Goal: Information Seeking & Learning: Learn about a topic

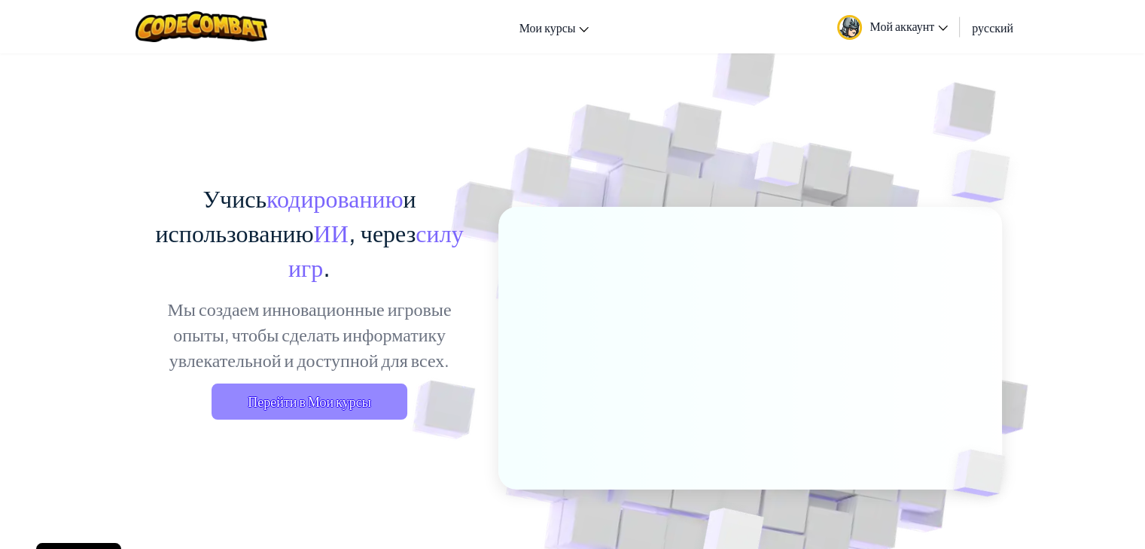
click at [320, 418] on span "Перейти в Мои курсы" at bounding box center [310, 402] width 196 height 36
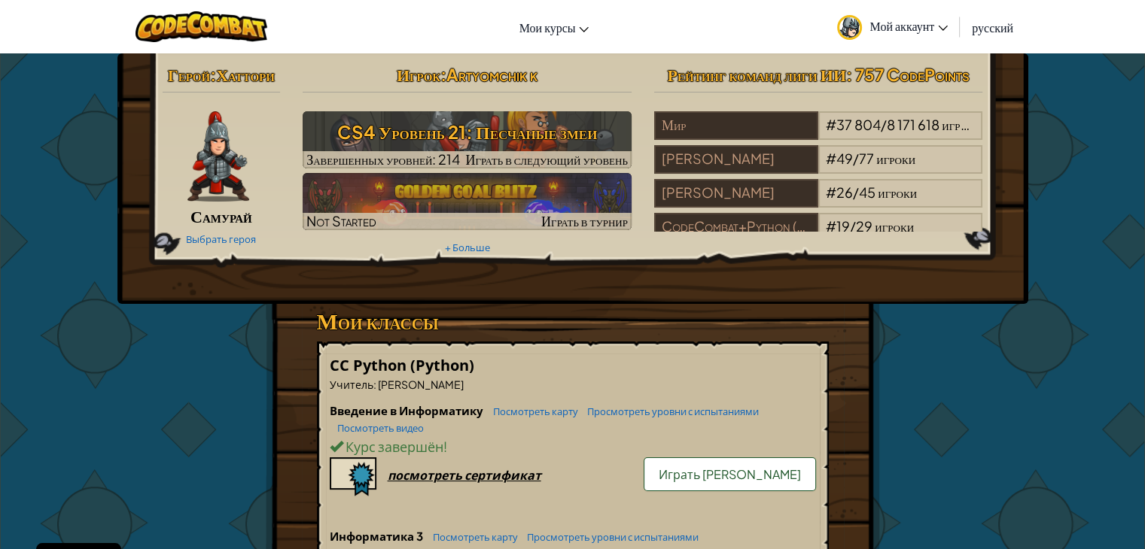
drag, startPoint x: 1121, startPoint y: 289, endPoint x: 241, endPoint y: 354, distance: 882.3
drag, startPoint x: 945, startPoint y: 454, endPoint x: 903, endPoint y: 501, distance: 62.9
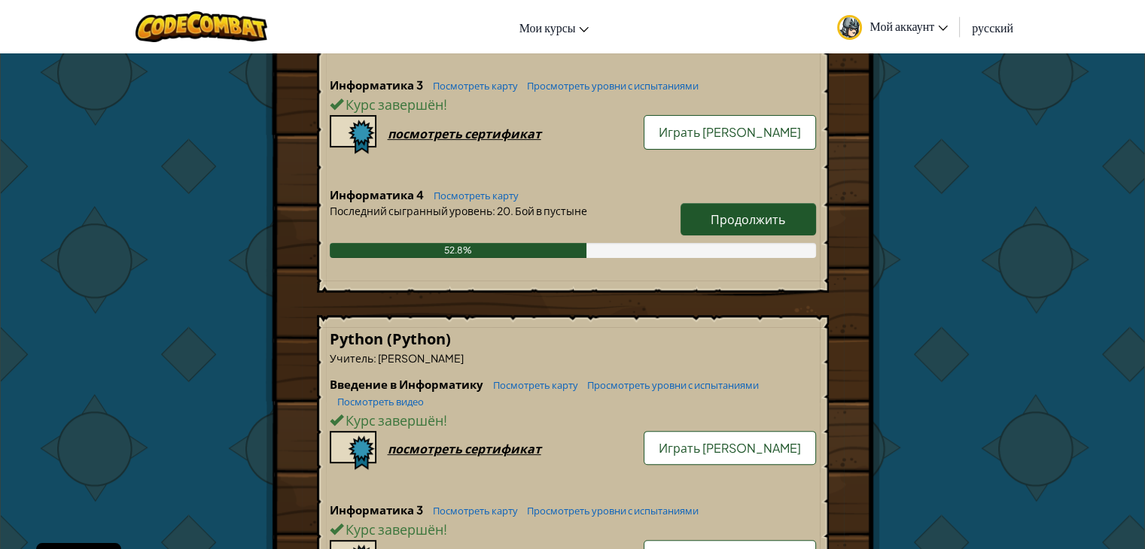
scroll to position [482, 0]
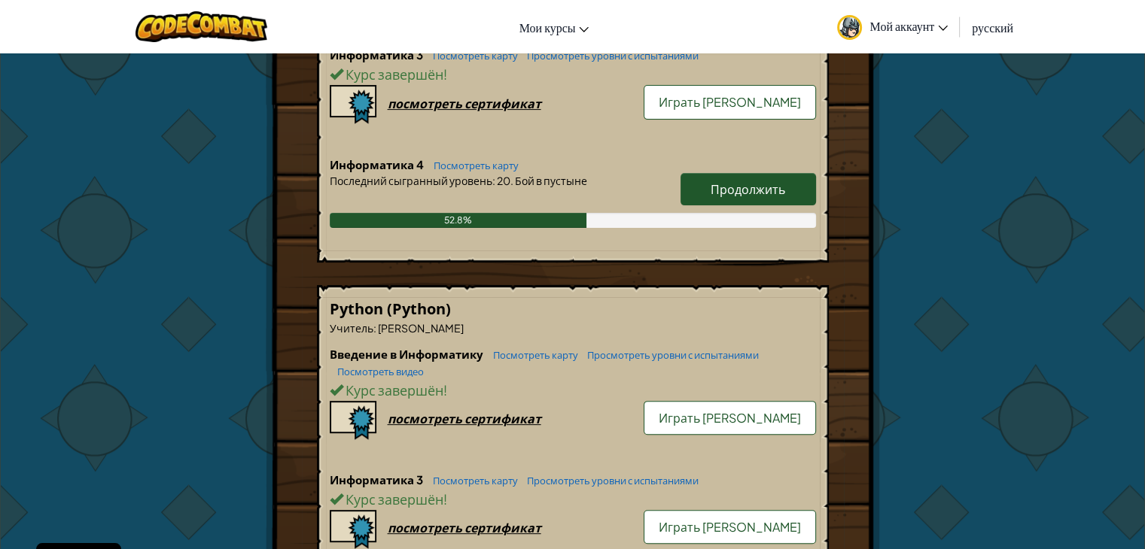
click at [708, 194] on link "Продолжить" at bounding box center [747, 189] width 135 height 32
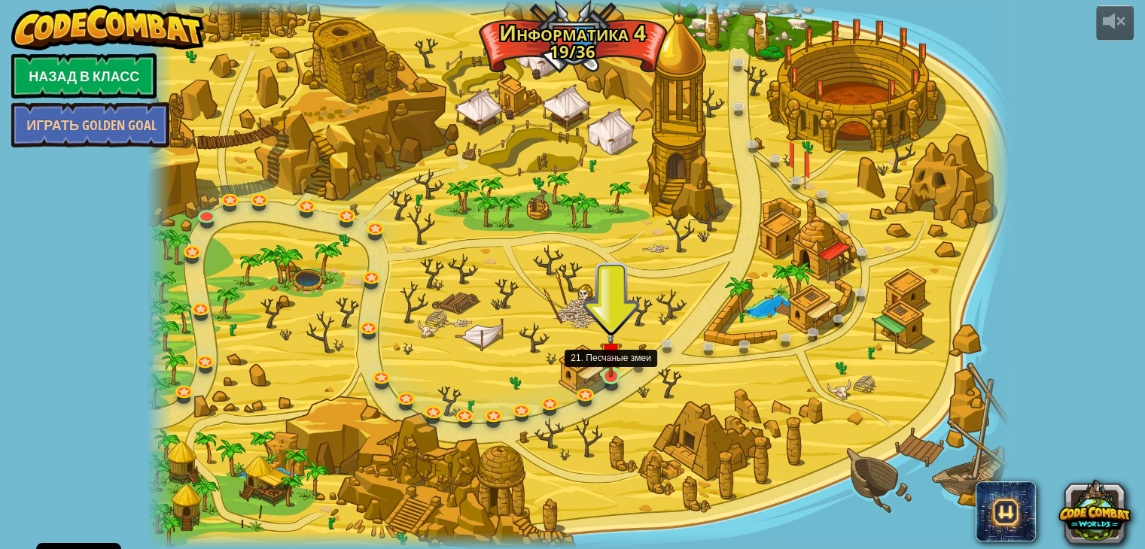
click at [610, 358] on img at bounding box center [611, 353] width 22 height 50
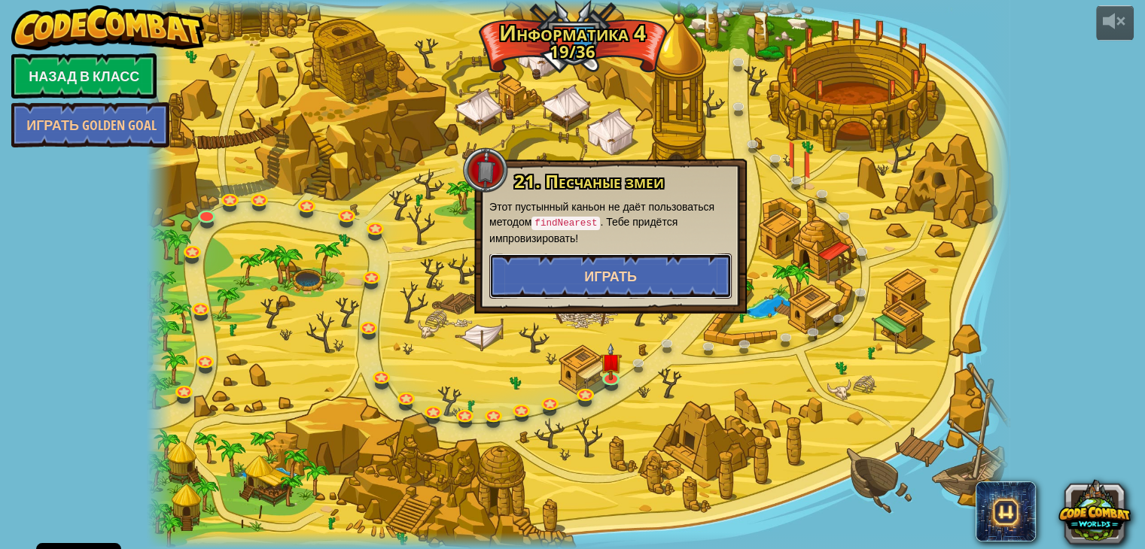
click at [625, 280] on span "Играть" at bounding box center [610, 276] width 53 height 19
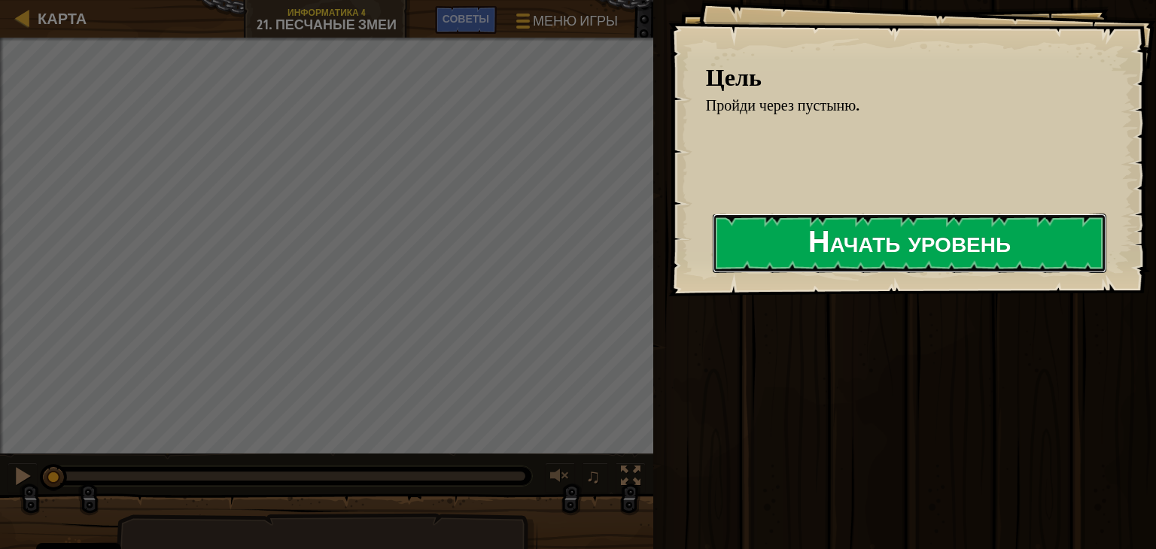
click at [906, 267] on button "Начать уровень" at bounding box center [910, 243] width 394 height 59
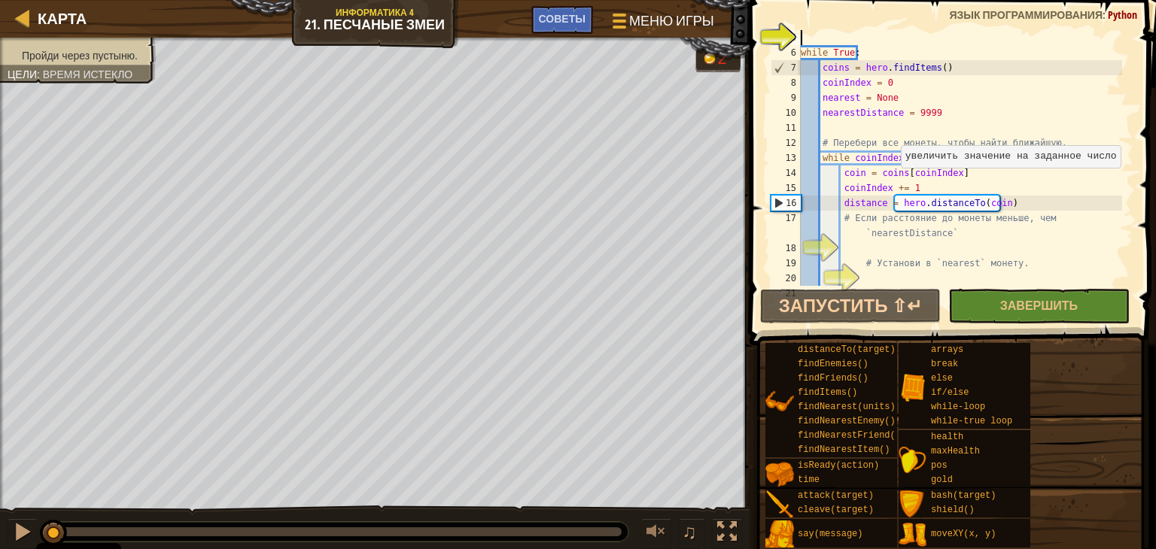
scroll to position [135, 0]
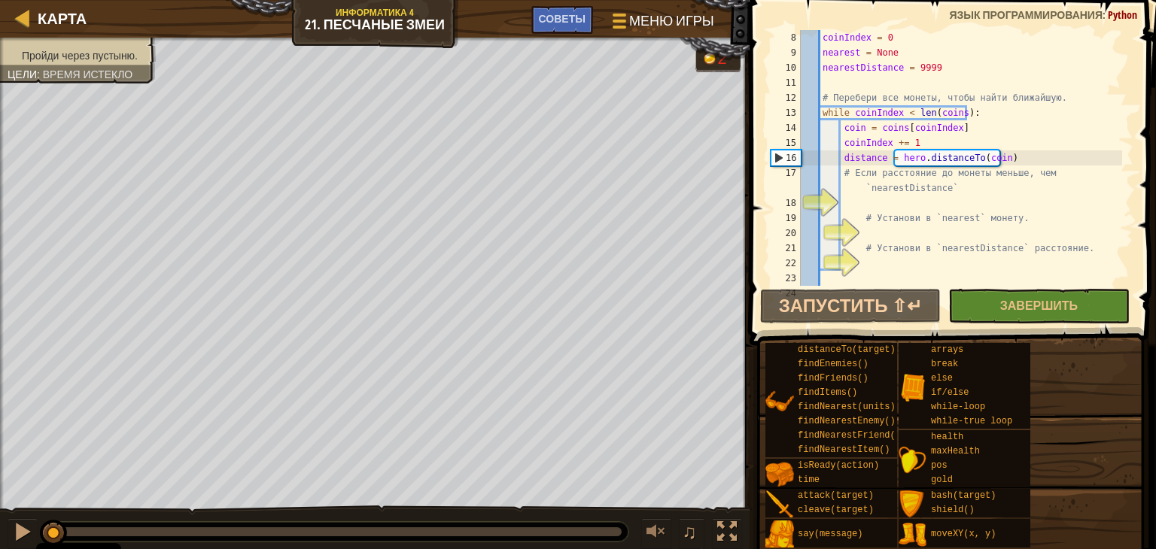
click at [851, 197] on div "coinIndex = 0 nearest = None nearestDistance = 9999 # Перебери все монеты, чтоб…" at bounding box center [960, 180] width 324 height 301
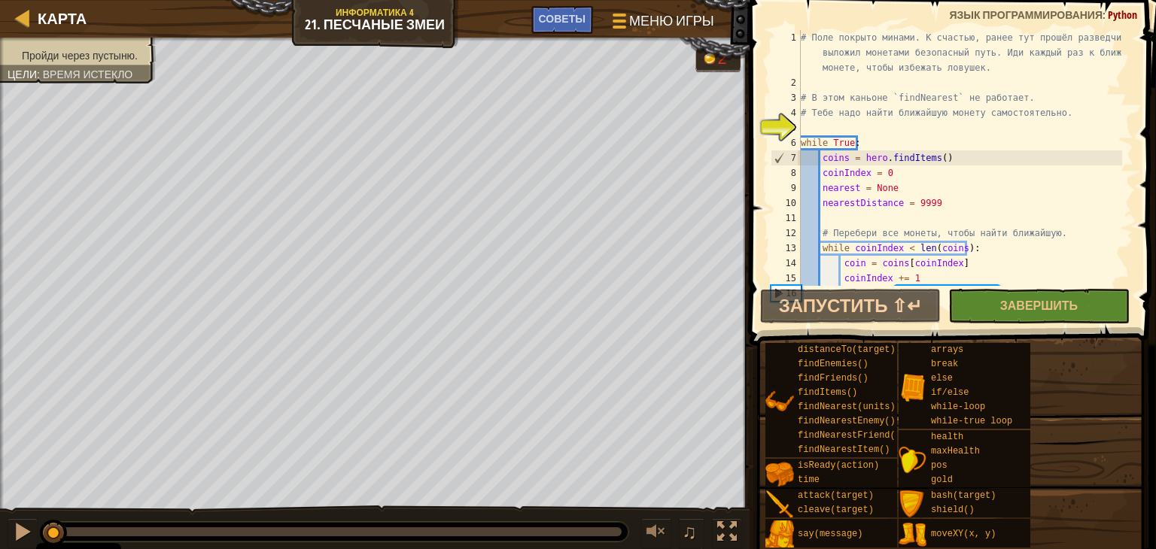
scroll to position [0, 0]
drag, startPoint x: 820, startPoint y: 109, endPoint x: 817, endPoint y: 118, distance: 9.8
click at [818, 113] on div "# Поле покрыто минами. К счастью, ранее тут прошёл разведчик и выложил монетами…" at bounding box center [960, 188] width 324 height 316
type textarea "# Тебе надо найти ближайшую монету самостоятельно."
click at [811, 123] on div "# Поле покрыто минами. К счастью, ранее тут прошёл разведчик и выложил монетами…" at bounding box center [960, 188] width 324 height 316
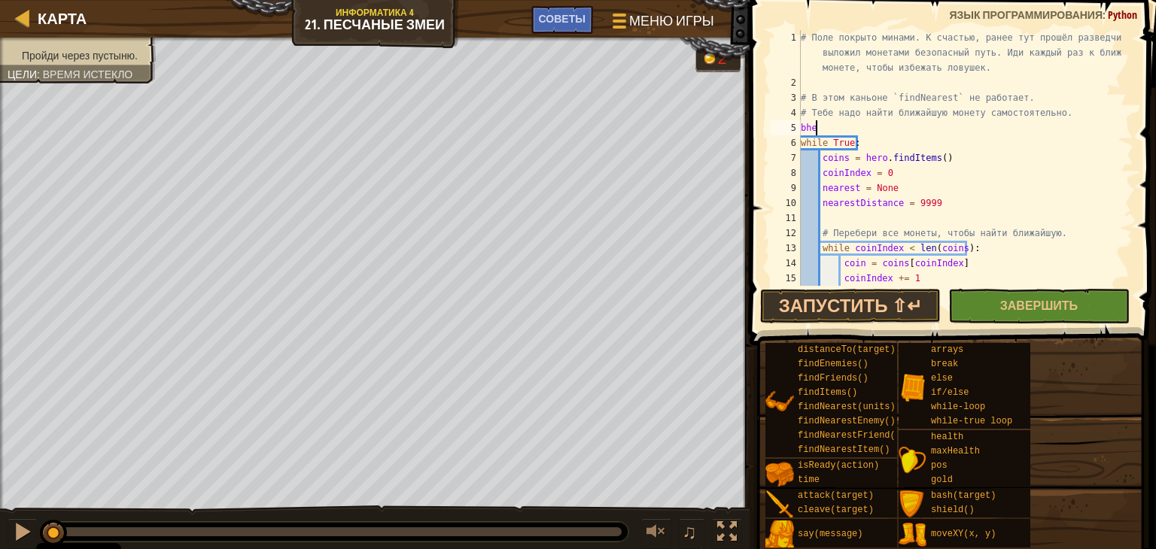
scroll to position [7, 0]
type textarea "b"
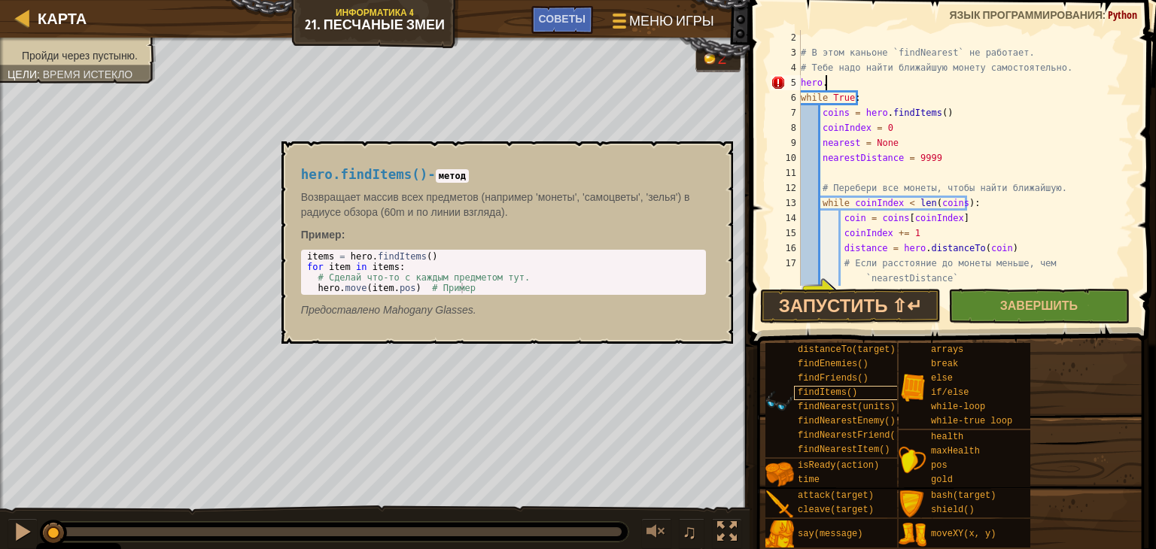
type textarea "hero."
click at [806, 392] on span "findItems()" at bounding box center [827, 393] width 59 height 11
drag, startPoint x: 462, startPoint y: 251, endPoint x: 362, endPoint y: 256, distance: 100.2
click at [367, 256] on div "1 2 3 4 items = hero . findItems ( ) for item in items : # Сделай что-то с кажд…" at bounding box center [503, 272] width 405 height 45
type textarea "items = hero.findItems()"
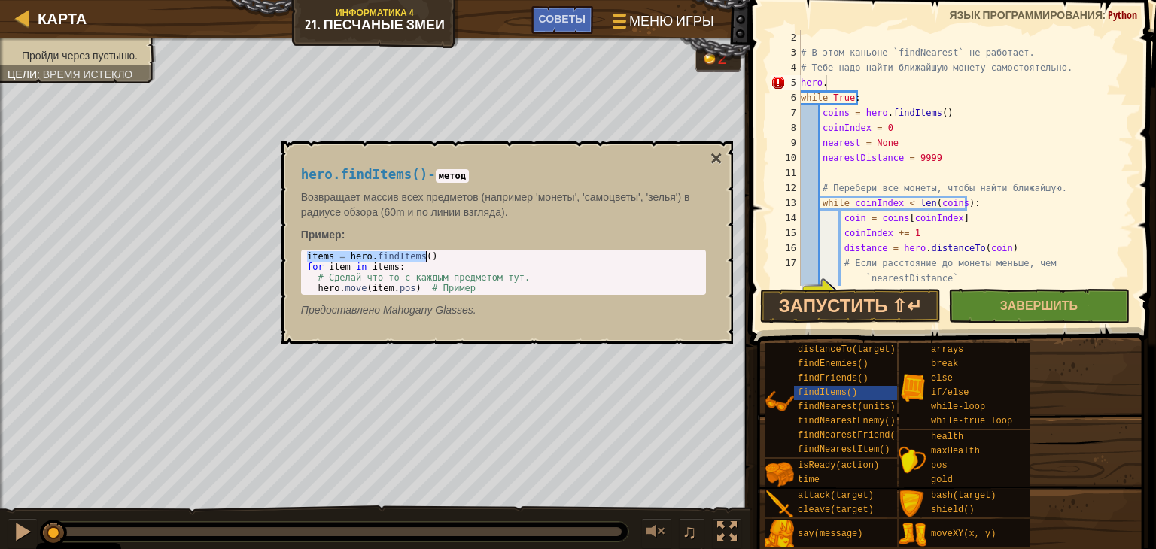
drag, startPoint x: 307, startPoint y: 256, endPoint x: 438, endPoint y: 256, distance: 131.0
click at [438, 256] on div "items = hero . findItems ( ) for item in items : # Сделай что-то с каждым предм…" at bounding box center [503, 282] width 399 height 63
drag, startPoint x: 845, startPoint y: 85, endPoint x: 779, endPoint y: 84, distance: 65.5
click at [779, 84] on div "hero. 2 3 4 5 6 7 8 9 10 11 12 13 14 15 16 17 18 # В этом каньоне `findNearest`…" at bounding box center [951, 158] width 366 height 256
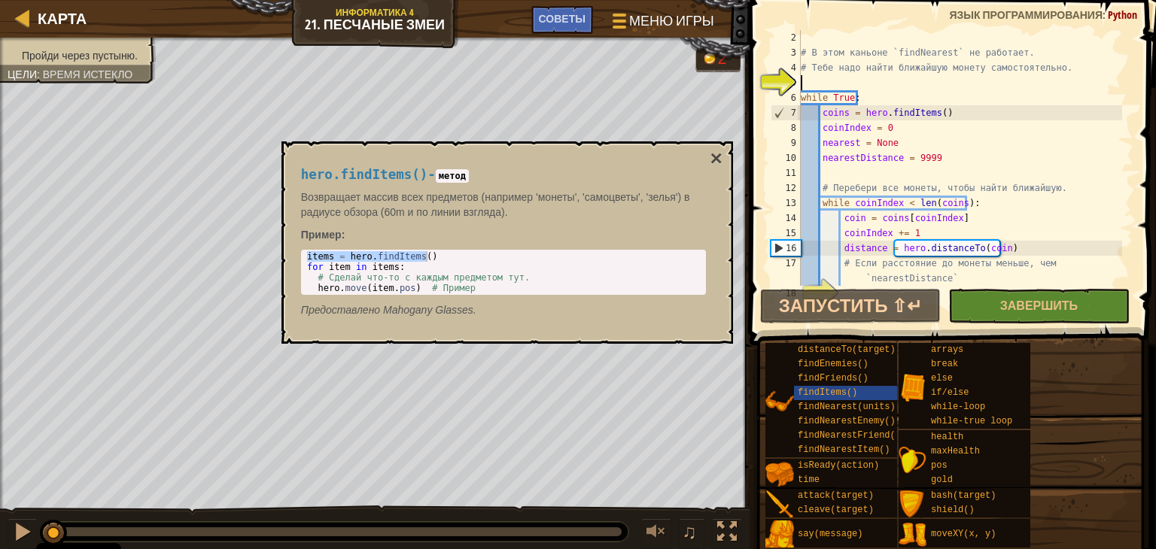
click at [812, 81] on div "# В этом каньоне `findNearest` не работает. # Тебе надо найти ближайшую монету …" at bounding box center [960, 173] width 324 height 286
click at [822, 82] on div "# В этом каньоне `findNearest` не работает. # Тебе надо найти ближайшую монету …" at bounding box center [960, 173] width 324 height 286
type textarea "while True:"
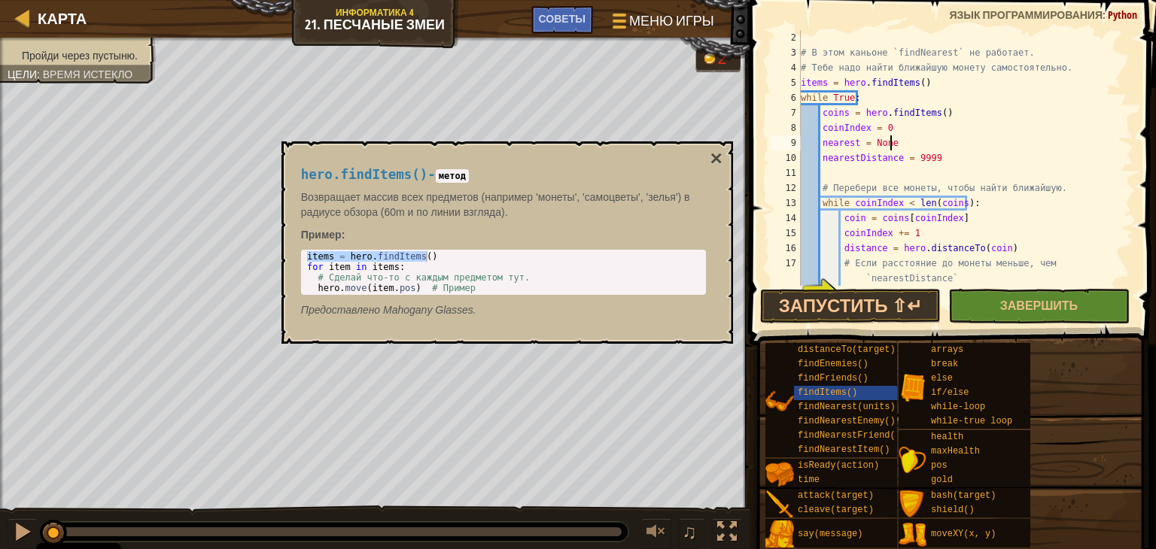
drag, startPoint x: 972, startPoint y: 137, endPoint x: 878, endPoint y: 156, distance: 96.7
click at [972, 138] on div "# В этом каньоне `findNearest` не работает. # Тебе надо найти ближайшую монету …" at bounding box center [960, 173] width 324 height 286
click at [720, 148] on button "×" at bounding box center [716, 158] width 12 height 21
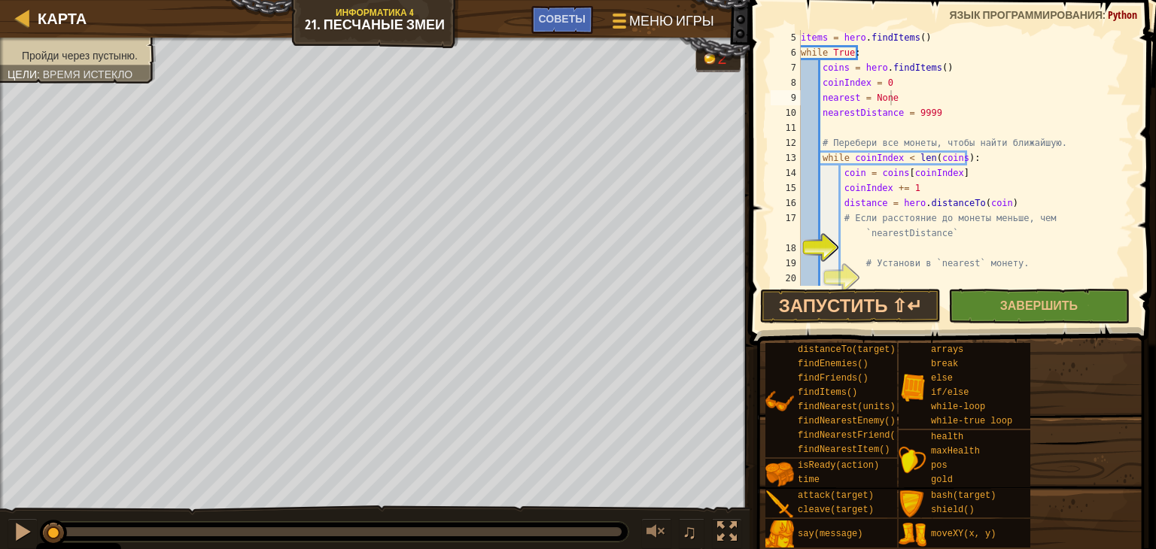
scroll to position [90, 0]
drag, startPoint x: 936, startPoint y: 47, endPoint x: 786, endPoint y: 43, distance: 149.8
click at [786, 43] on div "while True: 5 6 7 8 9 10 11 12 13 14 15 16 17 18 19 20 21 items = hero . findIt…" at bounding box center [951, 158] width 366 height 256
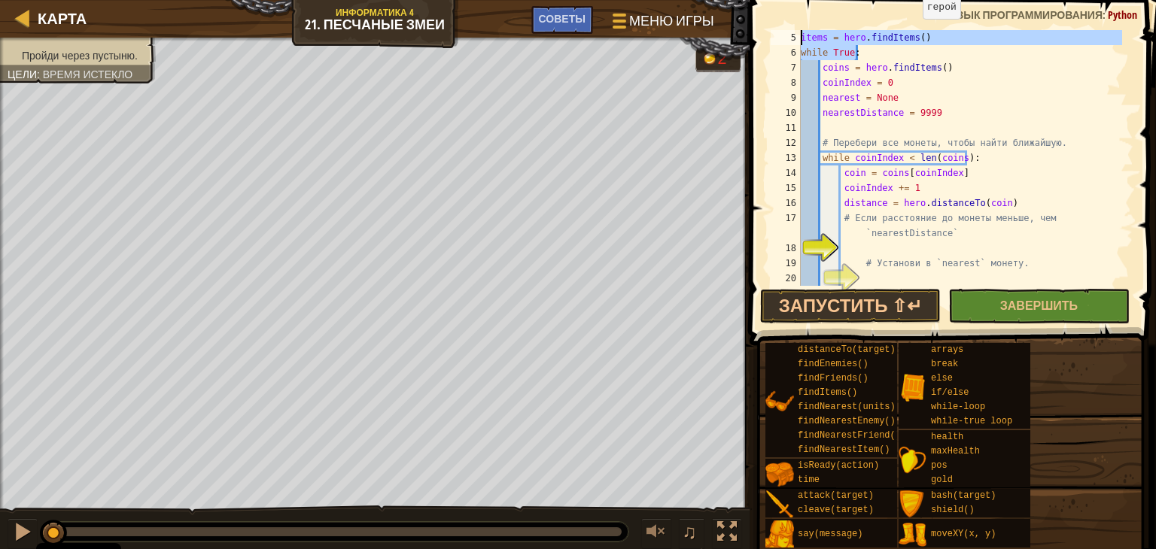
type textarea "items = hero.findItems()"
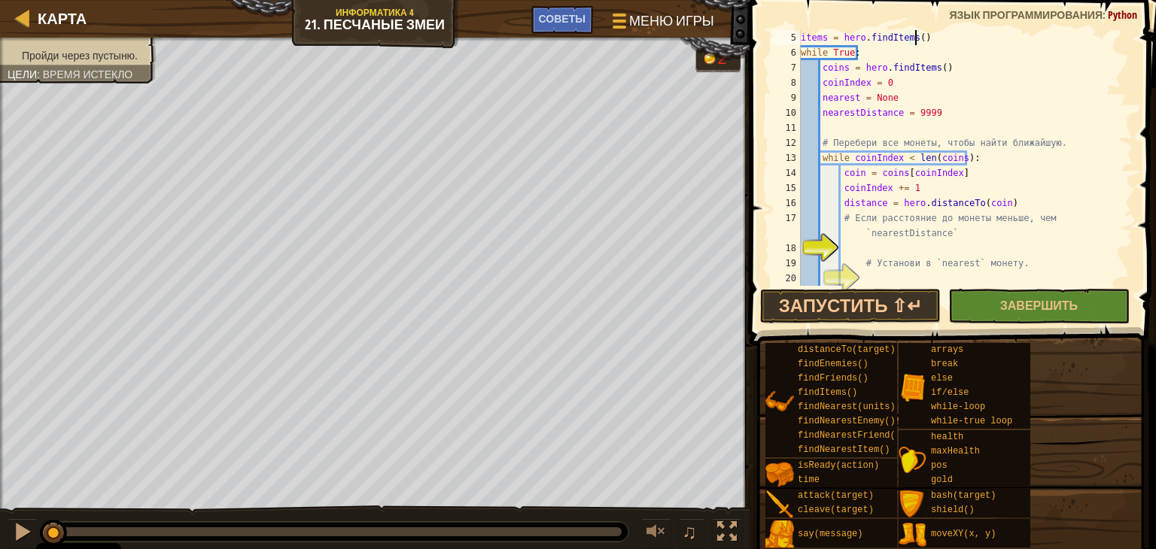
click at [930, 37] on div "items = hero . findItems ( ) while True : coins = hero . findItems ( ) coinInde…" at bounding box center [960, 173] width 324 height 286
drag, startPoint x: 922, startPoint y: 37, endPoint x: 774, endPoint y: 41, distance: 148.3
click at [774, 41] on div "items = hero.findItems() 5 6 7 8 9 10 11 12 13 14 15 16 17 18 19 20 21 items = …" at bounding box center [951, 158] width 366 height 256
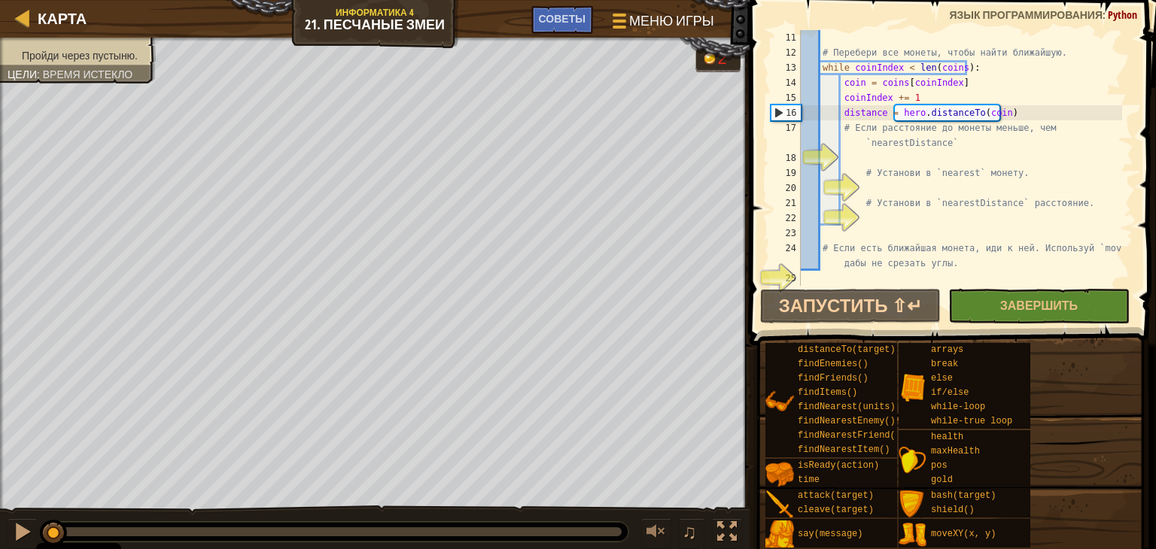
scroll to position [181, 0]
click at [866, 159] on div "# Перебери все монеты, чтобы найти ближайшую. while coinIndex < len ( coins ) :…" at bounding box center [960, 173] width 324 height 286
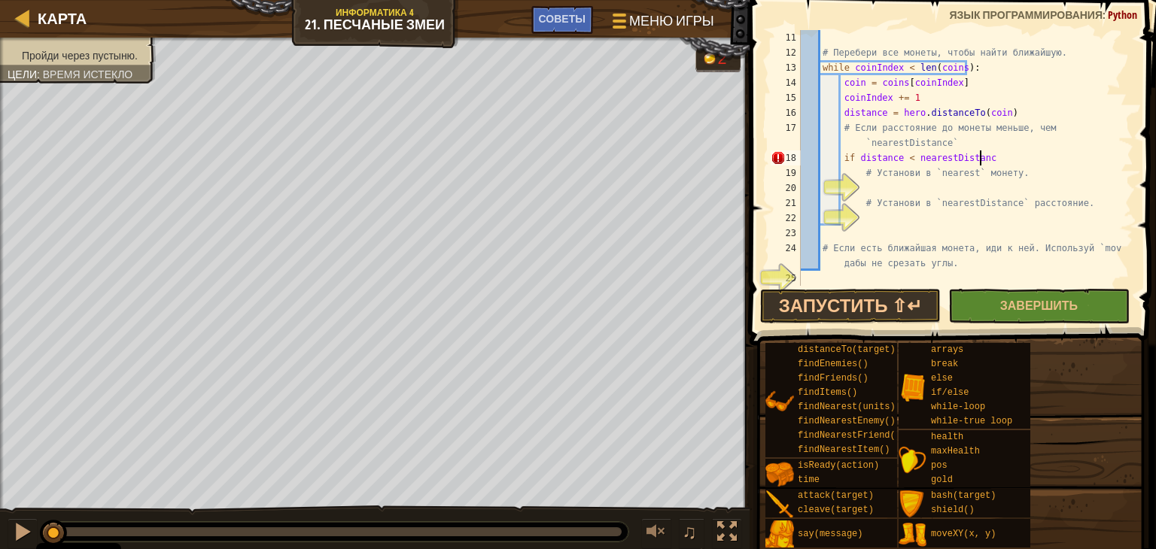
scroll to position [7, 14]
type textarea "if distance < nearestDistance:"
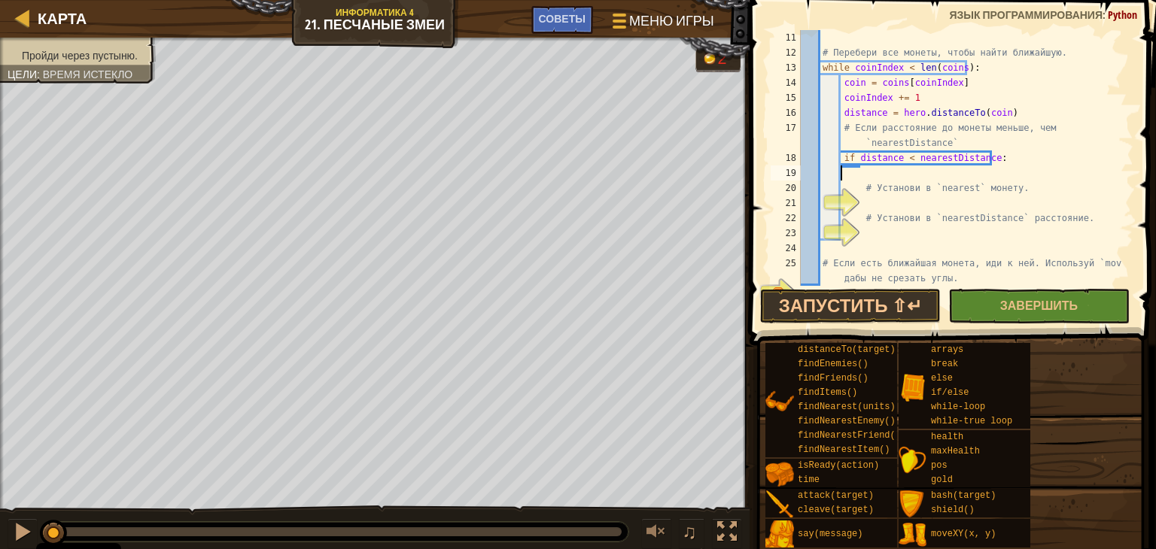
scroll to position [7, 2]
click at [801, 196] on div "21" at bounding box center [786, 203] width 30 height 15
type textarea "# Установи в `nearest` монету."
click at [801, 199] on div "21" at bounding box center [786, 203] width 30 height 15
click at [801, 202] on div "21" at bounding box center [786, 203] width 30 height 15
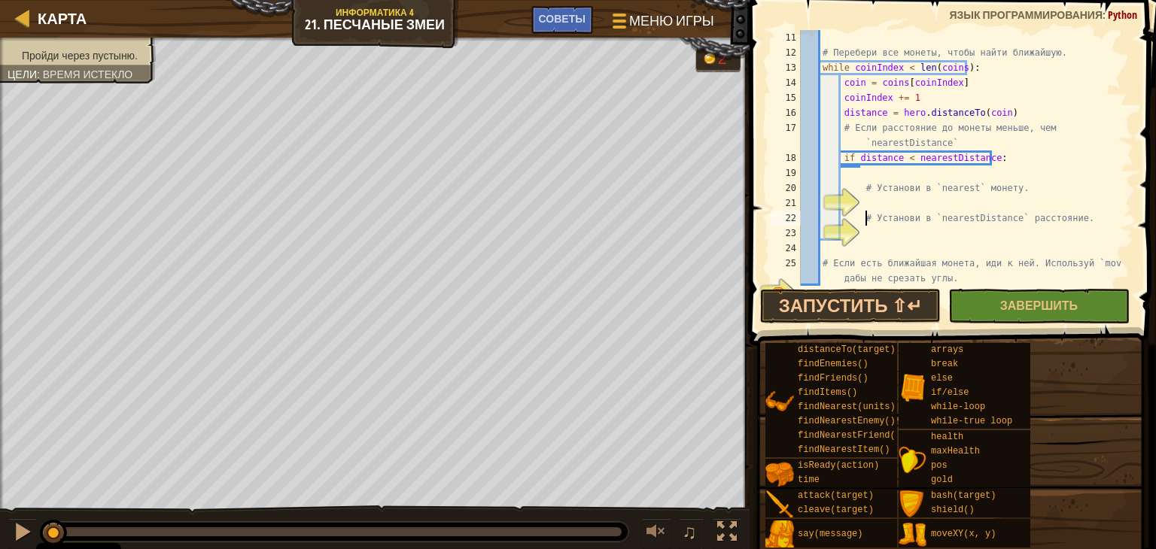
click at [864, 212] on div "# Перебери все монеты, чтобы найти ближайшую. while coinIndex < len ( coins ) :…" at bounding box center [960, 173] width 324 height 286
click at [801, 208] on div "21" at bounding box center [786, 203] width 30 height 15
type textarea "# Установи в `nearestDistance` расстояние."
click at [864, 199] on div "# Перебери все монеты, чтобы найти ближайшую. while coinIndex < len ( coins ) :…" at bounding box center [960, 173] width 324 height 286
type textarea "m"
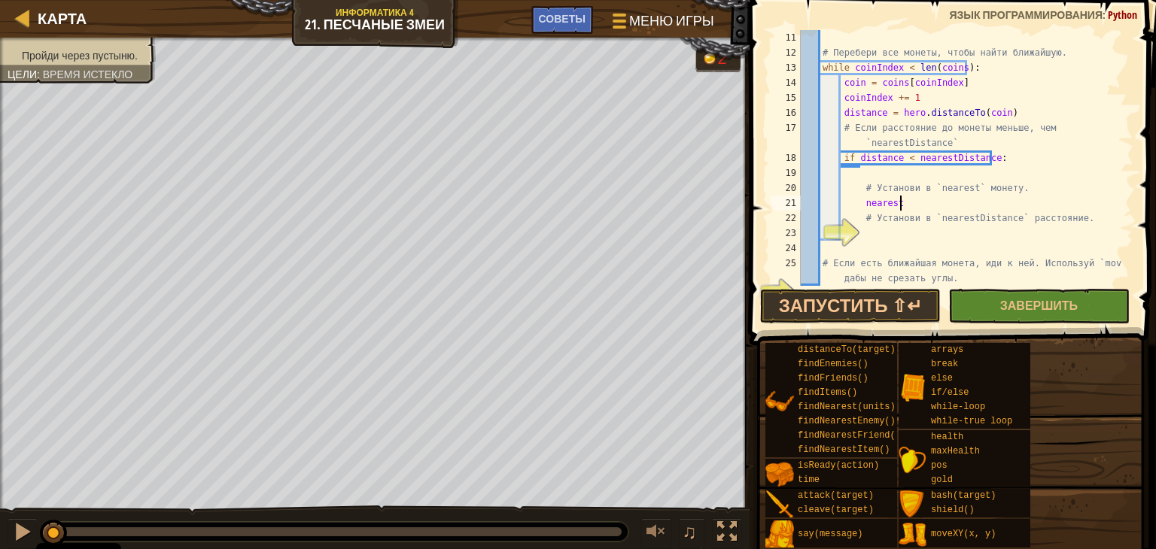
scroll to position [7, 8]
type textarea "nearest = coin"
click at [860, 235] on div "# Перебери все монеты, чтобы найти ближайшую. while coinIndex < len ( coins ) :…" at bounding box center [960, 173] width 324 height 286
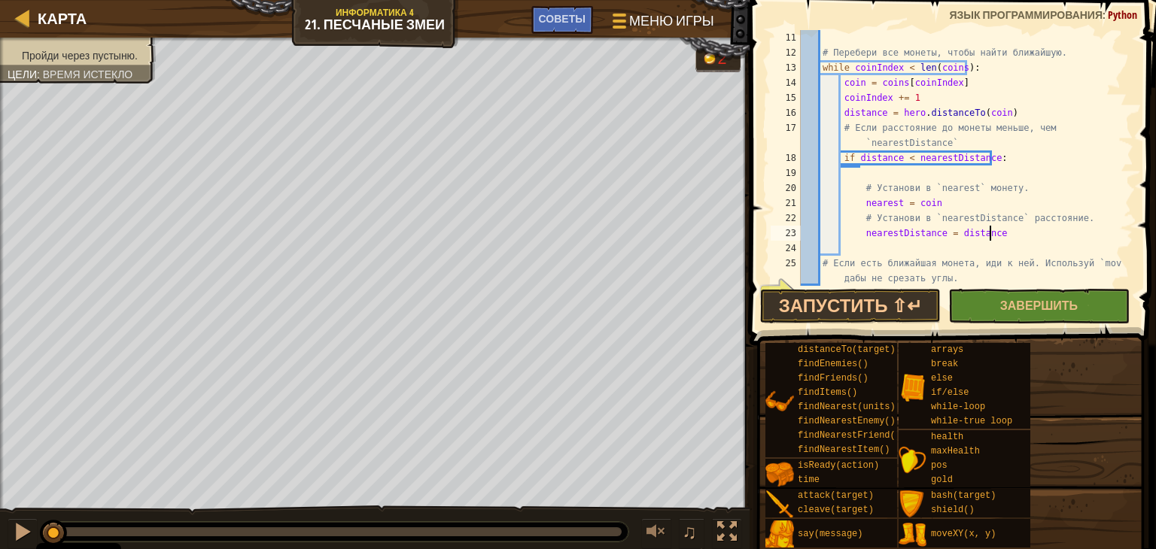
type textarea "nearestDistance = distance"
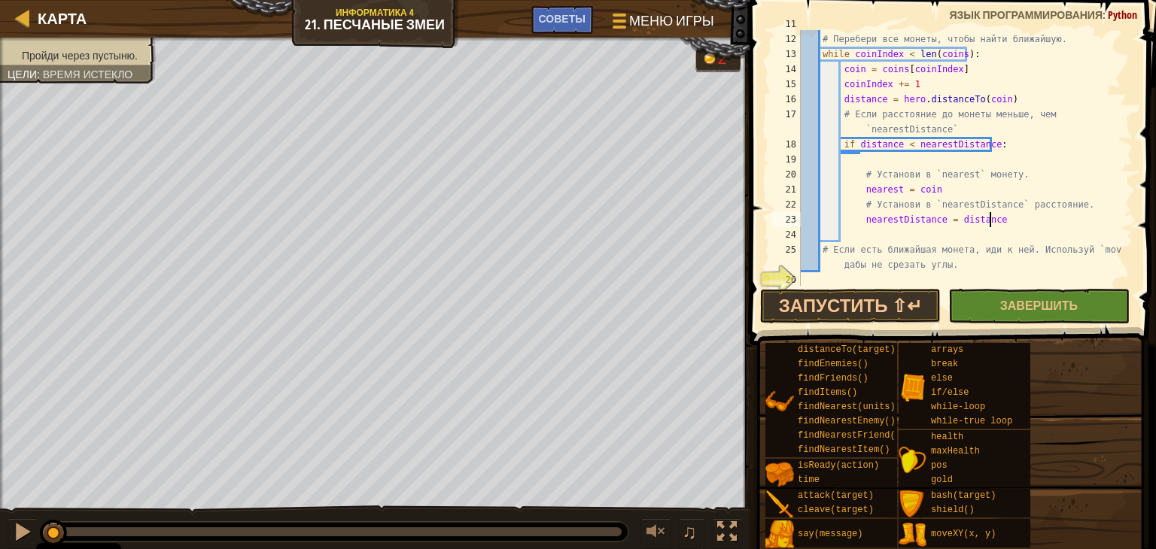
scroll to position [196, 0]
click at [812, 277] on div "# Перебери все монеты, чтобы найти ближайшую. while coinIndex < len ( coins ) :…" at bounding box center [960, 173] width 324 height 286
type textarea "i"
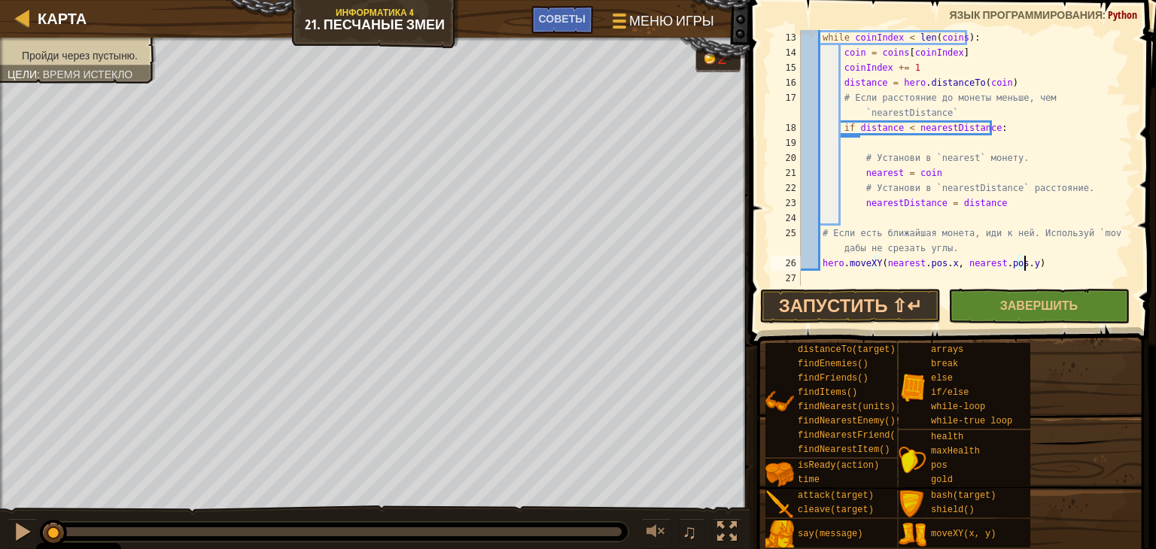
scroll to position [211, 0]
type textarea "hero.moveXY(nearest.pos.x, nearest.pos.y)"
click at [894, 303] on button "Запустить ⇧↵" at bounding box center [850, 306] width 181 height 35
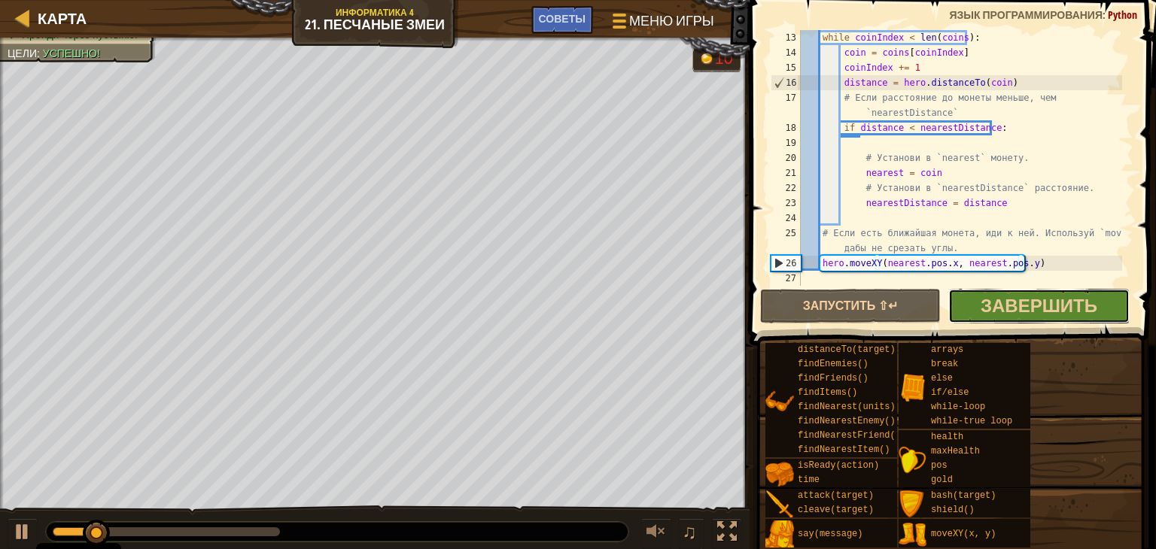
click at [975, 299] on button "Завершить" at bounding box center [1038, 306] width 181 height 35
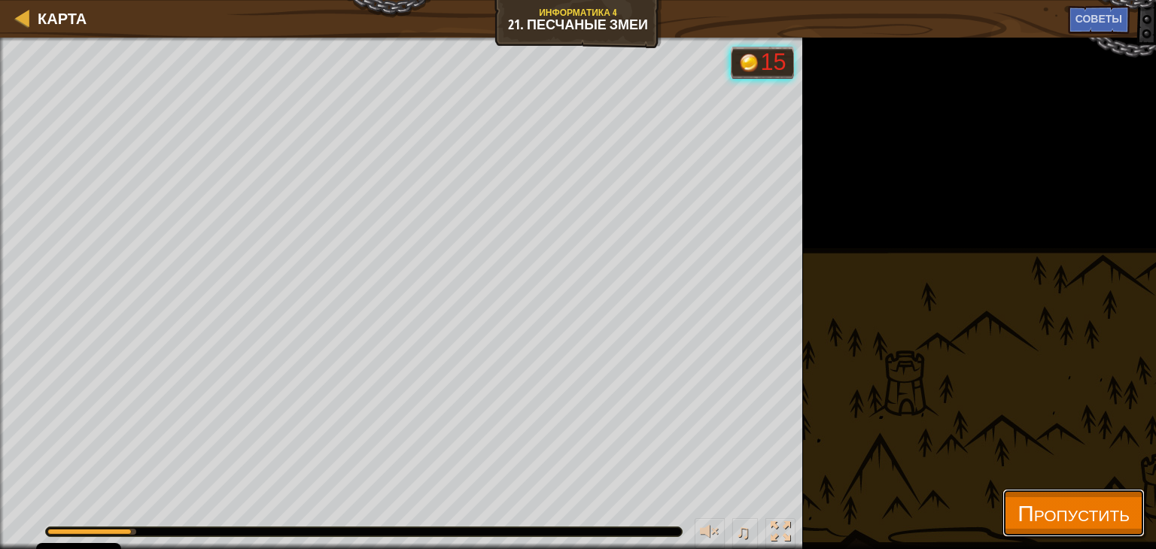
click at [1003, 524] on button "Пропустить" at bounding box center [1074, 513] width 142 height 48
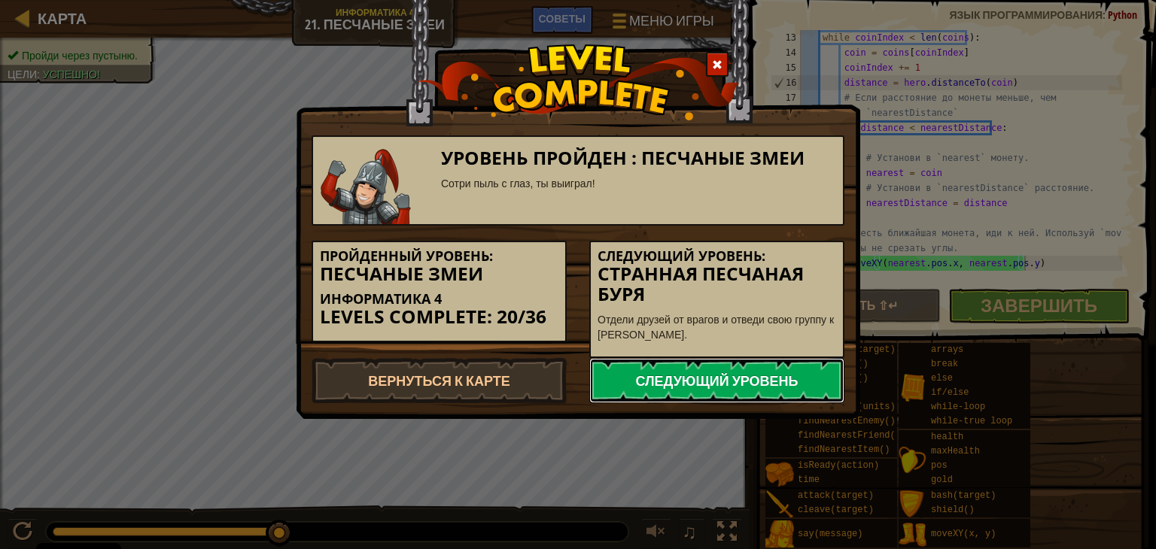
click at [720, 359] on link "Следующий уровень" at bounding box center [716, 380] width 255 height 45
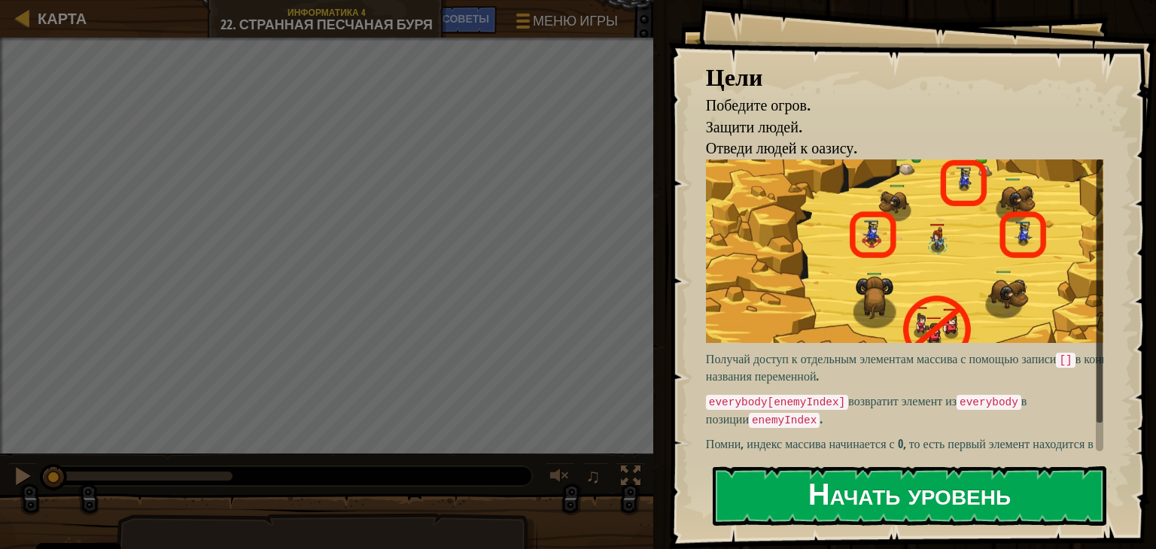
click at [842, 293] on img at bounding box center [910, 252] width 409 height 184
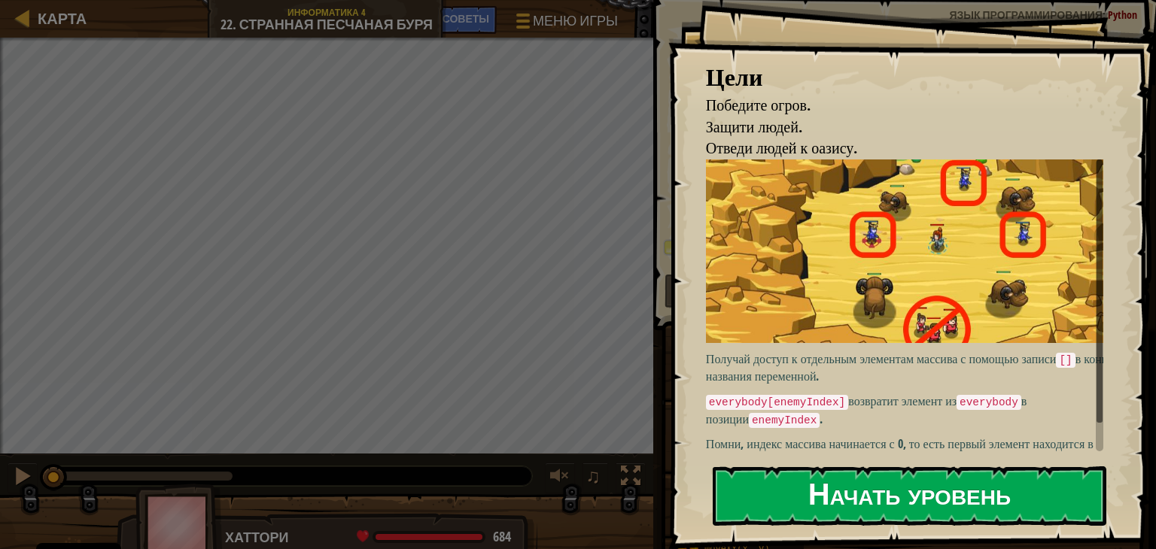
click at [873, 492] on button "Начать уровень" at bounding box center [910, 496] width 394 height 59
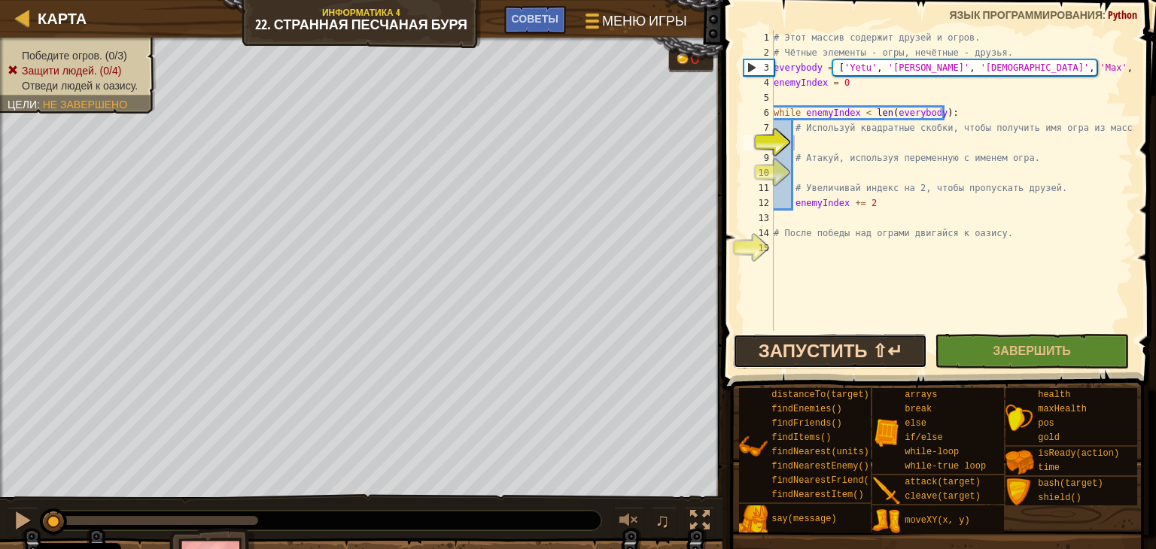
drag, startPoint x: 799, startPoint y: 356, endPoint x: 765, endPoint y: 359, distance: 34.8
click at [765, 359] on button "Запустить ⇧↵" at bounding box center [830, 351] width 194 height 35
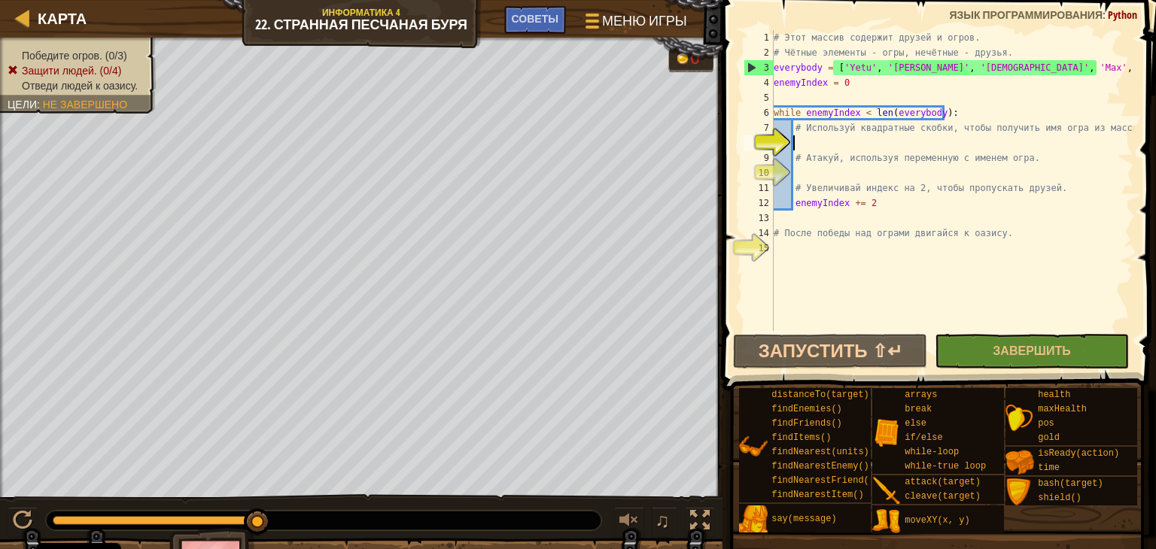
type textarea "["
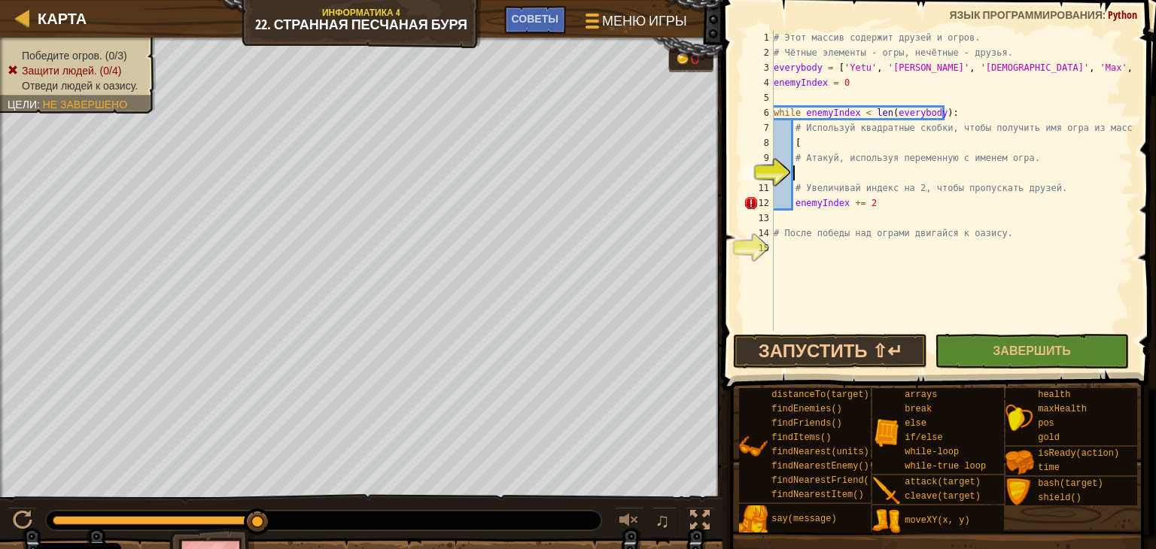
click at [886, 173] on div "# Этот массив содержит друзей и огров. # Чётные элементы - огры, нечётные - дру…" at bounding box center [952, 195] width 363 height 331
click at [816, 138] on div "# Этот массив содержит друзей и огров. # Чётные элементы - огры, нечётные - дру…" at bounding box center [952, 195] width 363 height 331
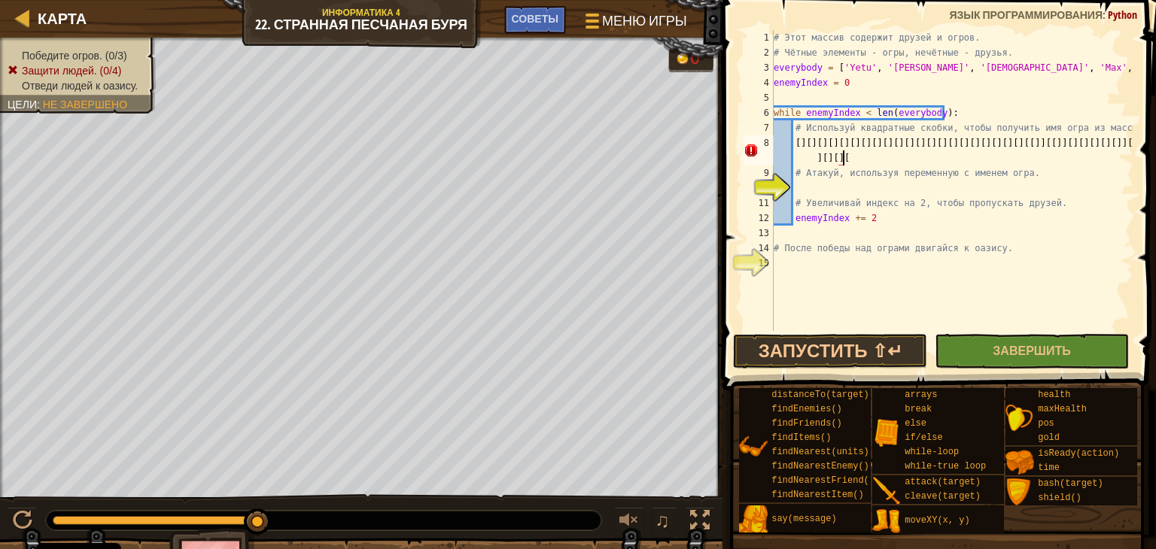
type textarea "[][][][][][][][][][][][][][][][][][][][][][[]][[]][][][][][]][][]][][][][[[]"
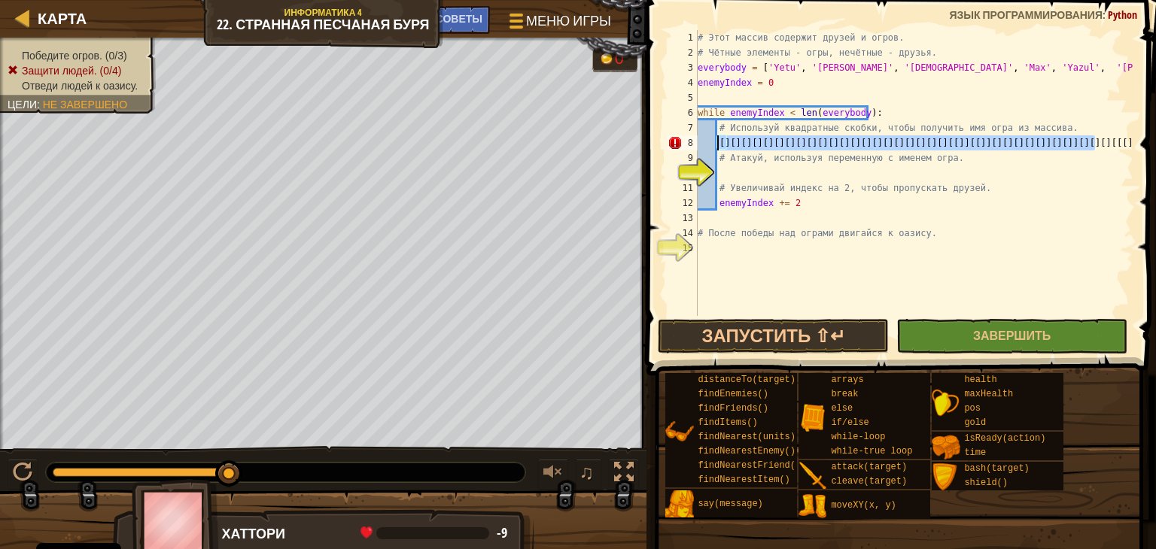
drag, startPoint x: 1114, startPoint y: 142, endPoint x: 719, endPoint y: 139, distance: 395.2
click at [719, 139] on div "# Этот массив содержит друзей и огров. # Чётные элементы - огры, нечётные - дру…" at bounding box center [914, 188] width 439 height 316
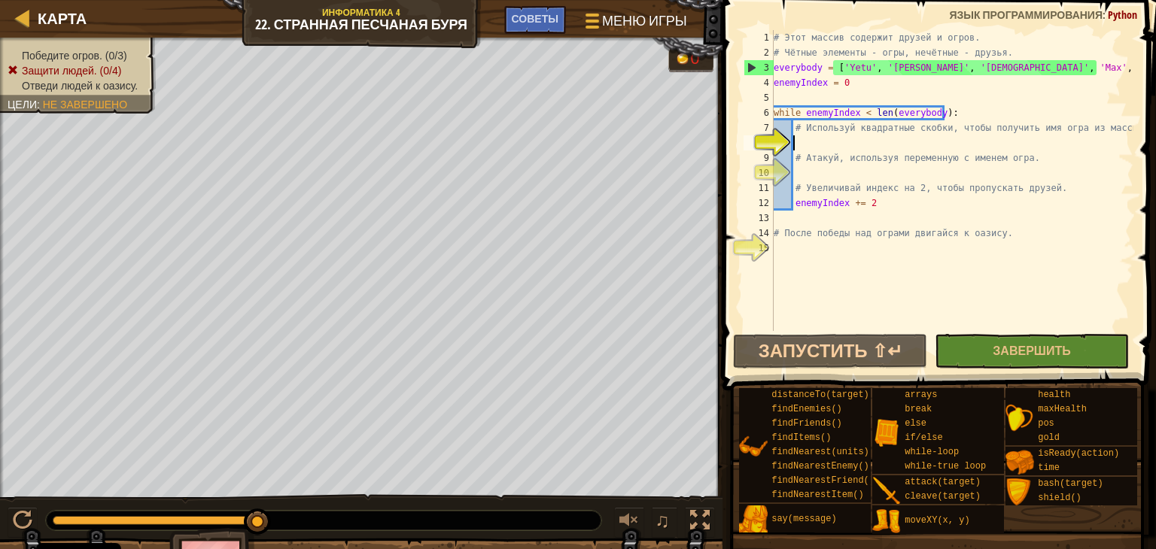
type textarea "["
type textarea "o"
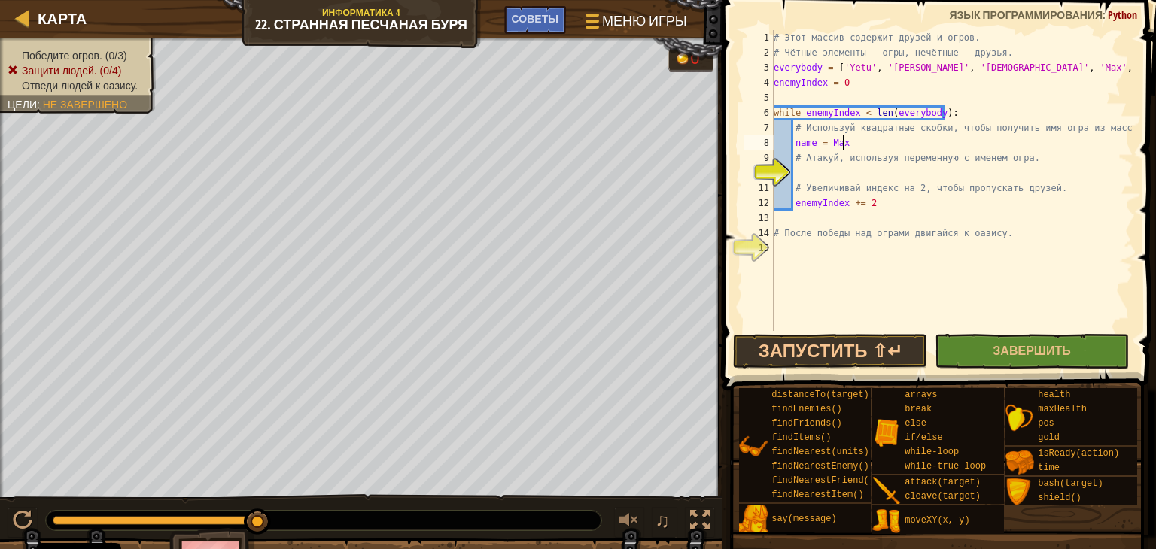
scroll to position [7, 5]
click at [990, 66] on div "# Этот массив содержит друзей и огров. # Чётные элементы - огры, нечётные - дру…" at bounding box center [952, 195] width 363 height 331
click at [982, 67] on div "# Этот массив содержит друзей и огров. # Чётные элементы - огры, нечётные - дру…" at bounding box center [952, 195] width 363 height 331
click at [858, 148] on div "# Этот массив содержит друзей и огров. # Чётные элементы - огры, нечётные - дру…" at bounding box center [952, 195] width 363 height 331
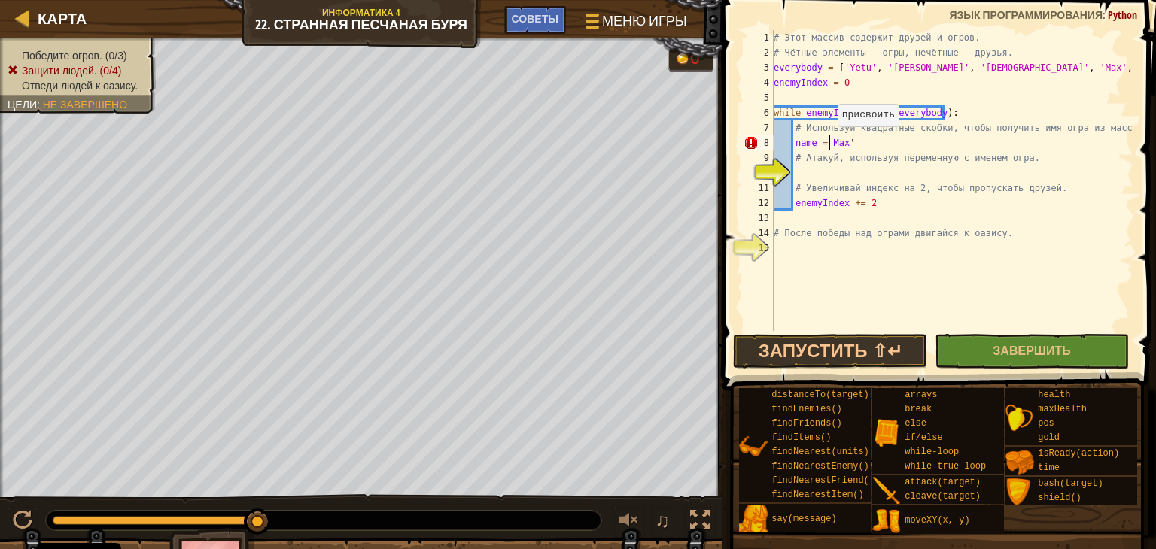
click at [829, 142] on div "# Этот массив содержит друзей и огров. # Чётные элементы - огры, нечётные - дру…" at bounding box center [952, 195] width 363 height 331
click at [873, 146] on div "# Этот массив содержит друзей и огров. # Чётные элементы - огры, нечётные - дру…" at bounding box center [952, 195] width 363 height 331
click at [833, 139] on div "# Этот массив содержит друзей и огров. # Чётные элементы - огры, нечётные - дру…" at bounding box center [952, 195] width 363 height 331
click at [732, 184] on span at bounding box center [941, 173] width 446 height 435
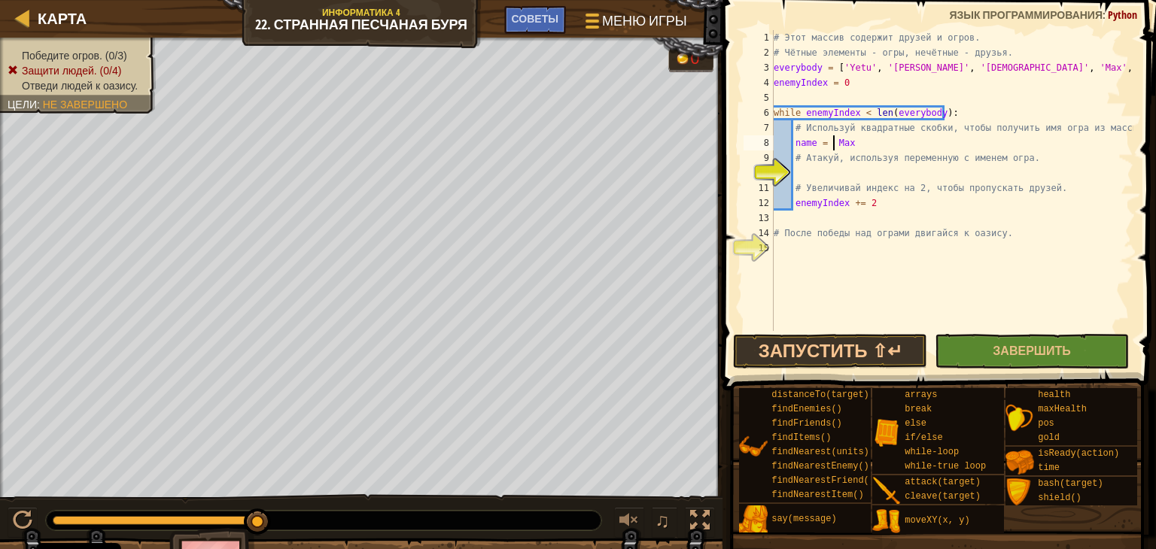
click at [856, 145] on div "# Этот массив содержит друзей и огров. # Чётные элементы - огры, нечётные - дру…" at bounding box center [952, 195] width 363 height 331
click at [887, 145] on div "# Этот массив содержит друзей и огров. # Чётные элементы - огры, нечётные - дру…" at bounding box center [952, 195] width 363 height 331
drag, startPoint x: 895, startPoint y: 202, endPoint x: 826, endPoint y: 211, distance: 69.1
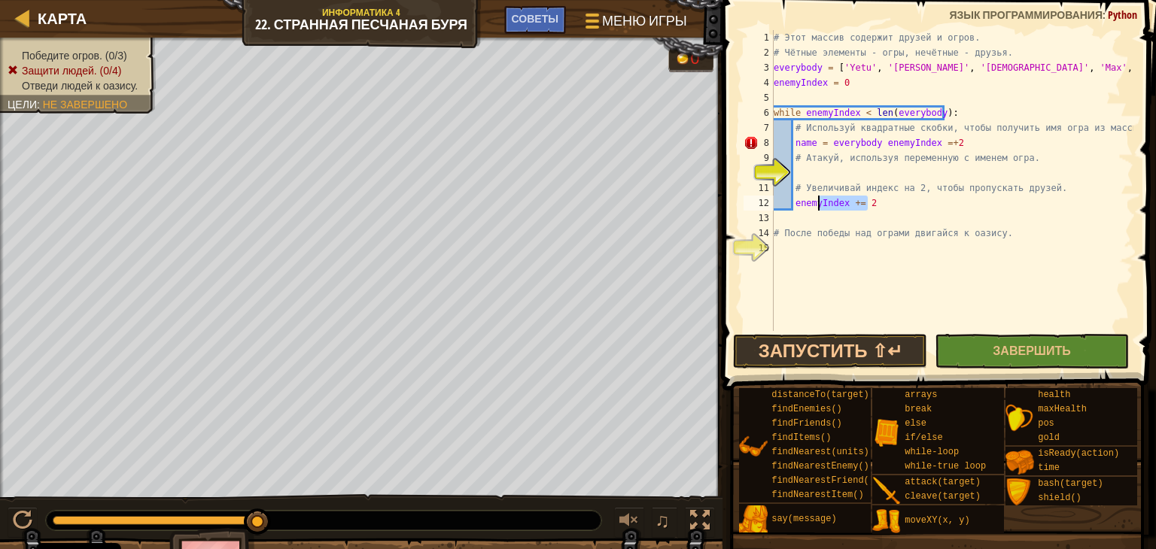
click at [826, 211] on div "# Этот массив содержит друзей и огров. # Чётные элементы - огры, нечётные - дру…" at bounding box center [952, 195] width 363 height 331
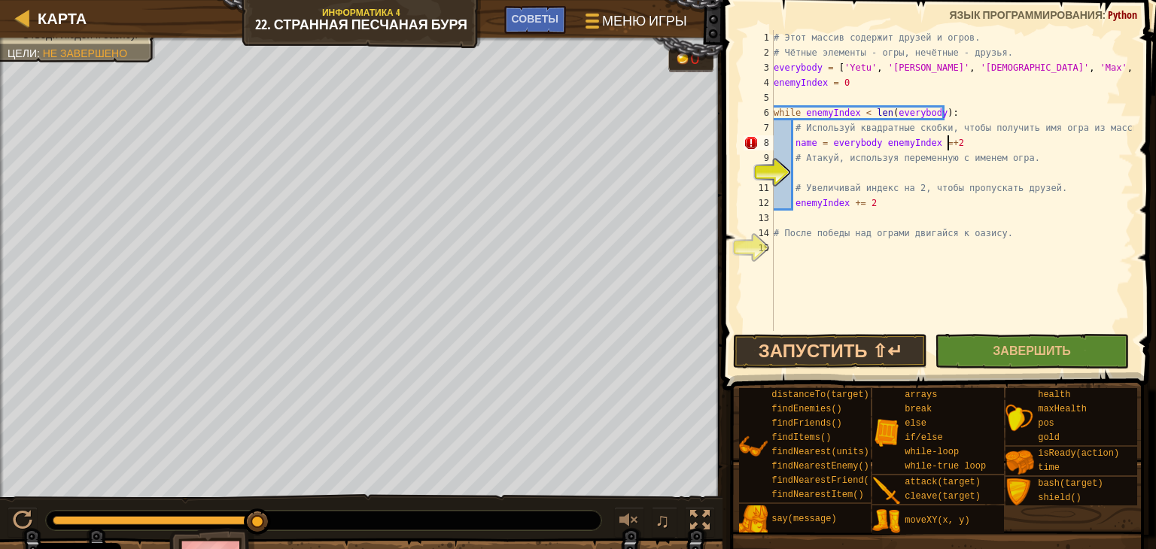
click at [961, 143] on div "# Этот массив содержит друзей и огров. # Чётные элементы - огры, нечётные - дру…" at bounding box center [952, 195] width 363 height 331
type textarea "name = everybody [enemyIndex]"
click at [831, 175] on div "# Этот массив содержит друзей и огров. # Чётные элементы - огры, нечётные - дру…" at bounding box center [952, 195] width 363 height 331
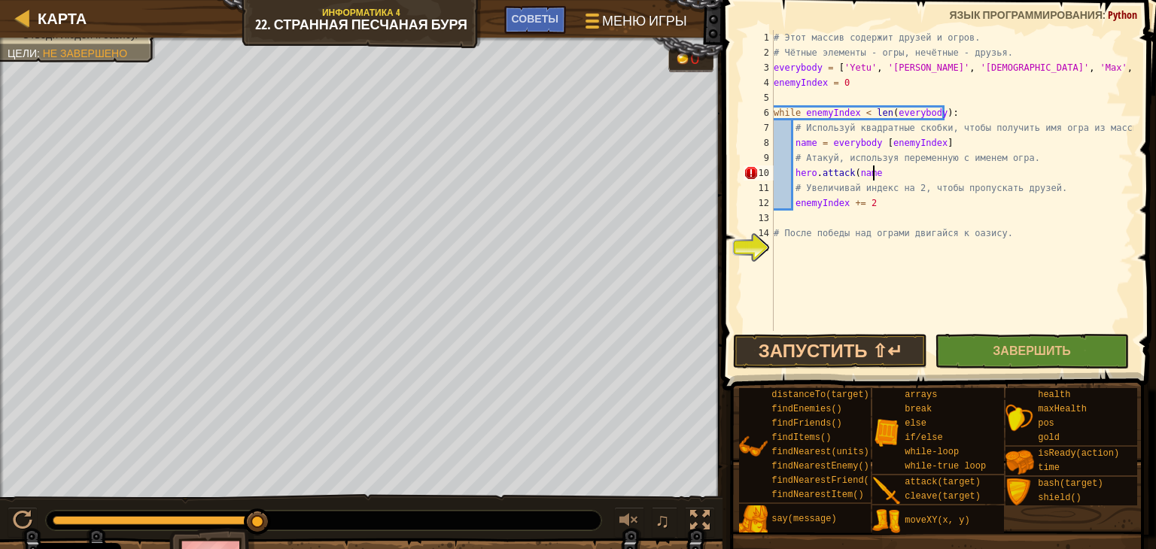
type textarea "hero.attack(name)"
click at [780, 257] on div "# Этот массив содержит друзей и огров. # Чётные элементы - огры, нечётные - дру…" at bounding box center [952, 195] width 363 height 331
type textarea "hero.moveXY(36, 54)"
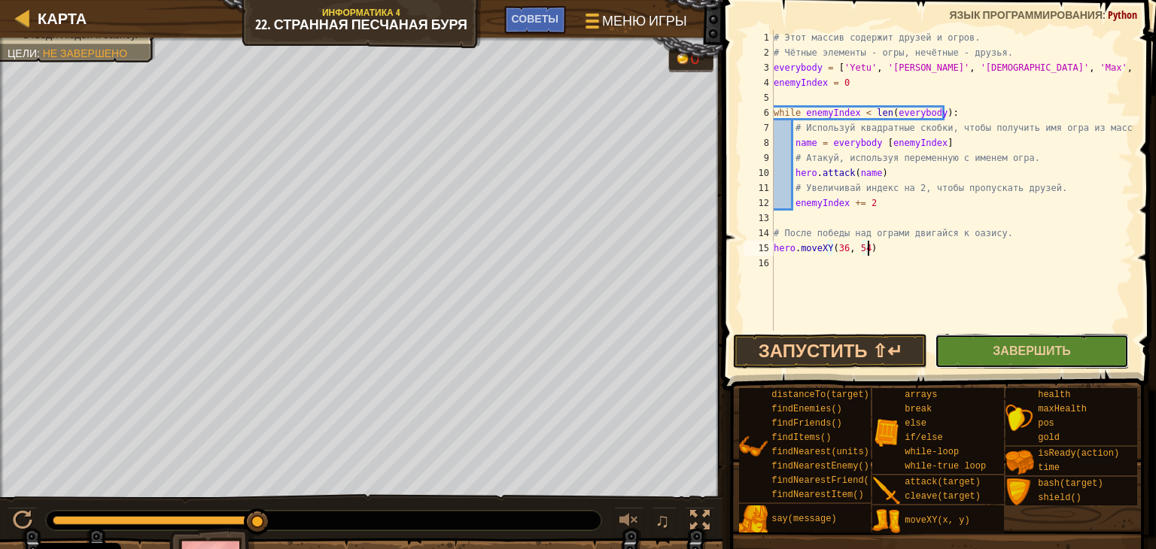
click at [975, 353] on button "Завершить" at bounding box center [1032, 351] width 194 height 35
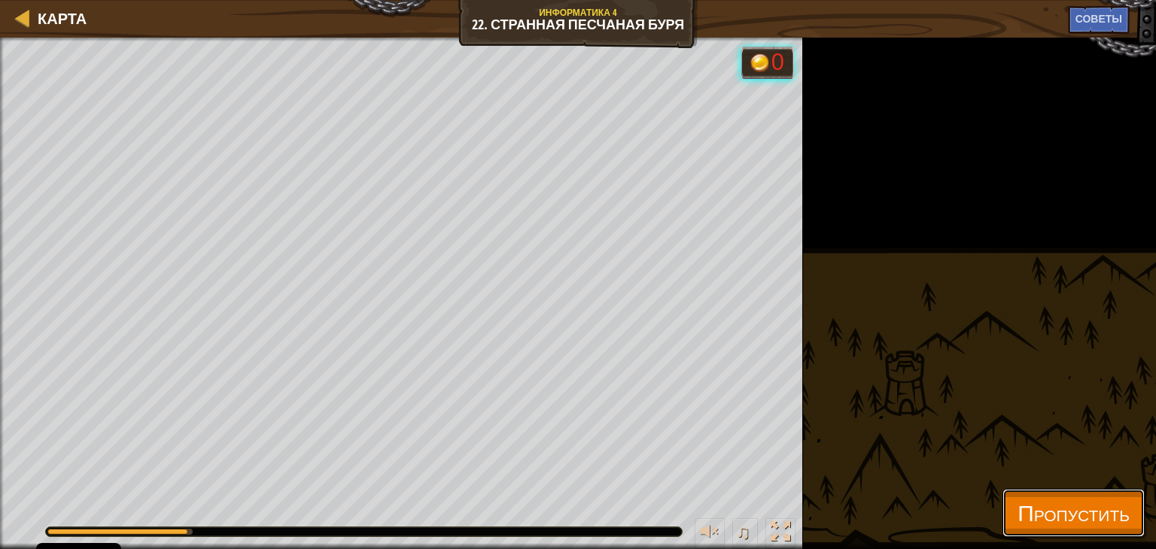
click at [1018, 504] on span "Пропустить" at bounding box center [1074, 513] width 112 height 31
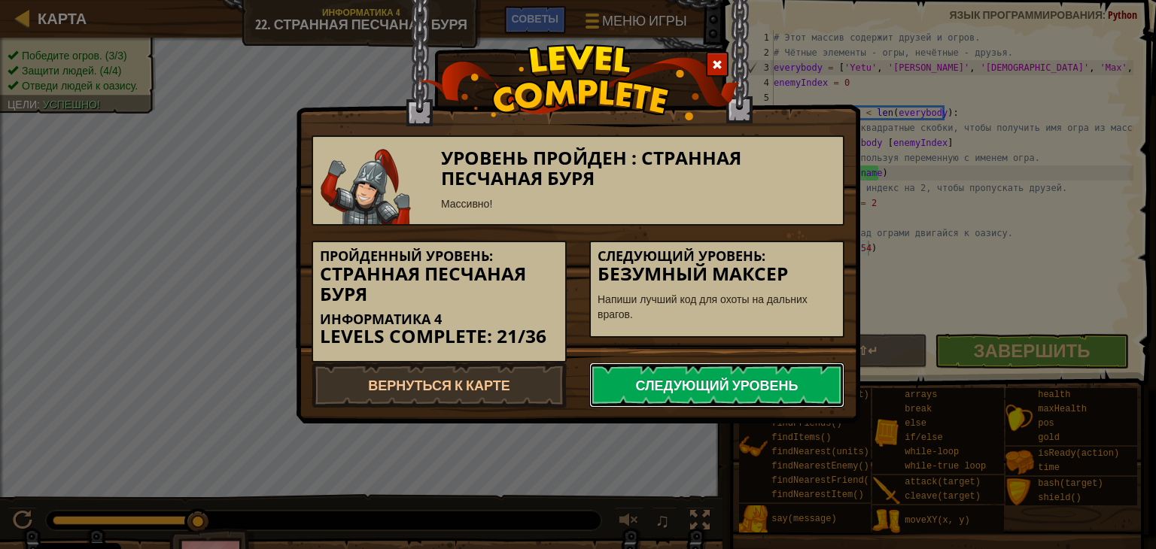
click at [702, 389] on link "Следующий уровень" at bounding box center [716, 385] width 255 height 45
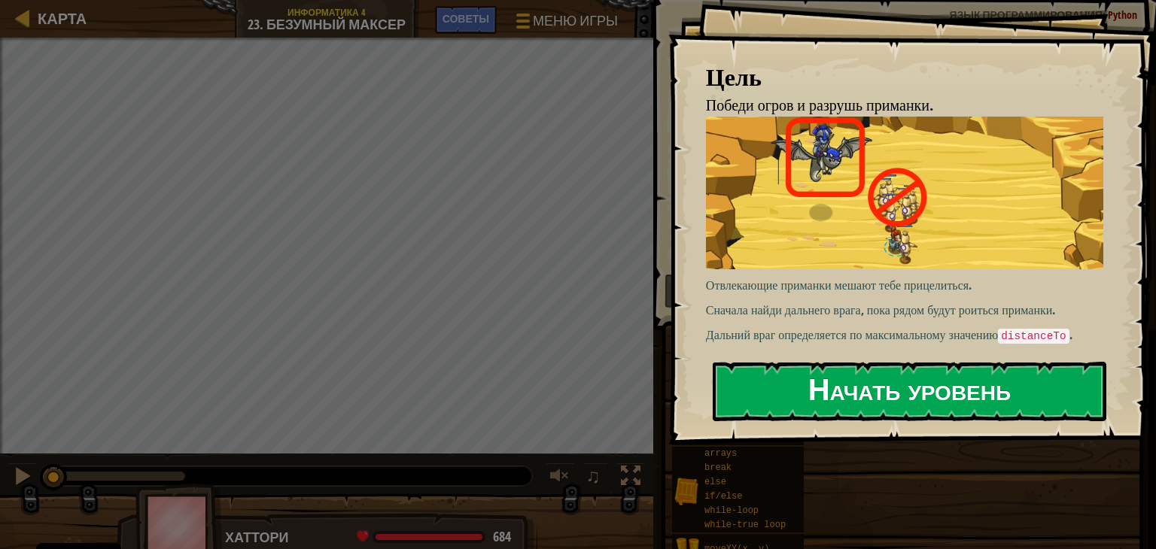
click at [845, 362] on button "Начать уровень" at bounding box center [910, 391] width 394 height 59
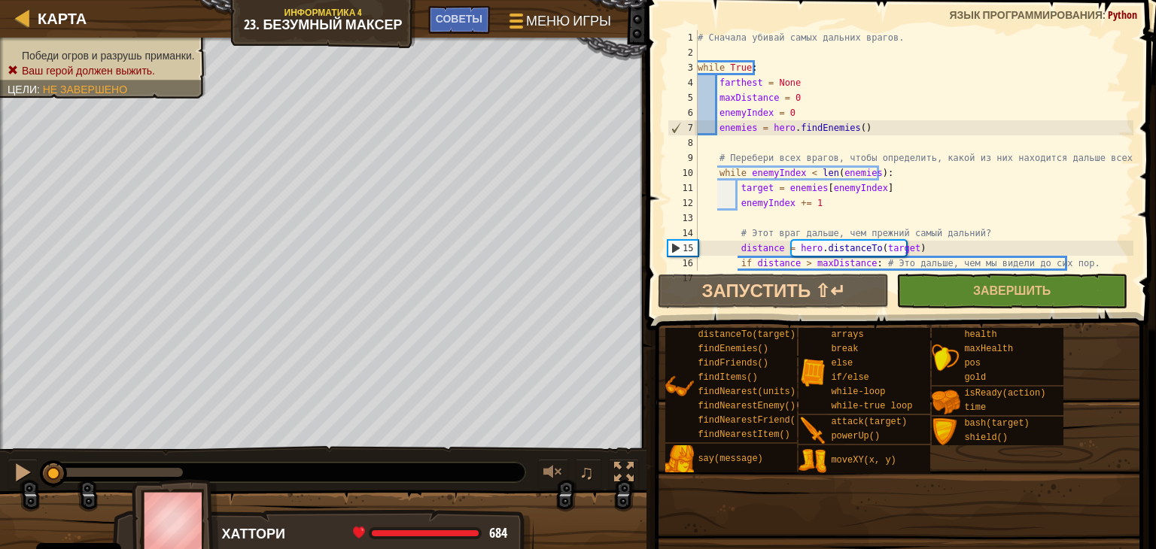
scroll to position [105, 0]
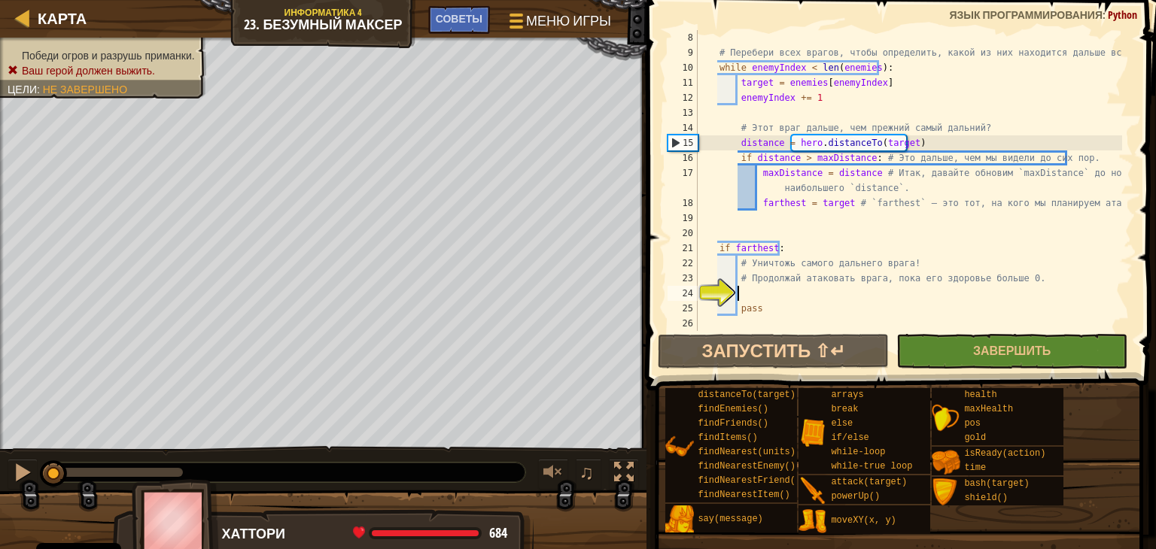
click at [774, 297] on div "# Перебери всех врагов, чтобы определить, какой из них находится дальше всех. w…" at bounding box center [909, 195] width 428 height 331
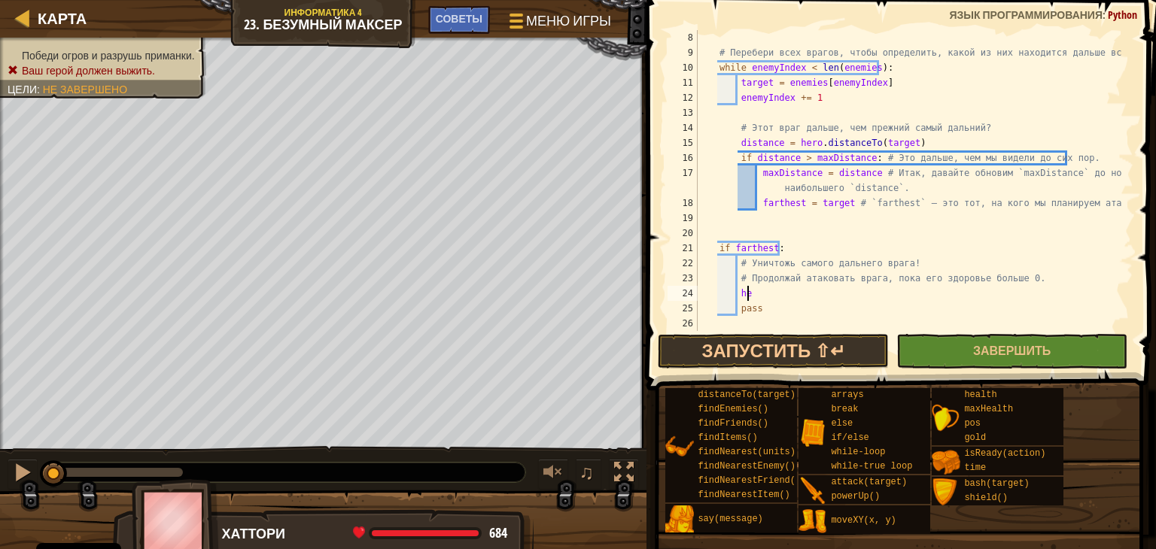
type textarea "h"
type textarea "i"
click at [794, 289] on div "# Перебери всех врагов, чтобы определить, какой из них находится дальше всех. w…" at bounding box center [909, 195] width 428 height 331
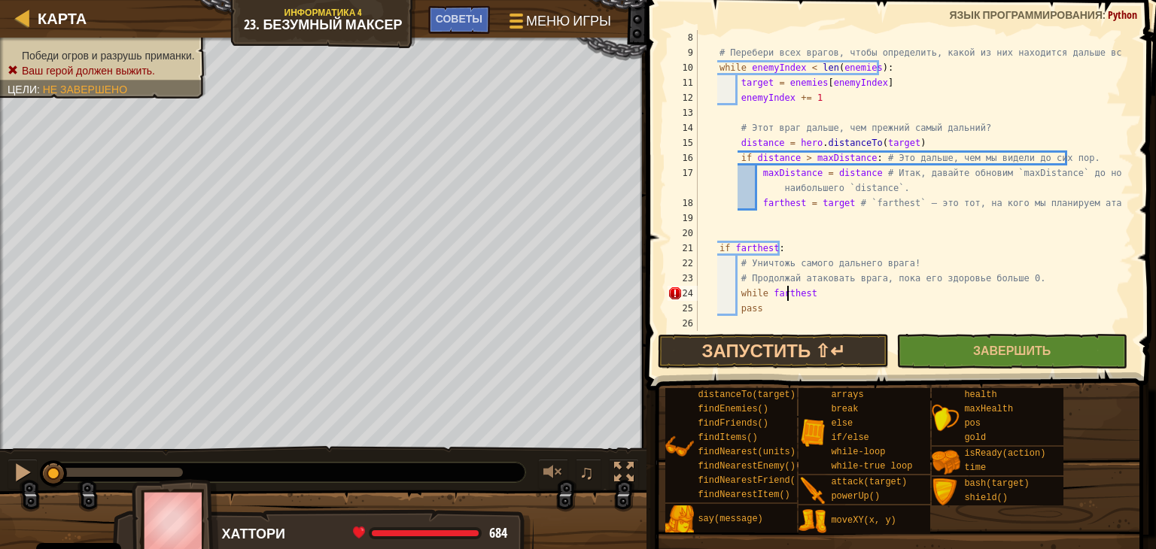
scroll to position [7, 8]
click at [808, 288] on div "# Перебери всех врагов, чтобы определить, какой из них находится дальше всех. w…" at bounding box center [909, 195] width 428 height 331
click at [802, 311] on div "# Перебери всех врагов, чтобы определить, какой из них находится дальше всех. w…" at bounding box center [909, 195] width 428 height 331
type textarea "p"
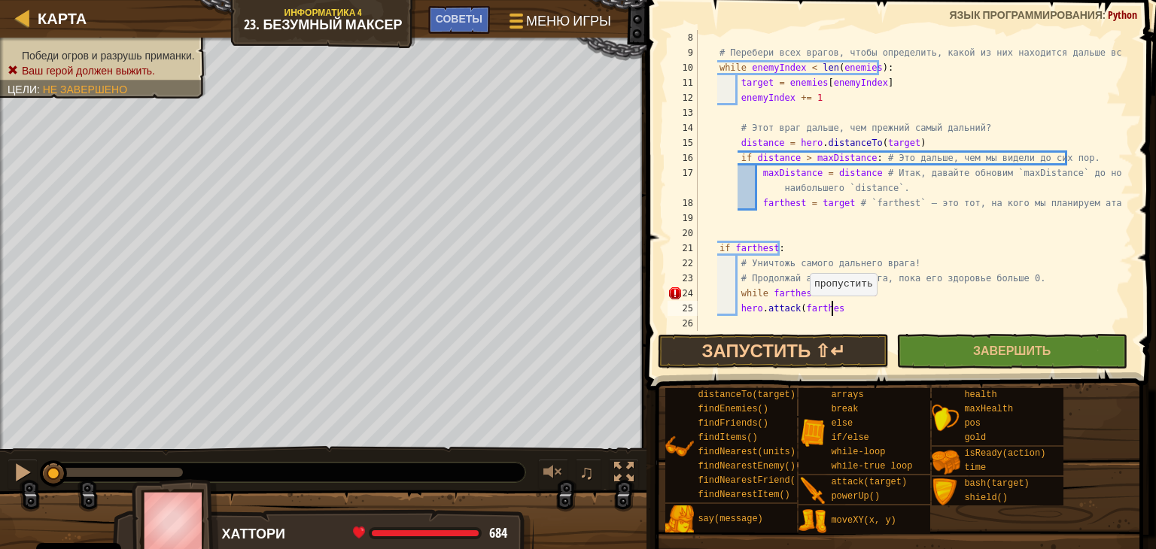
scroll to position [7, 11]
click at [823, 338] on button "Запустить ⇧↵" at bounding box center [773, 351] width 231 height 35
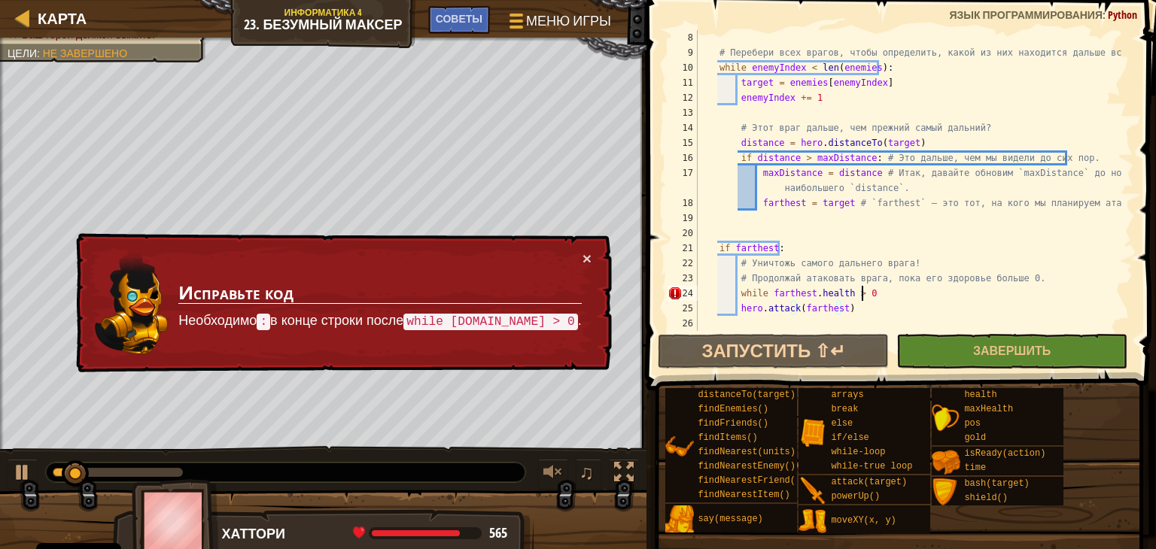
click at [906, 295] on div "# Перебери всех врагов, чтобы определить, какой из них находится дальше всех. w…" at bounding box center [909, 195] width 428 height 331
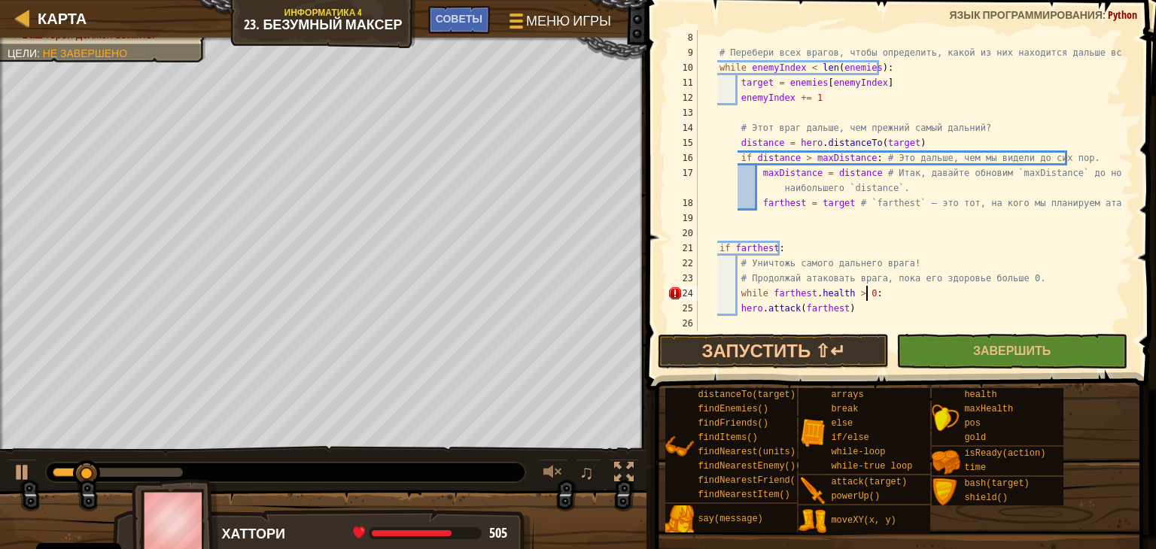
scroll to position [7, 13]
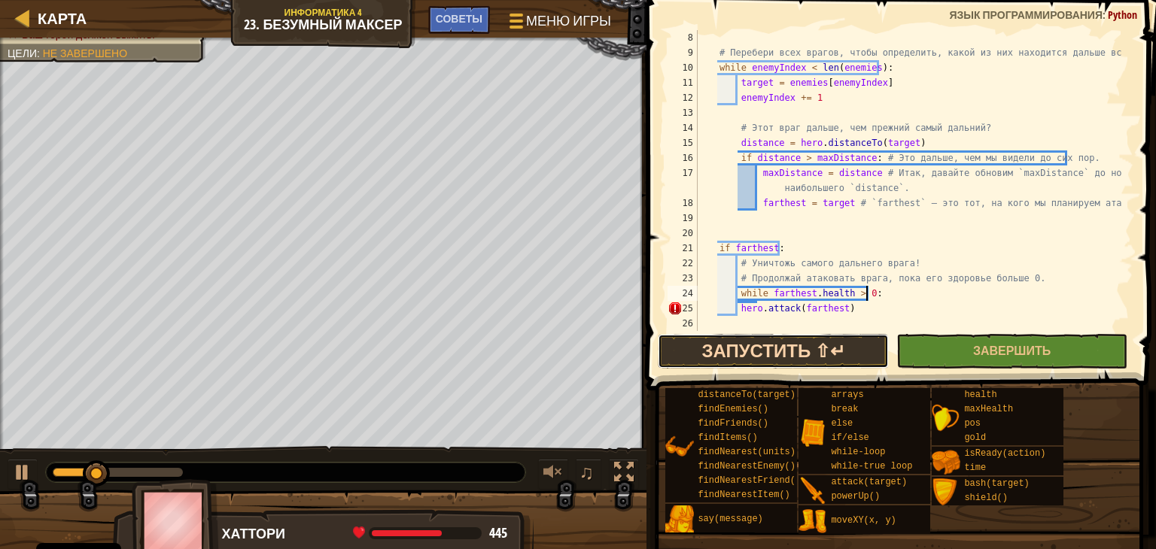
click at [805, 355] on button "Запустить ⇧↵" at bounding box center [773, 351] width 231 height 35
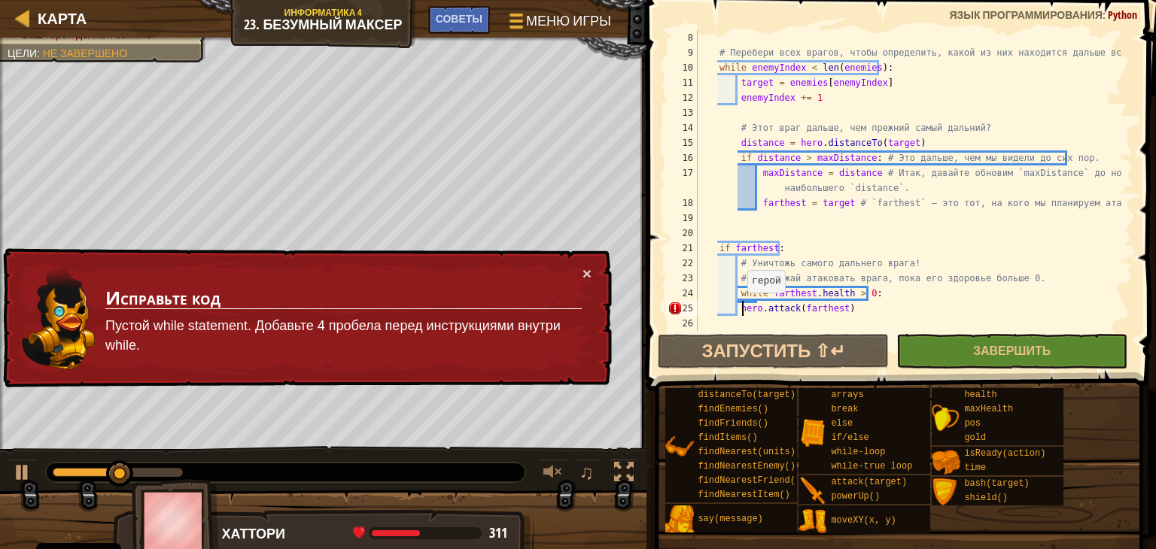
click at [740, 308] on div "# Перебери всех врагов, чтобы определить, какой из них находится дальше всех. w…" at bounding box center [909, 195] width 428 height 331
click at [738, 308] on div "# Перебери всех врагов, чтобы определить, какой из них находится дальше всех. w…" at bounding box center [909, 195] width 428 height 331
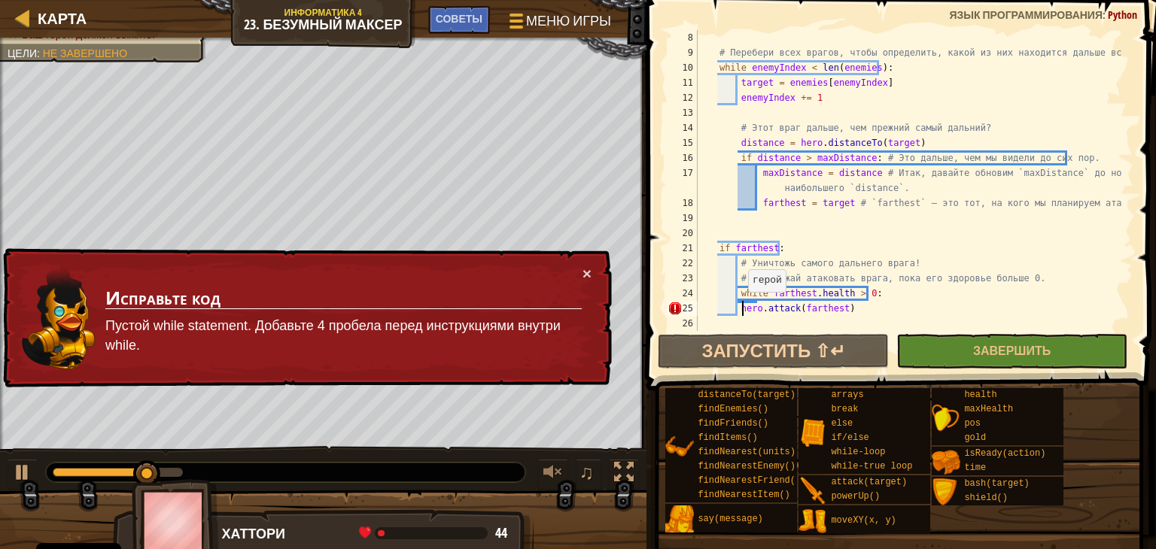
click at [741, 307] on div "# Перебери всех врагов, чтобы определить, какой из них находится дальше всех. w…" at bounding box center [909, 195] width 428 height 331
click at [738, 307] on div "# Перебери всех врагов, чтобы определить, какой из них находится дальше всех. w…" at bounding box center [909, 195] width 428 height 331
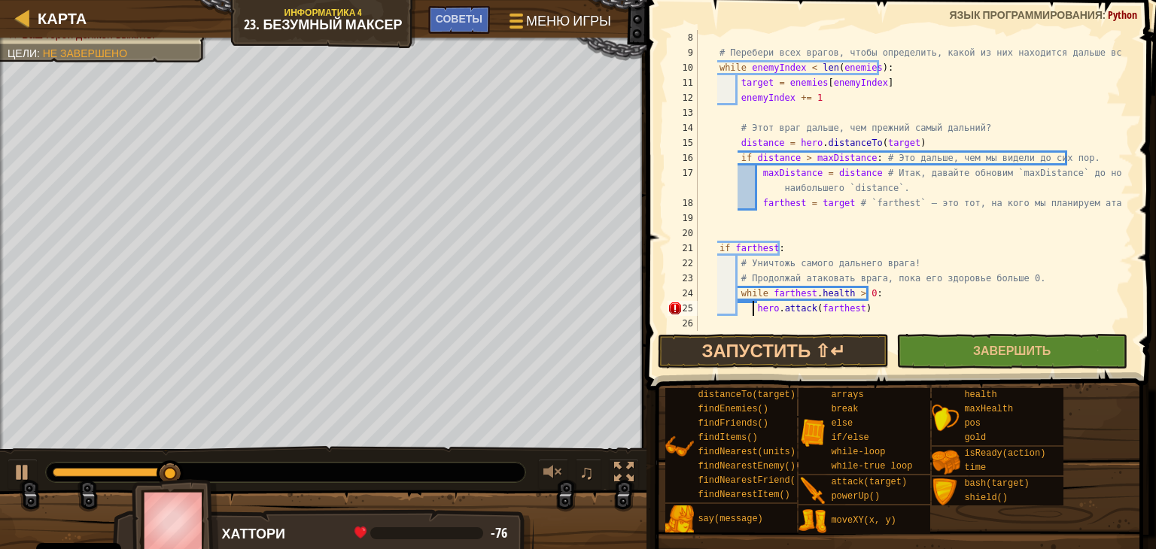
type textarea "hero.attack(farthest)"
click at [761, 342] on button "Запустить ⇧↵" at bounding box center [773, 351] width 231 height 35
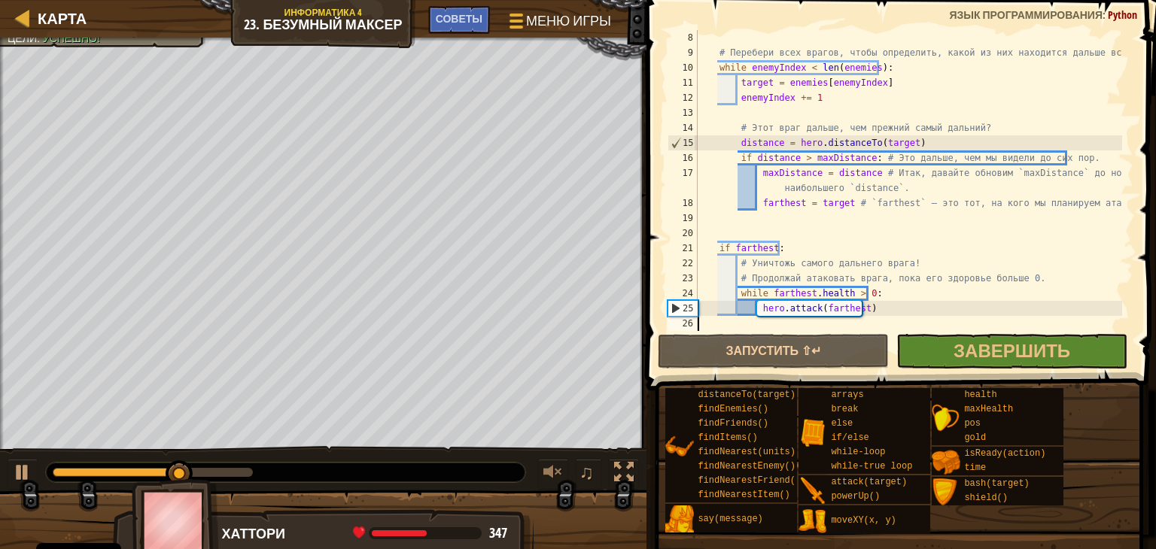
click at [953, 329] on div "# Перебери всех врагов, чтобы определить, какой из них находится дальше всех. w…" at bounding box center [909, 195] width 428 height 331
click at [945, 341] on button "Завершить" at bounding box center [1011, 351] width 231 height 35
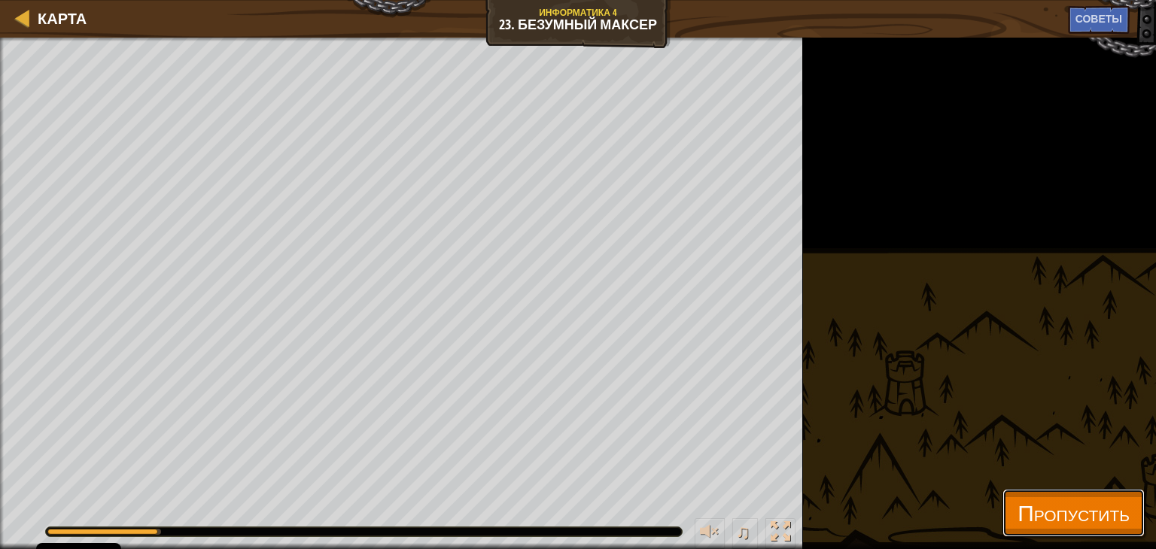
click at [1003, 516] on button "Пропустить" at bounding box center [1074, 513] width 142 height 48
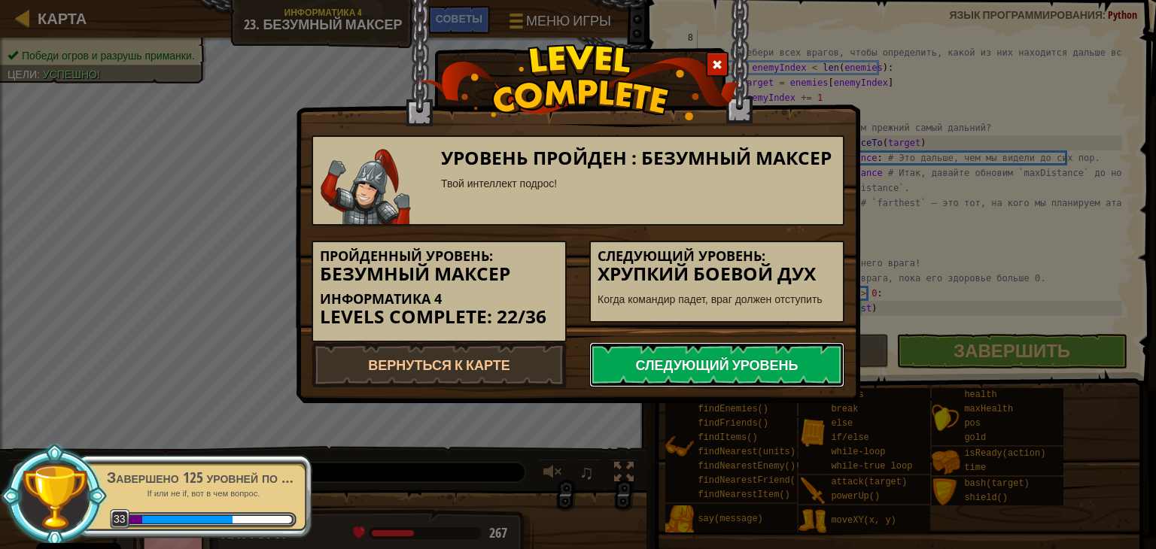
click at [671, 359] on link "Следующий уровень" at bounding box center [716, 364] width 255 height 45
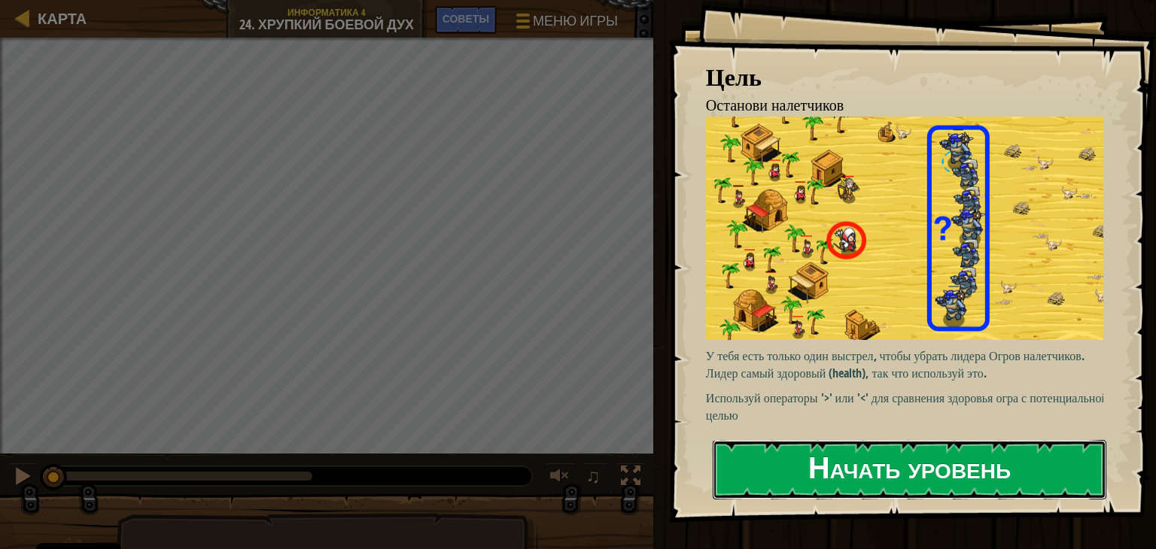
click at [805, 454] on button "Начать уровень" at bounding box center [910, 469] width 394 height 59
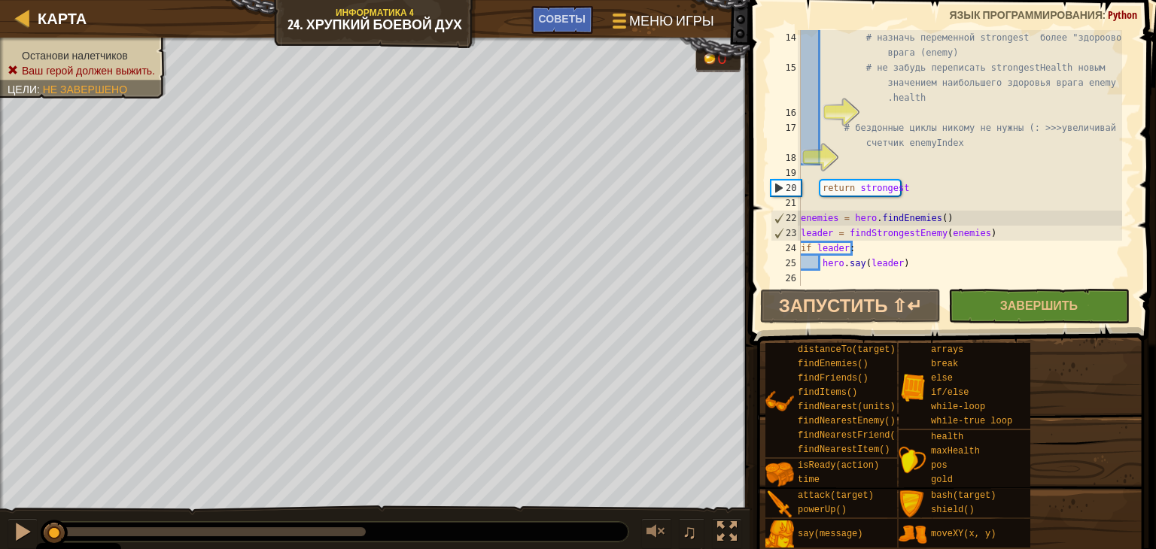
scroll to position [256, 0]
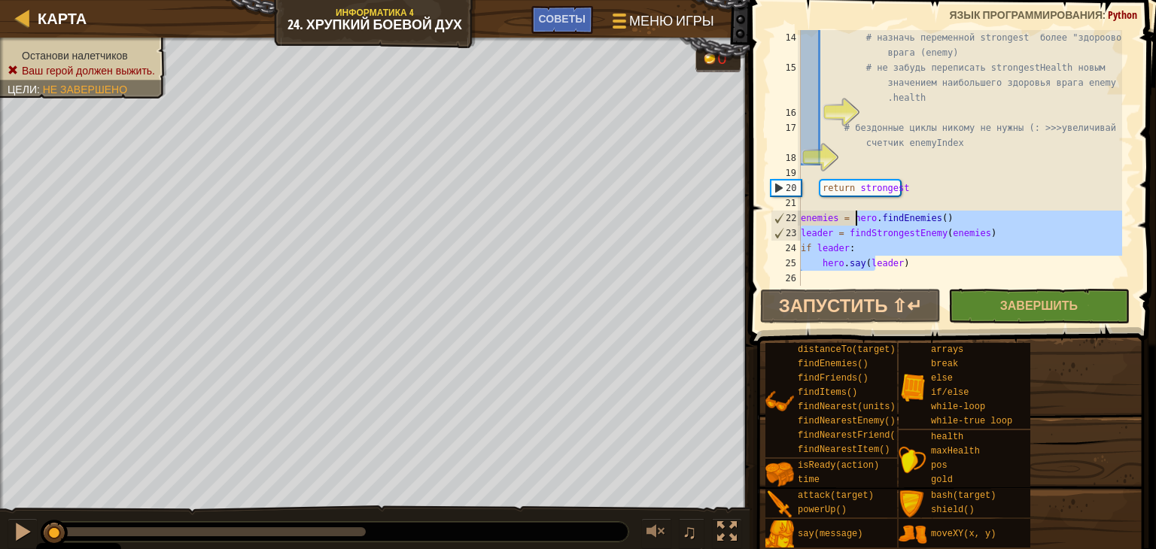
drag, startPoint x: 876, startPoint y: 260, endPoint x: 922, endPoint y: 248, distance: 47.5
click at [921, 248] on div "# назначь переменной strongest более "здороового" врага (enemy) # не забудь пер…" at bounding box center [960, 180] width 324 height 301
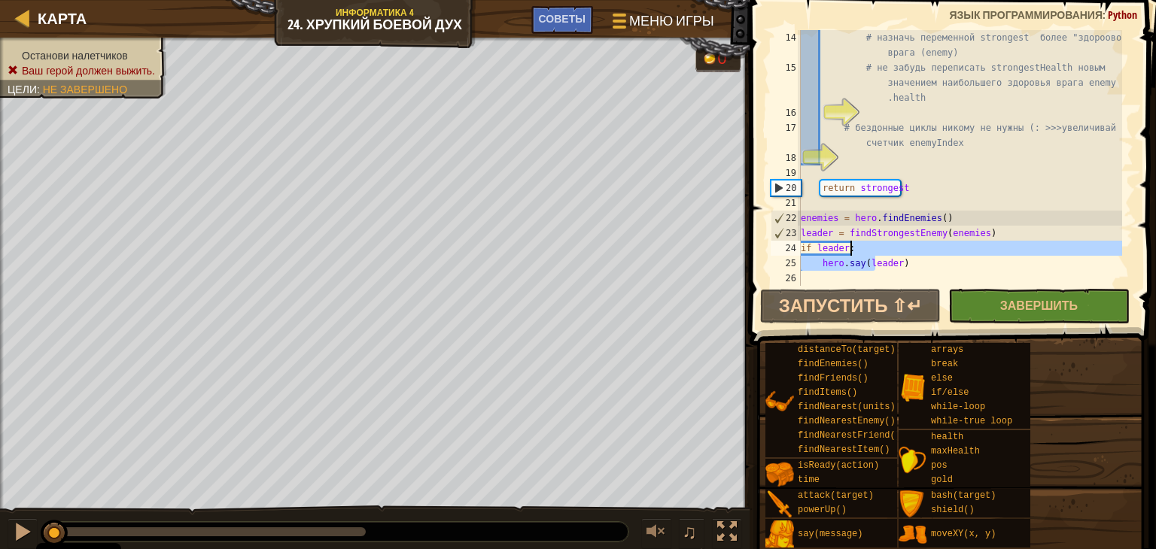
click at [922, 254] on div "# назначь переменной strongest более "здороового" врага (enemy) # не забудь пер…" at bounding box center [960, 158] width 324 height 256
type textarea "if leader:"
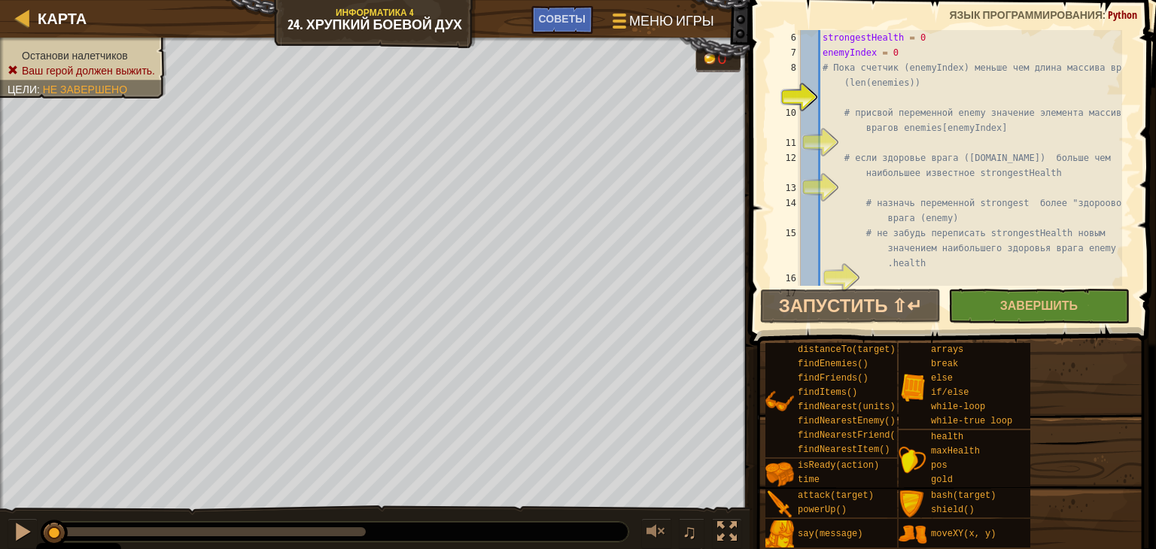
scroll to position [90, 0]
click at [837, 93] on div "strongestHealth = 0 enemyIndex = 0 # Пока счетчик (enemyIndex) меньше чем длина…" at bounding box center [960, 180] width 324 height 301
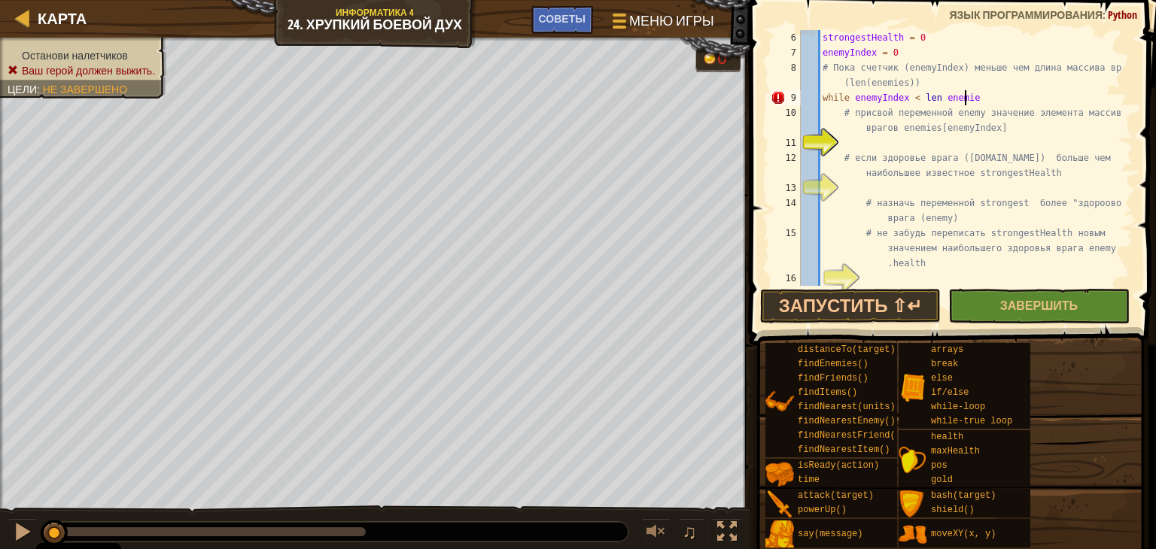
scroll to position [7, 13]
click at [934, 97] on div "strongestHealth = 0 enemyIndex = 0 # Пока счетчик (enemyIndex) меньше чем длина…" at bounding box center [960, 180] width 324 height 301
click at [1003, 95] on div "strongestHealth = 0 enemyIndex = 0 # Пока счетчик (enemyIndex) меньше чем длина…" at bounding box center [960, 180] width 324 height 301
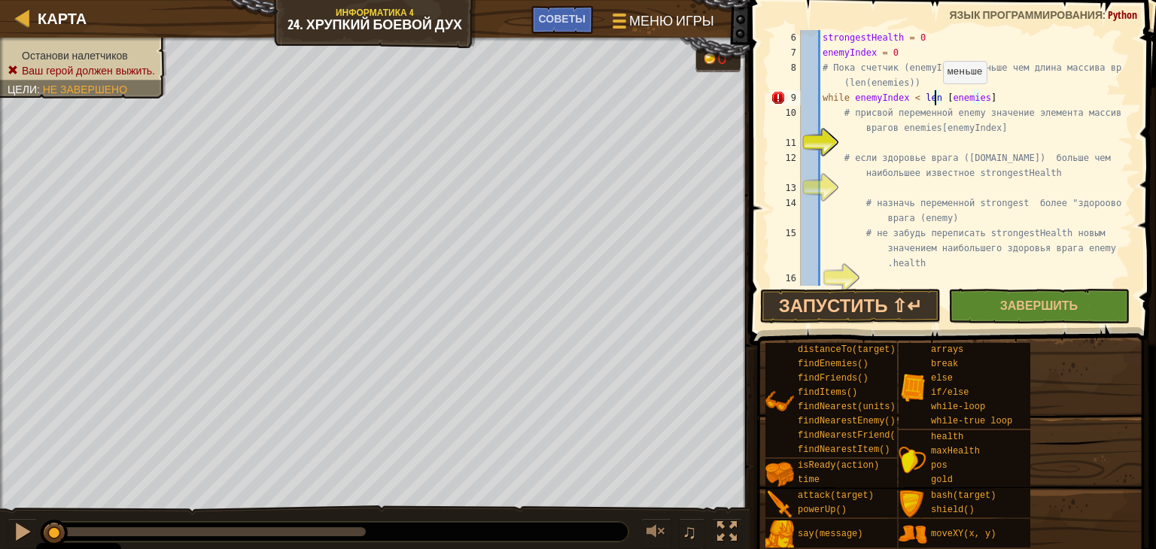
click at [935, 98] on div "strongestHealth = 0 enemyIndex = 0 # Пока счетчик (enemyIndex) меньше чем длина…" at bounding box center [960, 180] width 324 height 301
click at [939, 99] on div "strongestHealth = 0 enemyIndex = 0 # Пока счетчик (enemyIndex) меньше чем длина…" at bounding box center [960, 180] width 324 height 301
click at [1009, 97] on div "strongestHealth = 0 enemyIndex = 0 # Пока счетчик (enemyIndex) меньше чем длина…" at bounding box center [960, 180] width 324 height 301
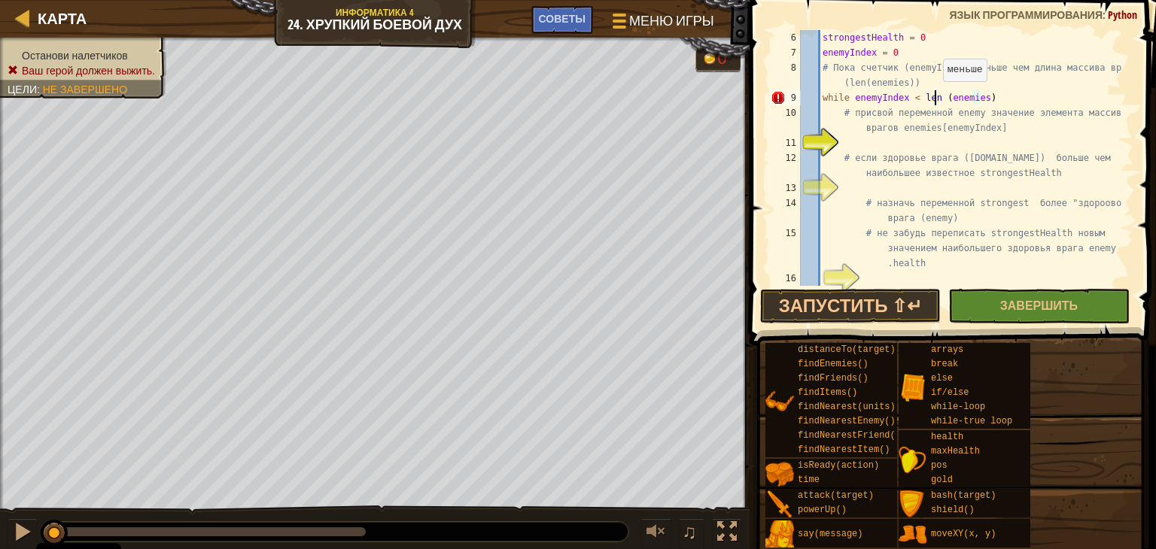
click at [936, 96] on div "strongestHealth = 0 enemyIndex = 0 # Пока счетчик (enemyIndex) меньше чем длина…" at bounding box center [960, 180] width 324 height 301
click at [1010, 109] on div "strongestHealth = 0 enemyIndex = 0 # Пока счетчик (enemyIndex) меньше чем длина…" at bounding box center [960, 180] width 324 height 301
click at [997, 102] on div "strongestHealth = 0 enemyIndex = 0 # Пока счетчик (enemyIndex) меньше чем длина…" at bounding box center [960, 180] width 324 height 301
type textarea "while enemyIndex < len(enemies):"
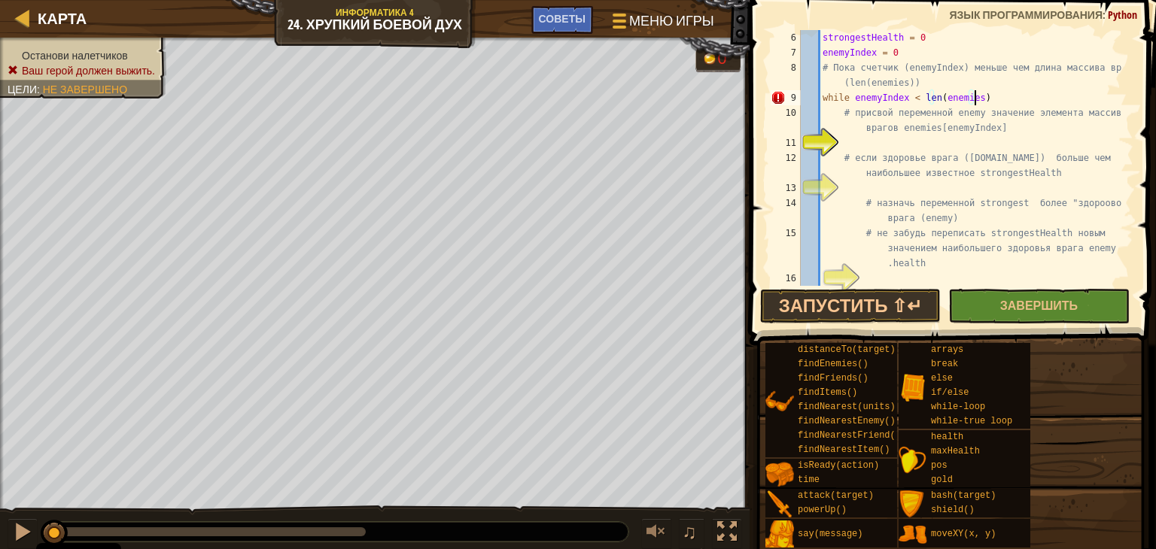
scroll to position [7, 14]
click at [867, 147] on div "strongestHealth = 0 enemyIndex = 0 # Пока счетчик (enemyIndex) меньше чем длина…" at bounding box center [960, 180] width 324 height 301
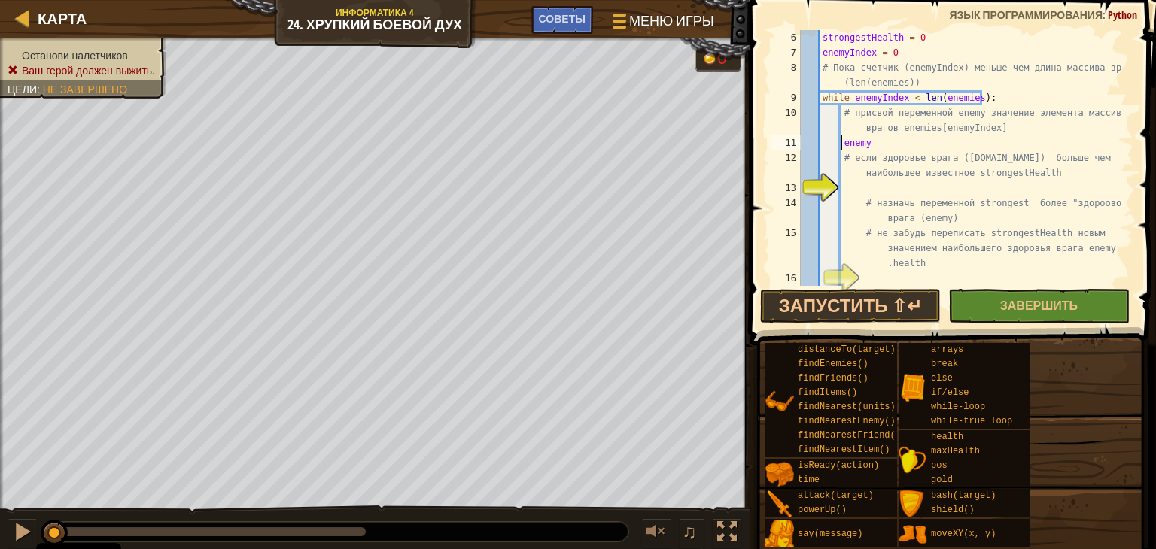
click at [840, 144] on div "strongestHealth = 0 enemyIndex = 0 # Пока счетчик (enemyIndex) меньше чем длина…" at bounding box center [960, 180] width 324 height 301
click at [887, 140] on div "strongestHealth = 0 enemyIndex = 0 # Пока счетчик (enemyIndex) меньше чем длина…" at bounding box center [960, 180] width 324 height 301
type textarea "enemy = enemies[enemyIndex]"
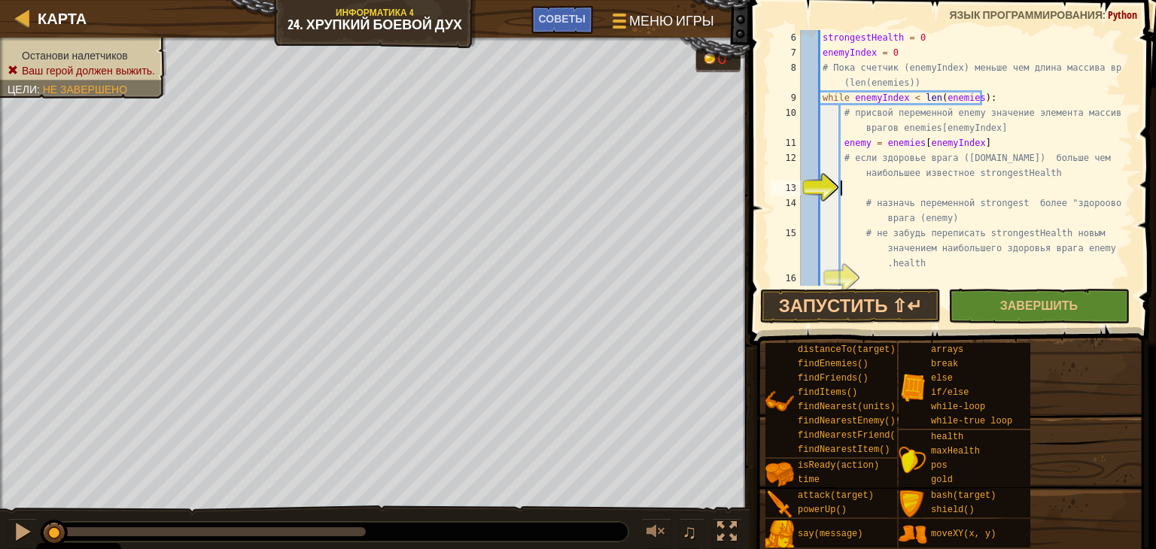
click at [855, 184] on div "strongestHealth = 0 enemyIndex = 0 # Пока счетчик (enemyIndex) меньше чем длина…" at bounding box center [960, 180] width 324 height 301
click at [849, 219] on div "strongestHealth = 0 enemyIndex = 0 # Пока счетчик (enemyIndex) меньше чем длина…" at bounding box center [960, 180] width 324 height 301
click at [1026, 188] on div "strongestHealth = 0 enemyIndex = 0 # Пока счетчик (enemyIndex) меньше чем длина…" at bounding box center [960, 180] width 324 height 301
type textarea "if [DOMAIN_NAME] > strongestHealth:"
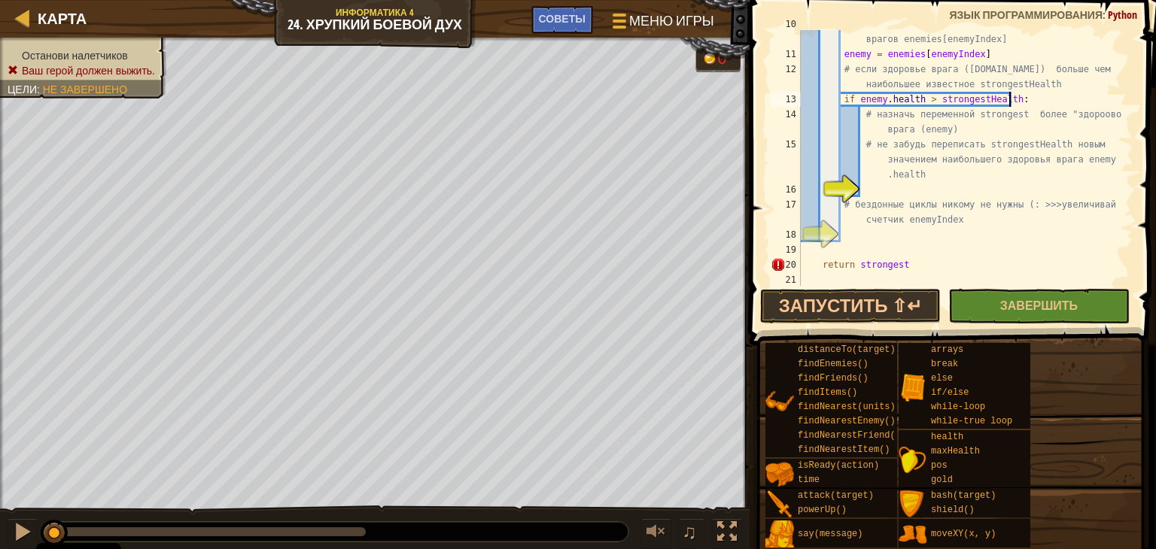
scroll to position [179, 0]
click at [872, 184] on div "# присвой переменной enemy значение элемента массива врагов enemies[enemyIndex]…" at bounding box center [960, 167] width 324 height 301
type textarea "strongest = enemy"
click at [866, 239] on div "# присвой переменной enemy значение элемента массива врагов enemies[enemyIndex]…" at bounding box center [960, 167] width 324 height 301
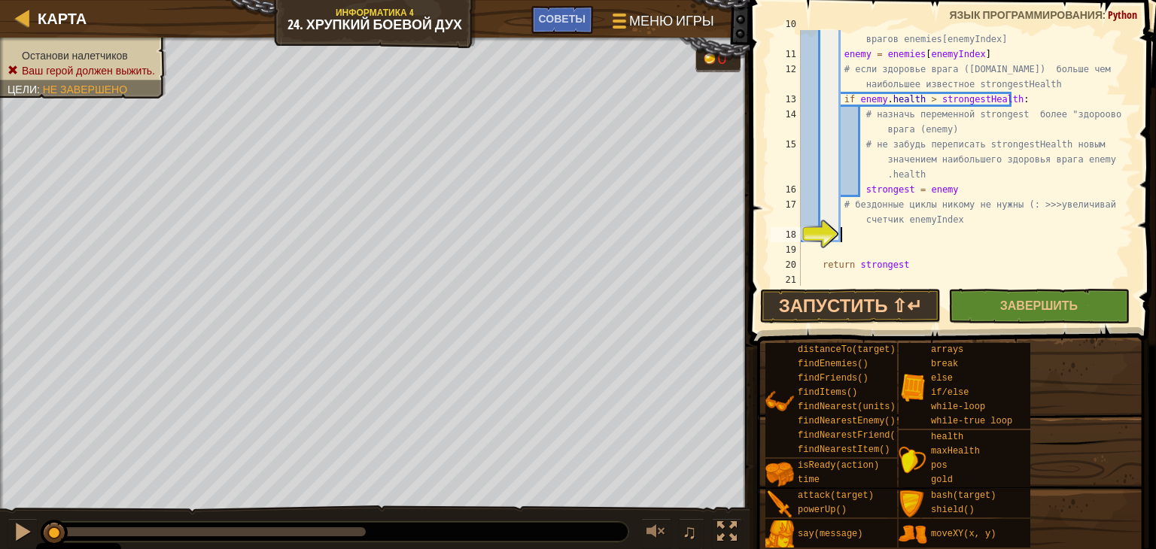
scroll to position [7, 2]
click at [977, 184] on div "# присвой переменной enemy значение элемента массива врагов enemies[enemyIndex]…" at bounding box center [960, 167] width 324 height 301
type textarea "strongest = enemy"
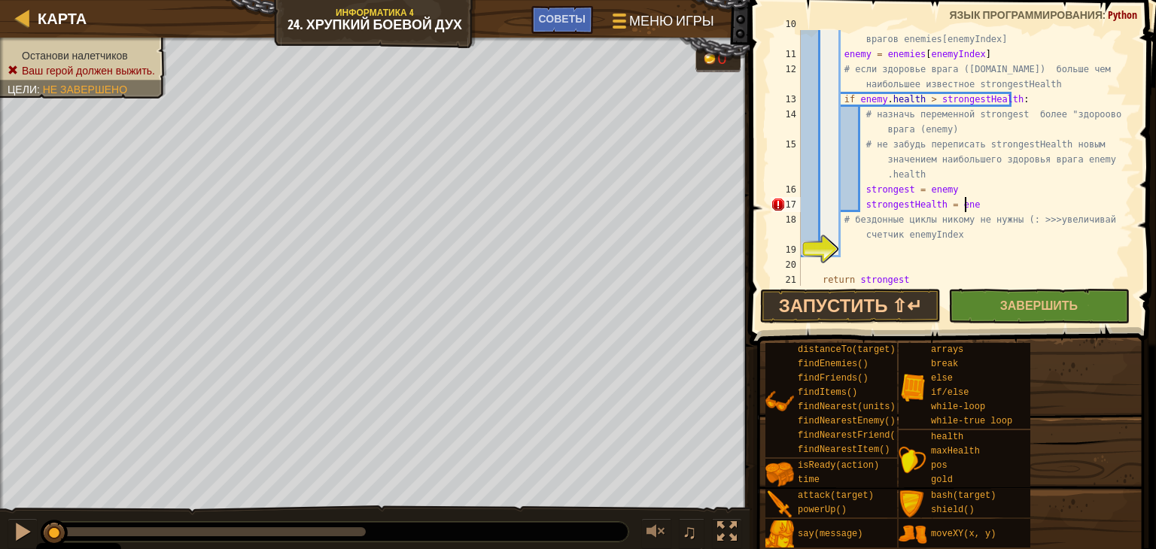
scroll to position [7, 13]
type textarea "strongestHealth = [DOMAIN_NAME]"
click at [854, 249] on div "# присвой переменной enemy значение элемента массива врагов enemies[enemyIndex]…" at bounding box center [960, 167] width 324 height 301
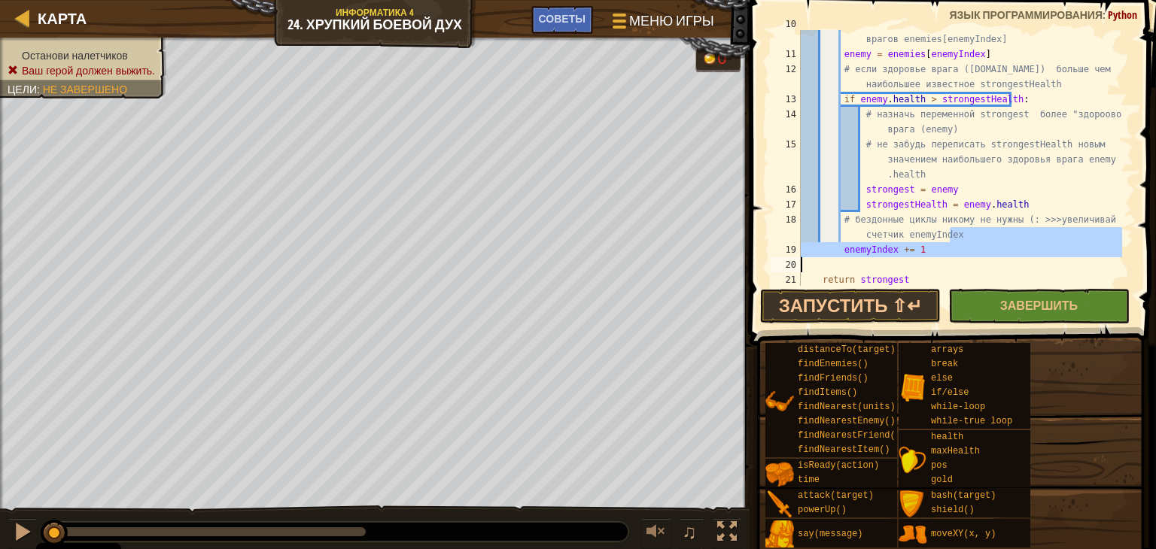
drag, startPoint x: 1118, startPoint y: 227, endPoint x: 1120, endPoint y: 266, distance: 38.5
click at [1120, 266] on div "enemyIndex += 1 10 11 12 13 14 15 16 17 18 19 20 21 22 # присвой переменной ene…" at bounding box center [951, 158] width 366 height 256
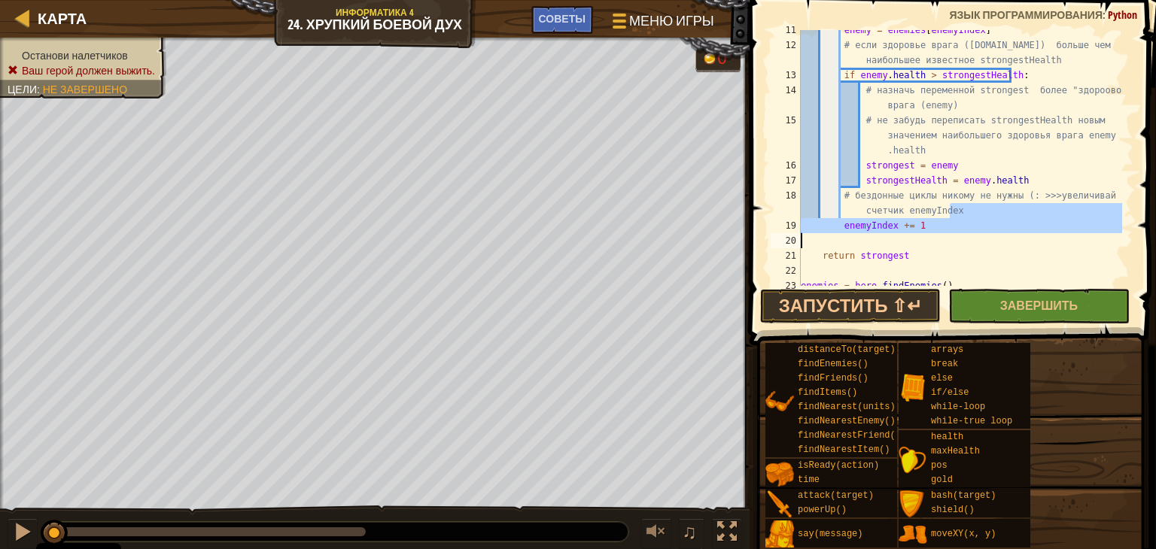
scroll to position [271, 0]
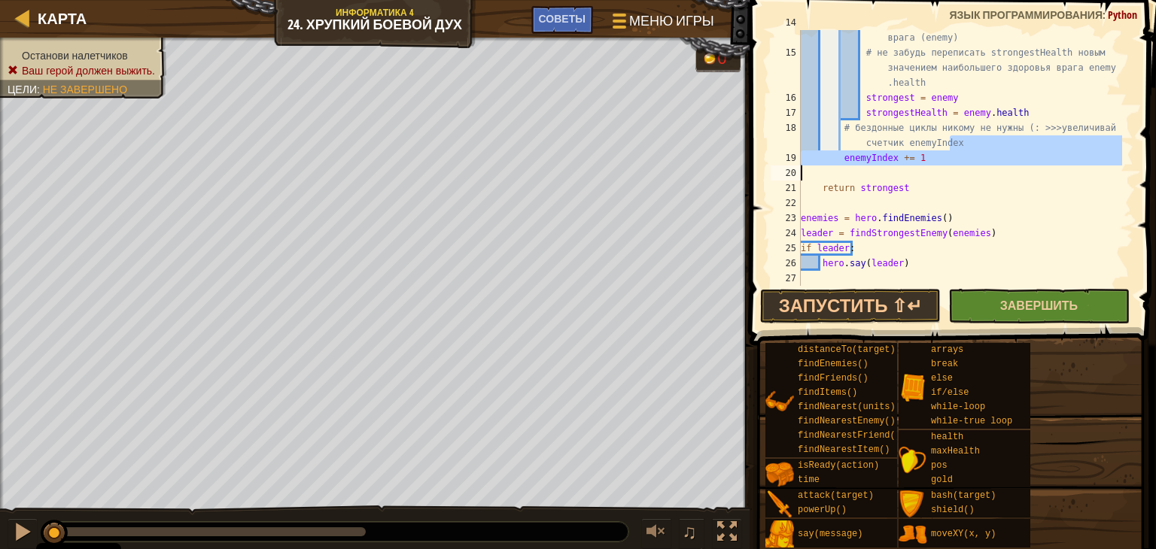
type textarea "enemyIndex += 1"
click at [994, 303] on button "Завершить" at bounding box center [1038, 306] width 181 height 35
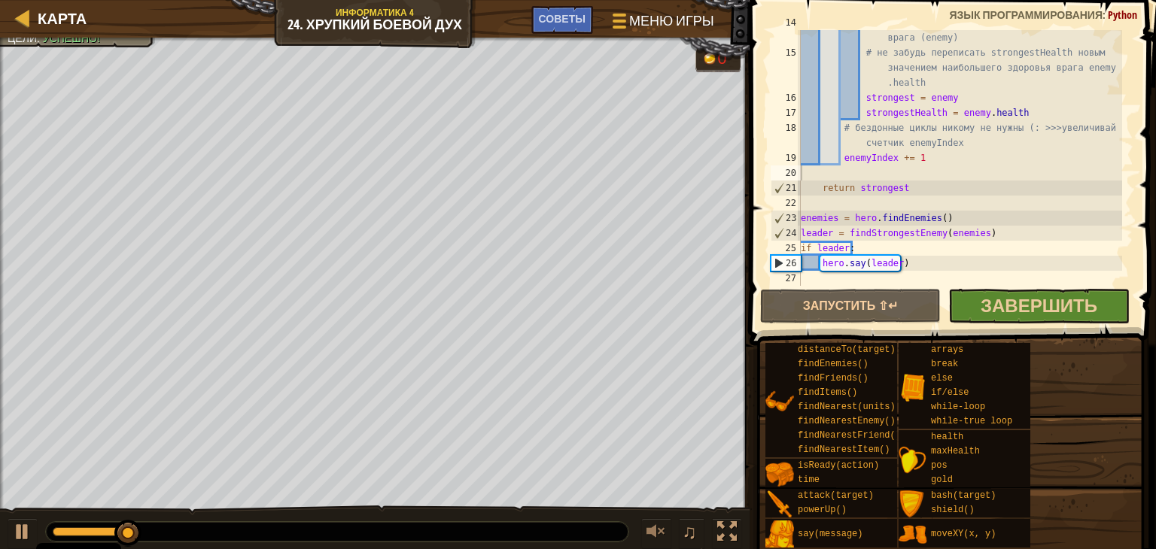
scroll to position [7, 0]
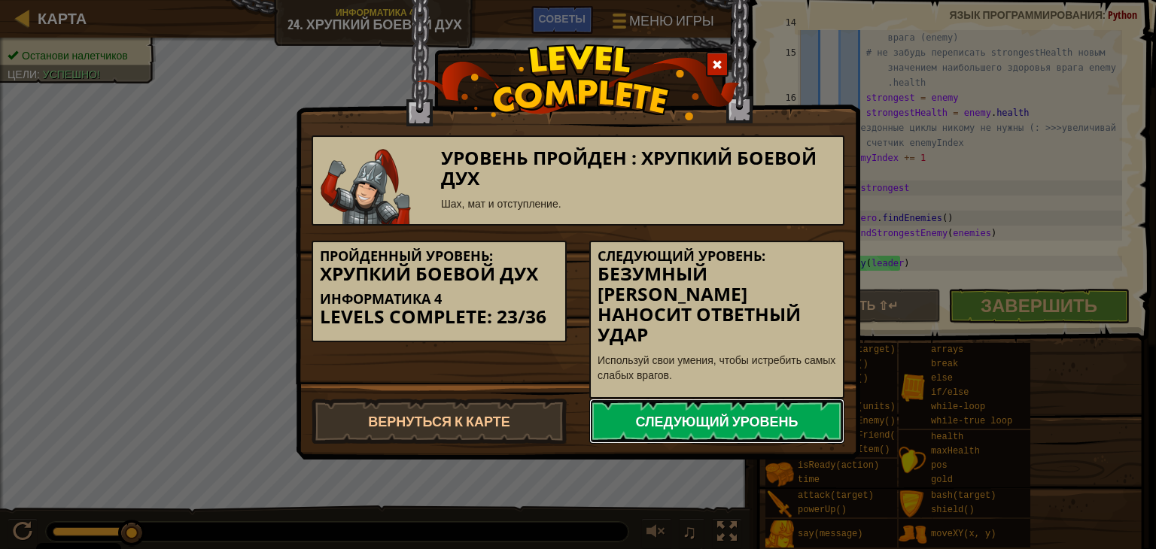
click at [753, 399] on link "Следующий уровень" at bounding box center [716, 421] width 255 height 45
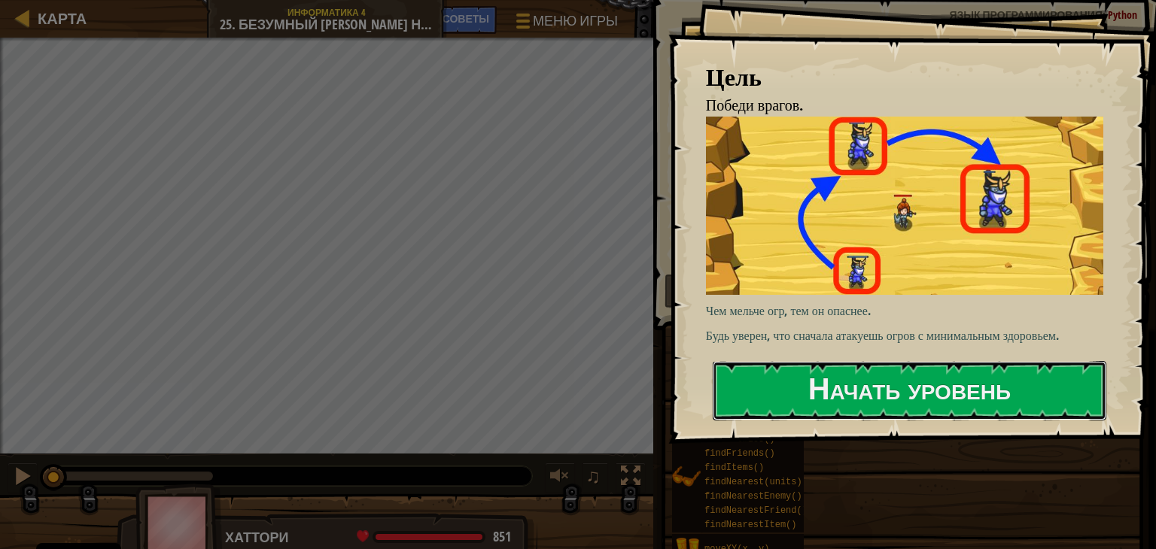
click at [753, 397] on button "Начать уровень" at bounding box center [910, 390] width 394 height 59
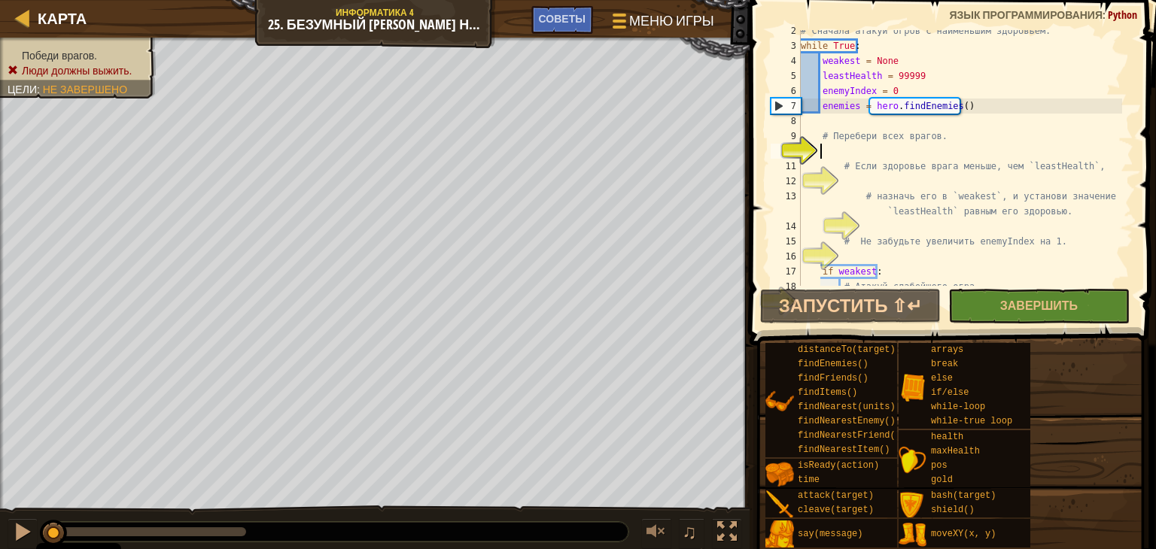
scroll to position [21, 0]
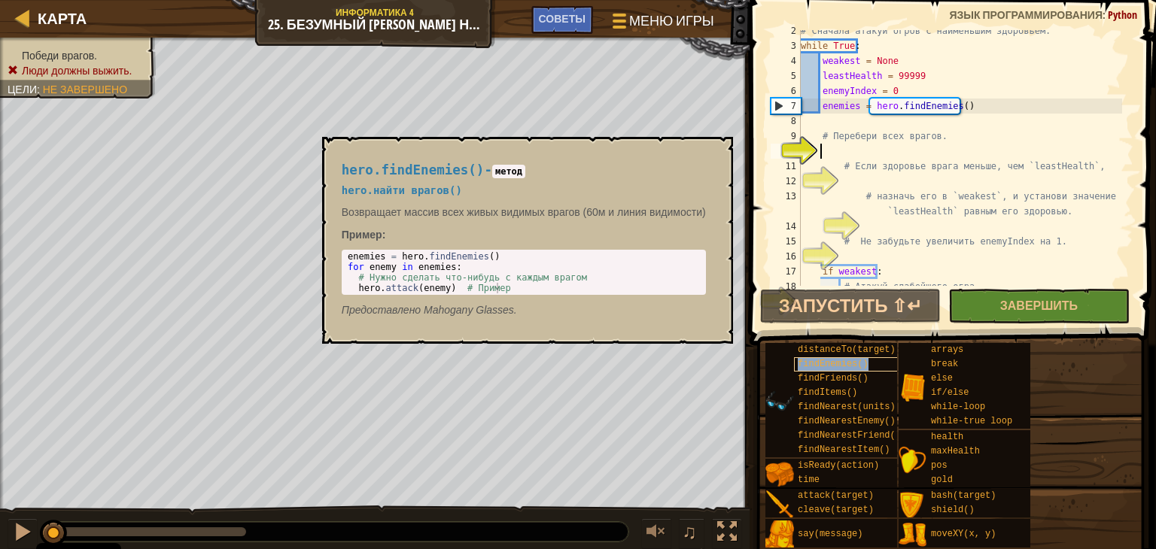
click at [832, 361] on span "findEnemies()" at bounding box center [833, 364] width 71 height 11
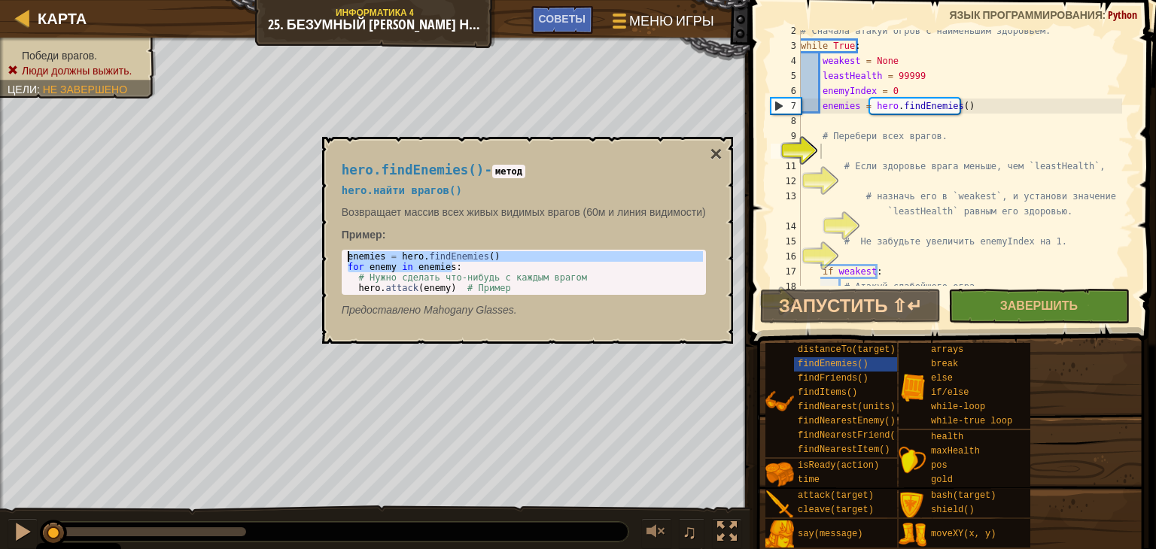
drag, startPoint x: 504, startPoint y: 262, endPoint x: 349, endPoint y: 254, distance: 154.5
click at [349, 254] on div "enemies = hero . findEnemies ( ) for enemy in enemies : # Нужно сделать что-ниб…" at bounding box center [524, 282] width 358 height 63
click at [461, 260] on div "enemies = hero . findEnemies ( ) for enemy in enemies : # Нужно сделать что-ниб…" at bounding box center [524, 272] width 358 height 42
type textarea "enemies = hero.findEnemies()"
drag, startPoint x: 498, startPoint y: 258, endPoint x: 368, endPoint y: 248, distance: 129.9
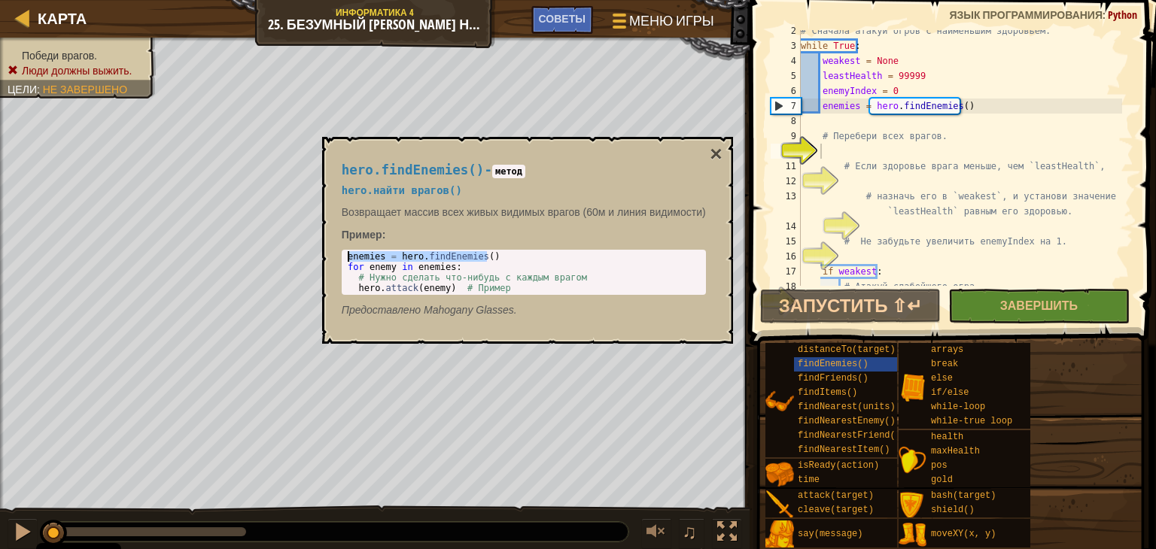
click at [368, 248] on div "hero.findEnemies() - метод hero.найти врагов() [PERSON_NAME] массив всех живых …" at bounding box center [523, 240] width 385 height 183
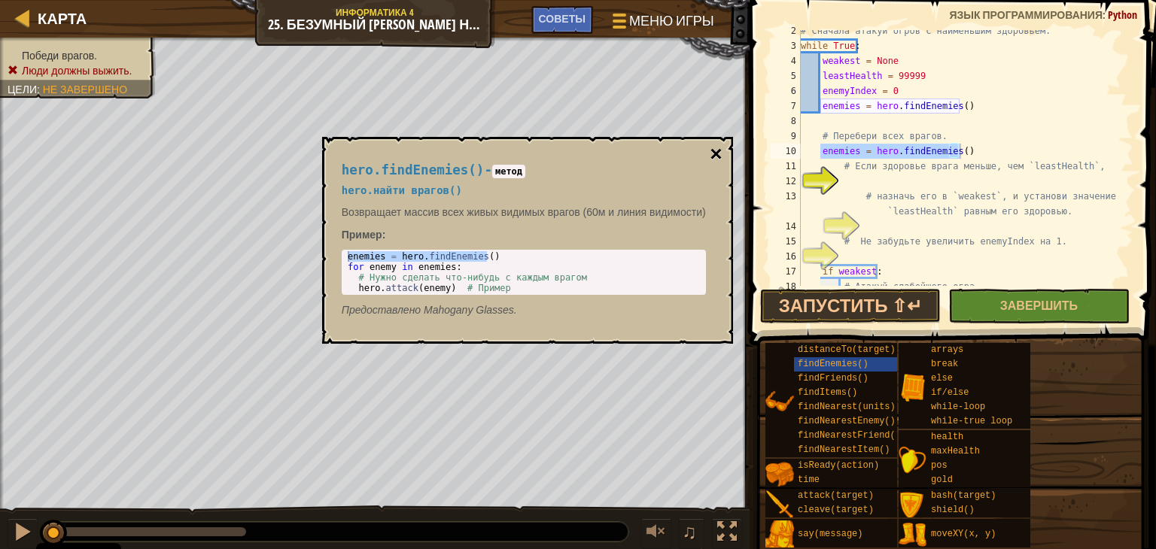
click at [714, 157] on button "×" at bounding box center [716, 154] width 12 height 21
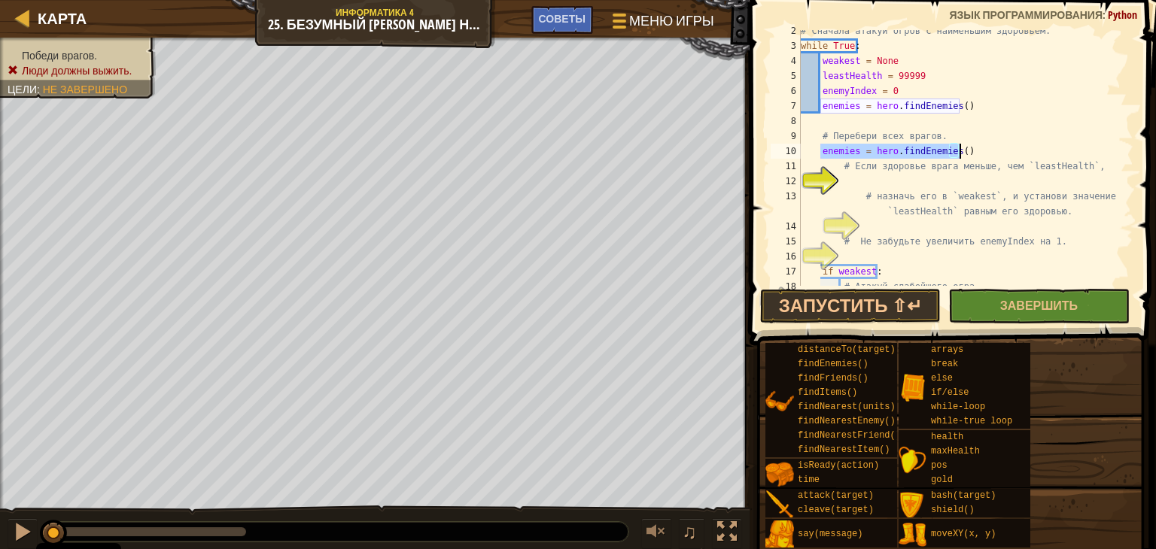
click at [982, 151] on div "# Сначала атакуй огров с наименьшим здоровьем. while True : weakest = None leas…" at bounding box center [960, 158] width 324 height 256
type textarea "e"
type textarea "w"
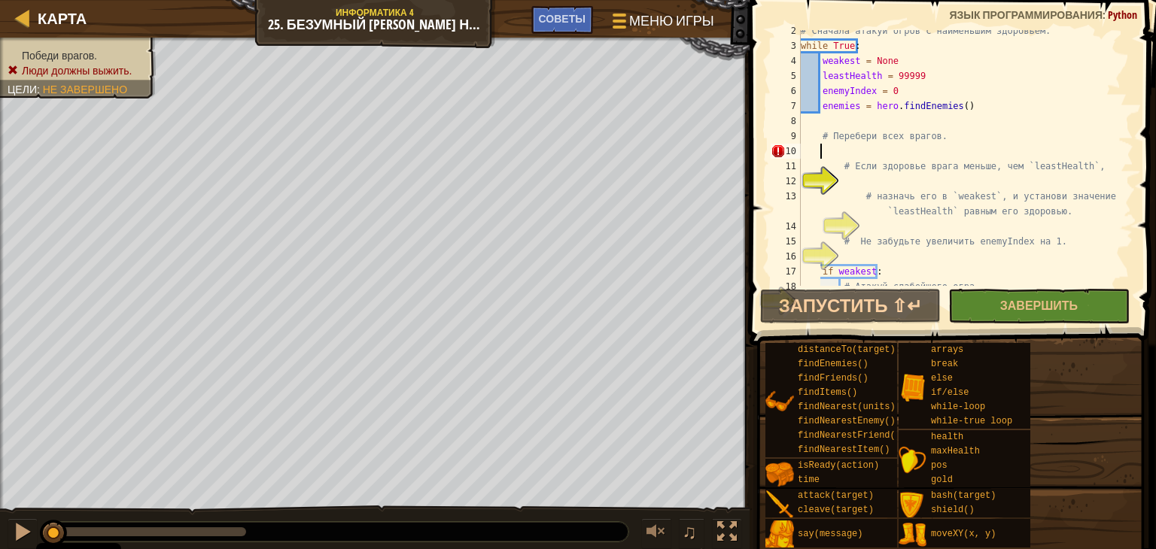
scroll to position [6, 0]
click at [1131, 199] on div "2 3 4 5 6 7 8 9 10 11 12 13 14 15 16 17 18 19 # Сначала атакуй огров с наименьш…" at bounding box center [950, 203] width 411 height 390
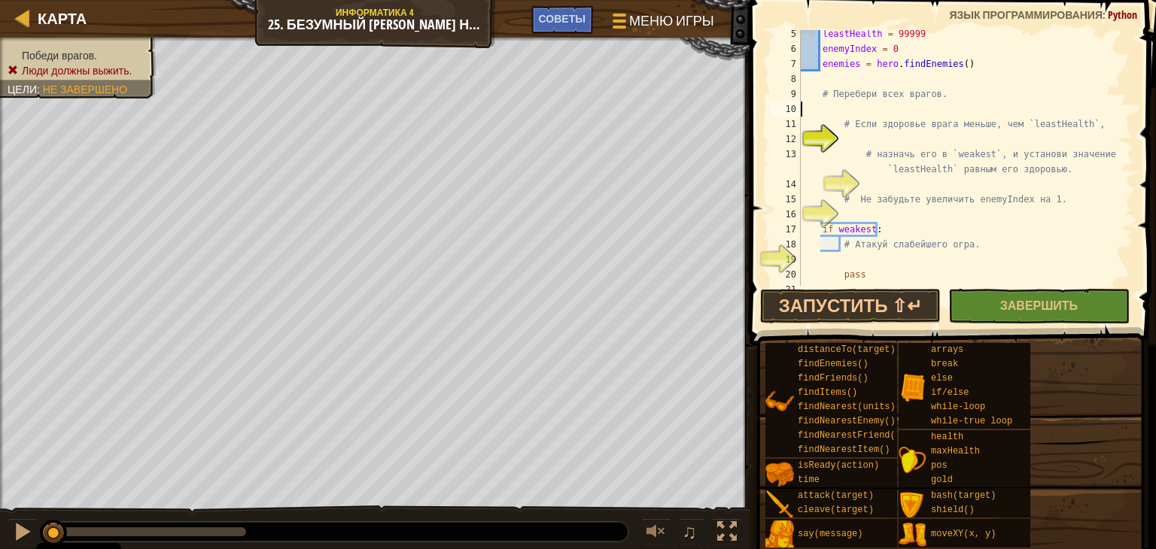
scroll to position [64, 0]
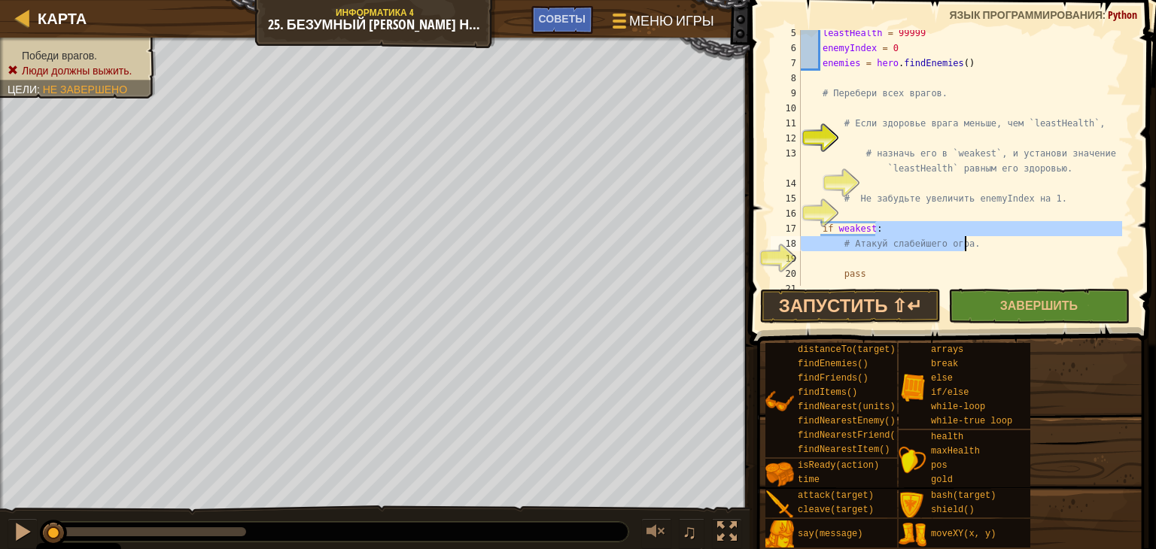
drag, startPoint x: 1113, startPoint y: 229, endPoint x: 1115, endPoint y: 238, distance: 9.3
click at [1115, 238] on div "leastHealth = 99999 enemyIndex = 0 enemies = hero . findEnemies ( ) # Перебери …" at bounding box center [960, 169] width 324 height 286
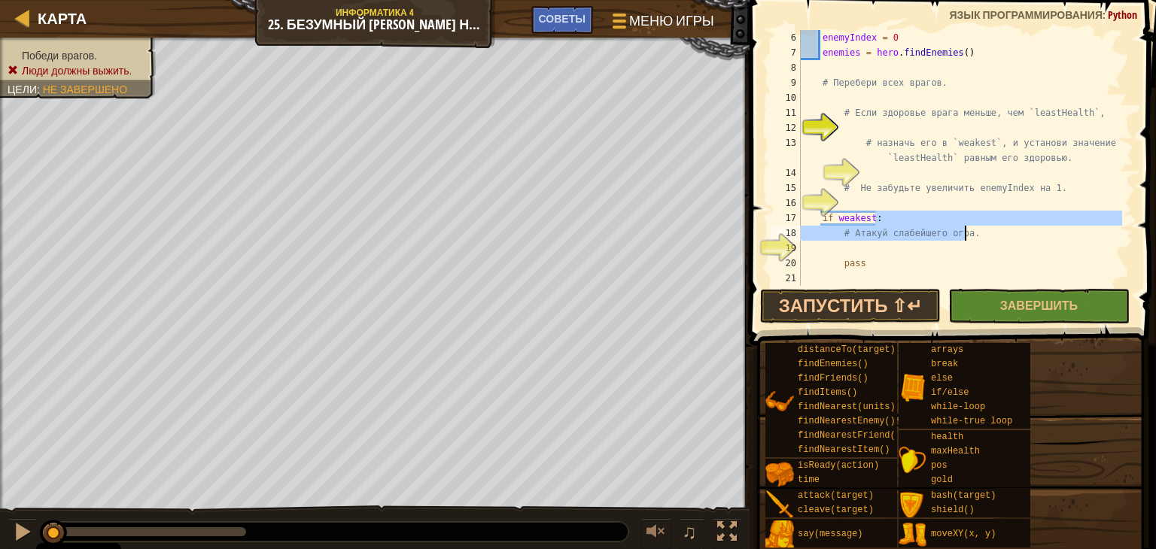
click at [1048, 239] on div "enemyIndex = 0 enemies = hero . findEnemies ( ) # Перебери всех врагов. # Если …" at bounding box center [960, 158] width 324 height 256
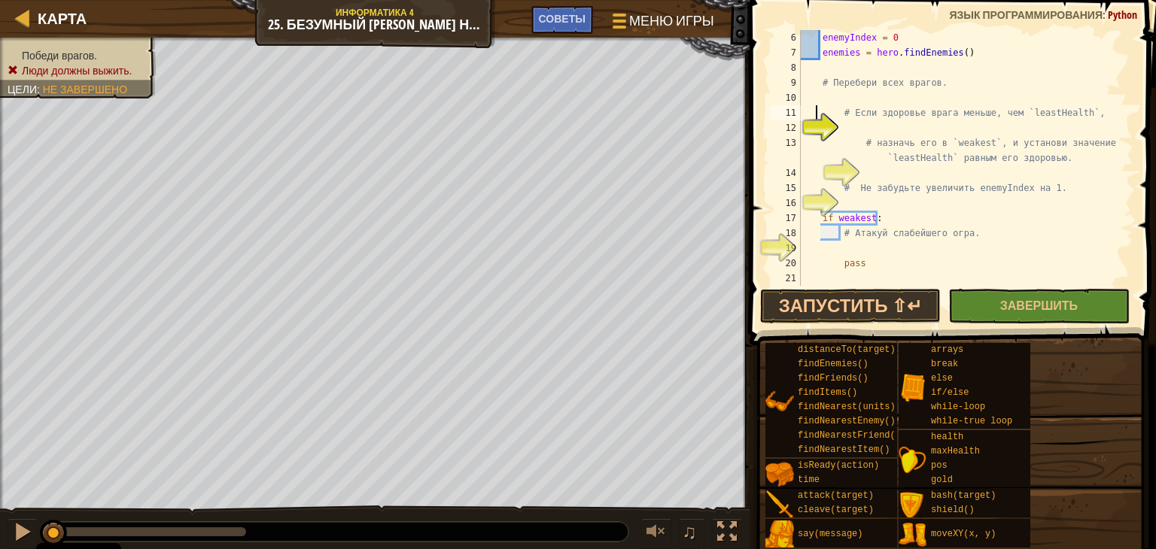
click at [815, 106] on div "enemyIndex = 0 enemies = hero . findEnemies ( ) # Перебери всех врагов. # Если …" at bounding box center [960, 173] width 324 height 286
type textarea "# Если здоровье врага меньше, чем `leastHealth`,"
click at [820, 105] on div "enemyIndex = 0 enemies = hero . findEnemies ( ) # Перебери всех врагов. # Если …" at bounding box center [960, 173] width 324 height 286
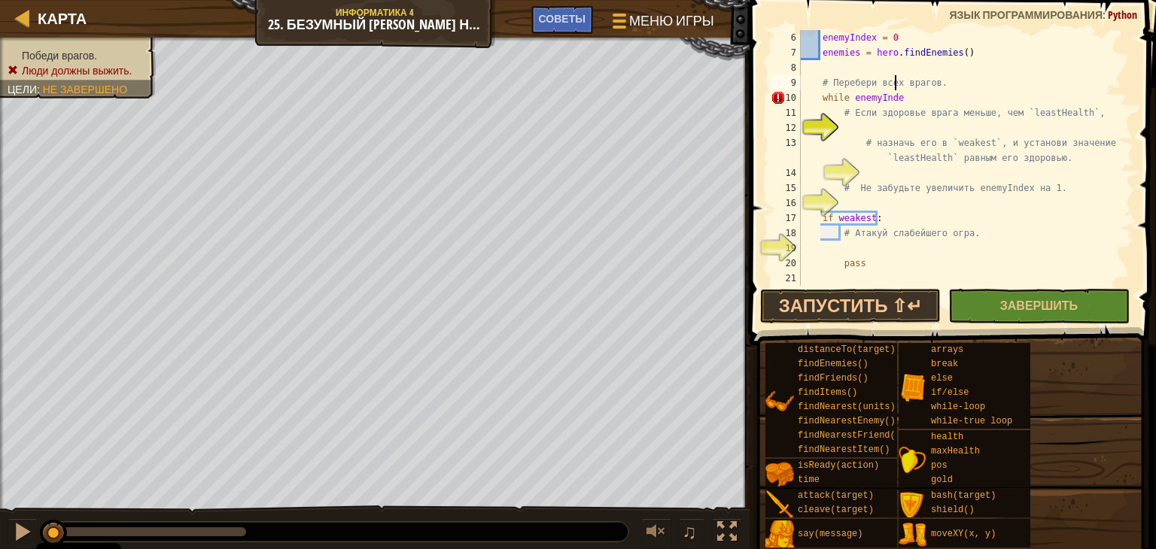
click at [897, 88] on div "enemyIndex = 0 enemies = hero . findEnemies ( ) # Перебери всех врагов. while e…" at bounding box center [960, 173] width 324 height 286
click at [894, 91] on div "enemyIndex = 0 enemies = hero . findEnemies ( ) # Перебери всех врагов. while e…" at bounding box center [960, 173] width 324 height 286
click at [872, 99] on div "enemyIndex = 0 enemies = hero . findEnemies ( ) # Перебери всех врагов. while e…" at bounding box center [960, 173] width 324 height 286
click at [929, 92] on div "enemyIndex = 0 enemies = hero . findEnemies ( ) # Перебери всех врагов. while e…" at bounding box center [960, 173] width 324 height 286
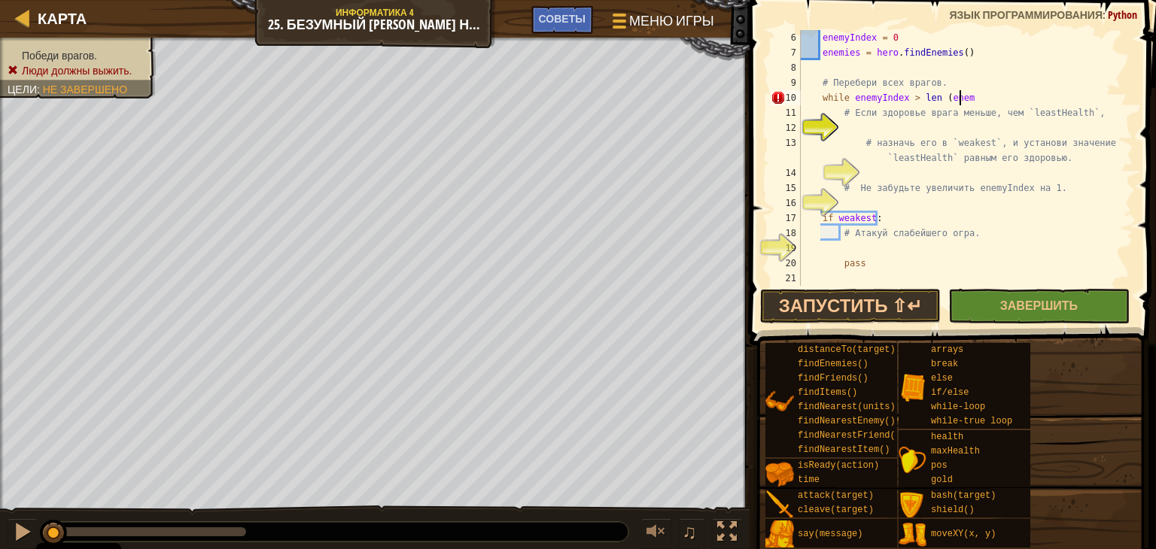
scroll to position [7, 13]
type textarea "while enemyIndex > len (enemies)"
click at [844, 124] on div "enemyIndex = 0 enemies = hero . findEnemies ( ) # Перебери всех врагов. while e…" at bounding box center [960, 173] width 324 height 286
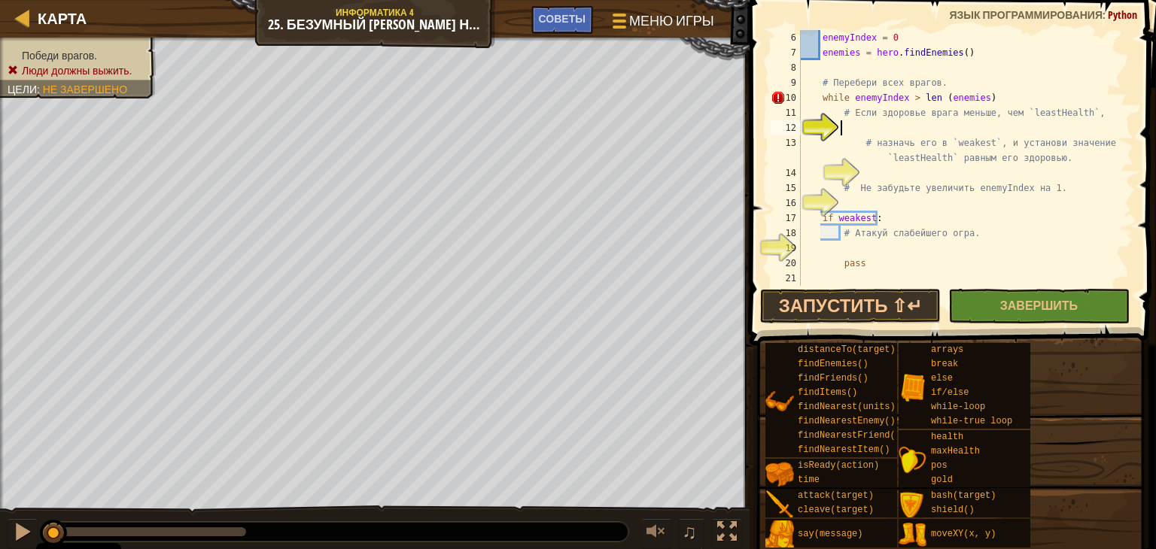
click at [801, 126] on div "12" at bounding box center [786, 127] width 30 height 15
type textarea "# назначь его в `weakest`, и установи значение `leastHealth` равным его здоровь…"
click at [842, 126] on div "enemyIndex = 0 enemies = hero . findEnemies ( ) # Перебери всех врагов. while e…" at bounding box center [960, 173] width 324 height 286
click at [1003, 94] on div "enemyIndex = 0 enemies = hero . findEnemies ( ) # Перебери всех врагов. while e…" at bounding box center [960, 173] width 324 height 286
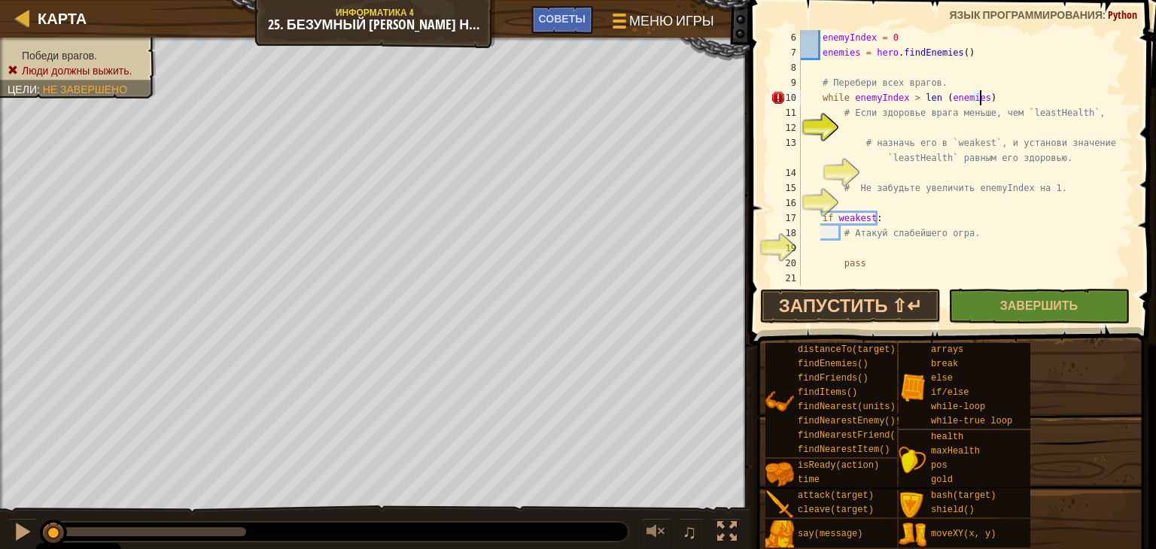
type textarea "while enemyIndex > len (enemies):"
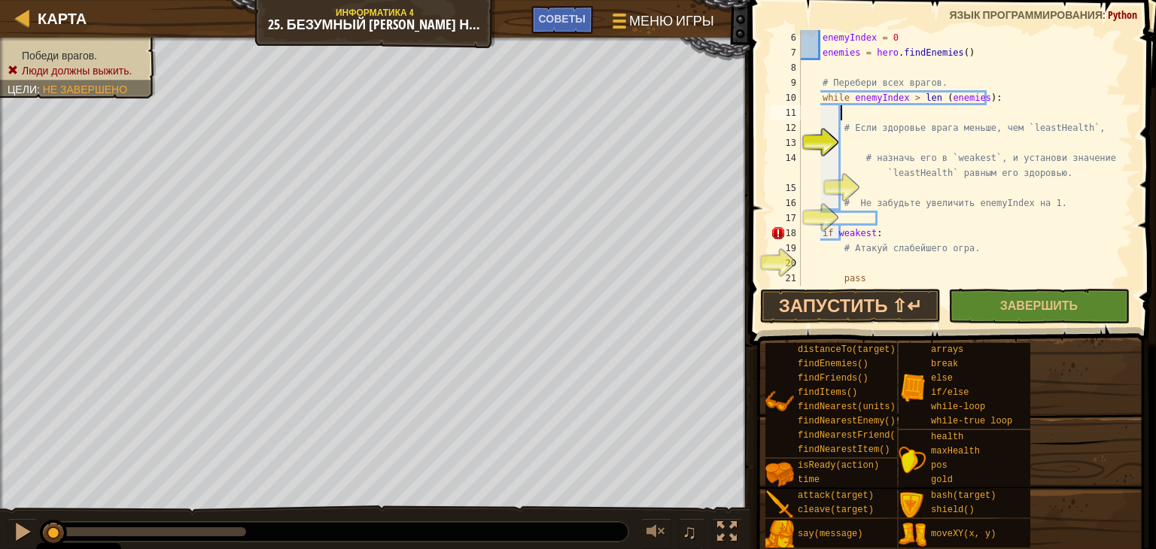
click at [860, 139] on div "enemyIndex = 0 enemies = hero . findEnemies ( ) # Перебери всех врагов. while e…" at bounding box center [960, 173] width 324 height 286
click at [860, 118] on div "enemyIndex = 0 enemies = hero . findEnemies ( ) # Перебери всех врагов. while e…" at bounding box center [960, 173] width 324 height 286
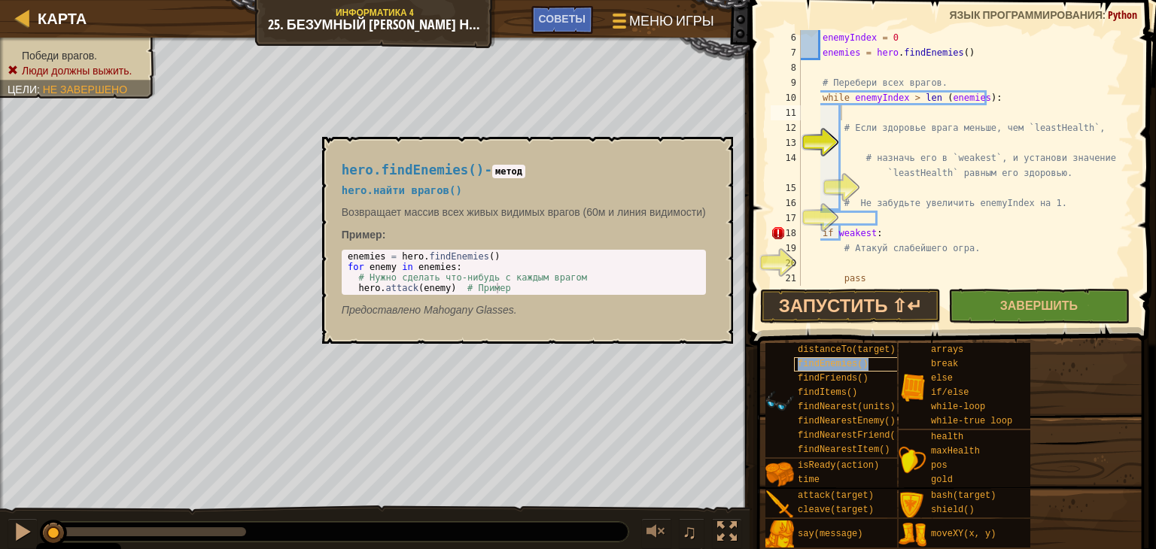
click at [834, 363] on span "findEnemies()" at bounding box center [833, 364] width 71 height 11
type textarea "enemies = hero.findEnemies()"
drag, startPoint x: 549, startPoint y: 257, endPoint x: 344, endPoint y: 251, distance: 204.8
click at [345, 251] on div "enemies = hero . findEnemies ( ) for enemy in enemies : # Нужно сделать что-ниб…" at bounding box center [524, 282] width 358 height 63
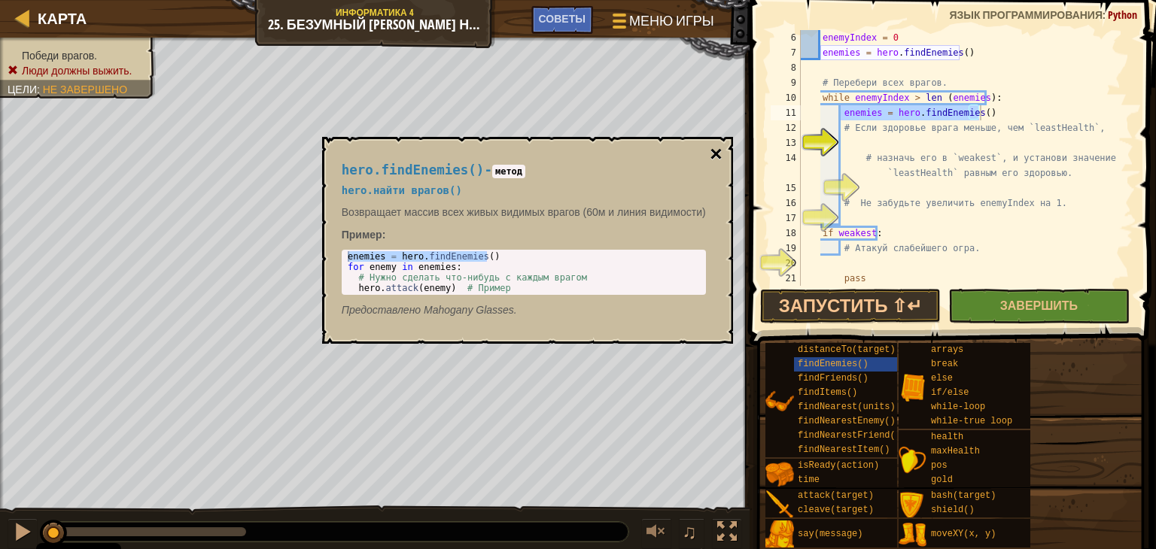
click at [720, 155] on button "×" at bounding box center [716, 154] width 12 height 21
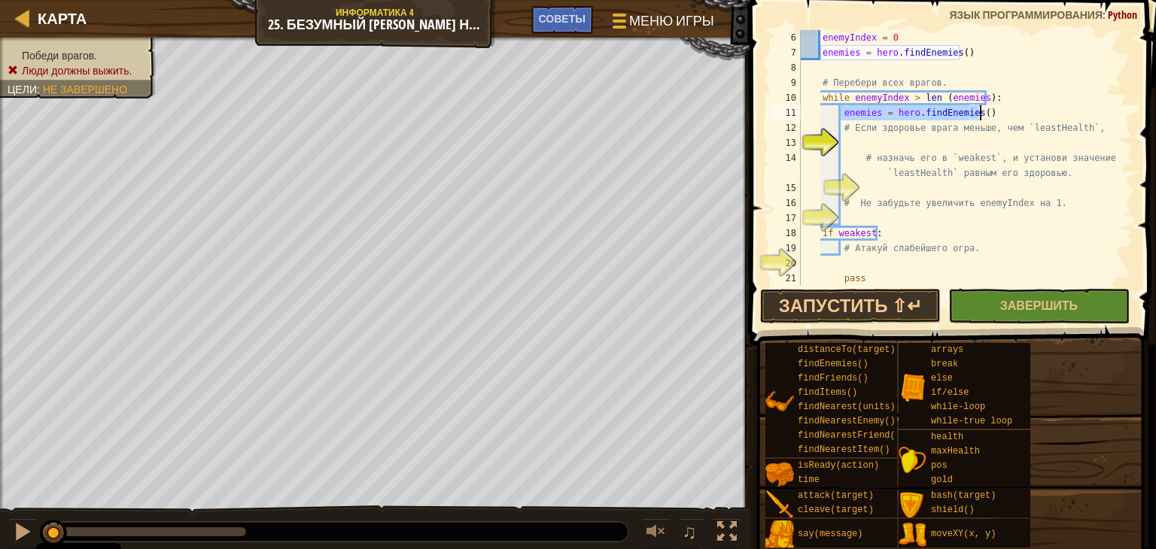
click at [993, 114] on div "enemyIndex = 0 enemies = hero . findEnemies ( ) # Перебери всех врагов. while e…" at bounding box center [960, 158] width 324 height 256
drag, startPoint x: 993, startPoint y: 114, endPoint x: 840, endPoint y: 113, distance: 152.8
click at [840, 113] on div "enemyIndex = 0 enemies = hero . findEnemies ( ) # Перебери всех врагов. while e…" at bounding box center [960, 173] width 324 height 286
type textarea "\"
click at [852, 111] on div "enemyIndex = 0 enemies = hero . findEnemies ( ) # Перебери всех врагов. while e…" at bounding box center [960, 173] width 324 height 286
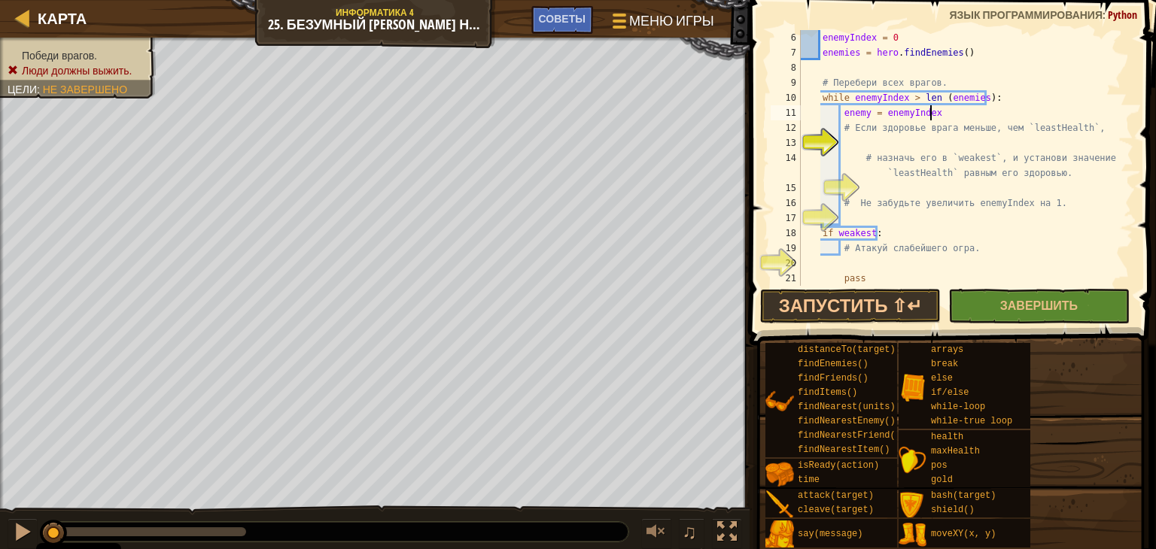
scroll to position [7, 10]
click at [879, 114] on div "enemyIndex = 0 enemies = hero . findEnemies ( ) # Перебери всех врагов. while e…" at bounding box center [960, 173] width 324 height 286
type textarea "enemy = [enemyIndex]"
click at [849, 148] on div "enemyIndex = 0 enemies = hero . findEnemies ( ) # Перебери всех врагов. while e…" at bounding box center [960, 173] width 324 height 286
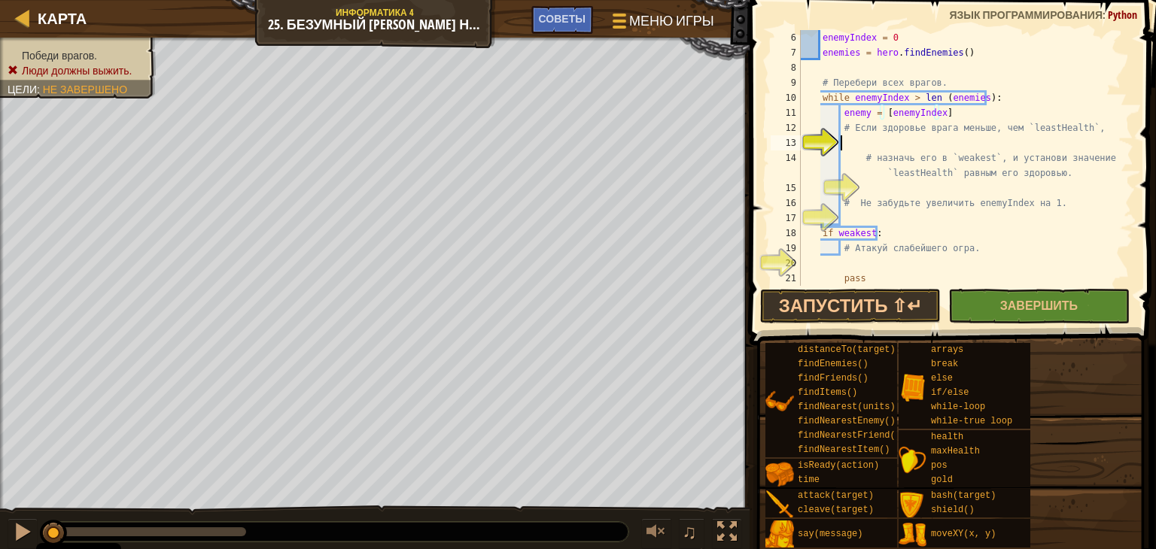
scroll to position [7, 2]
click at [954, 123] on div "enemyIndex = 0 enemies = hero . findEnemies ( ) # Перебери всех врагов. while e…" at bounding box center [960, 173] width 324 height 286
click at [942, 117] on div "enemyIndex = 0 enemies = hero . findEnemies ( ) # Перебери всех врагов. while e…" at bounding box center [960, 173] width 324 height 286
click at [954, 112] on div "enemyIndex = 0 enemies = hero . findEnemies ( ) # Перебери всех врагов. while e…" at bounding box center [960, 173] width 324 height 286
drag, startPoint x: 853, startPoint y: 94, endPoint x: 900, endPoint y: 96, distance: 47.4
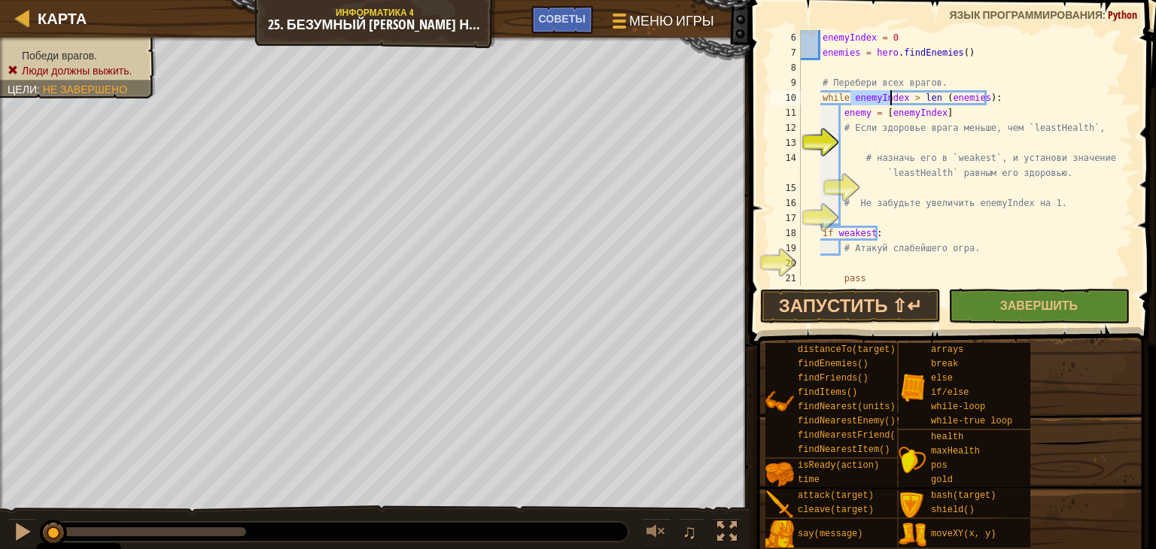
click at [900, 96] on div "enemyIndex = 0 enemies = hero . findEnemies ( ) # Перебери всех врагов. while e…" at bounding box center [960, 173] width 324 height 286
click at [952, 131] on div "enemyIndex = 0 enemies = hero . findEnemies ( ) # Перебери всех врагов. while e…" at bounding box center [960, 173] width 324 height 286
click at [933, 93] on div "enemyIndex = 0 enemies = hero . findEnemies ( ) # Перебери всех врагов. while e…" at bounding box center [960, 173] width 324 height 286
drag, startPoint x: 942, startPoint y: 105, endPoint x: 978, endPoint y: 95, distance: 36.7
click at [978, 95] on div "enemyIndex = 0 enemies = hero . findEnemies ( ) # Перебери всех врагов. while e…" at bounding box center [960, 173] width 324 height 286
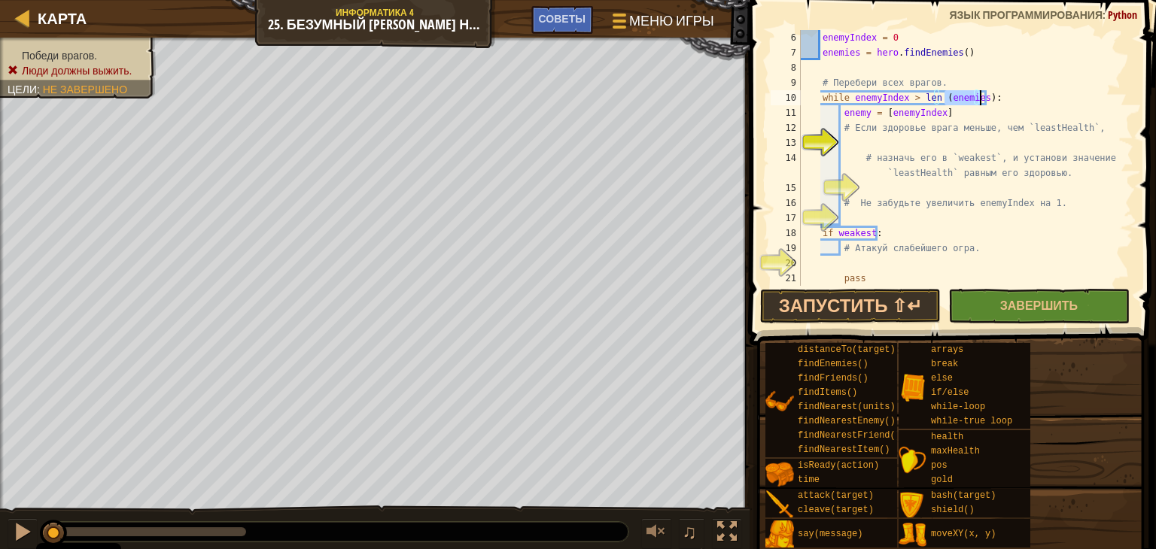
click at [975, 114] on div "enemyIndex = 0 enemies = hero . findEnemies ( ) # Перебери всех врагов. while e…" at bounding box center [960, 173] width 324 height 286
click at [871, 109] on div "enemyIndex = 0 enemies = hero . findEnemies ( ) # Перебери всех врагов. while e…" at bounding box center [960, 173] width 324 height 286
click at [875, 110] on div "enemyIndex = 0 enemies = hero . findEnemies ( ) # Перебери всех врагов. while e…" at bounding box center [960, 173] width 324 height 286
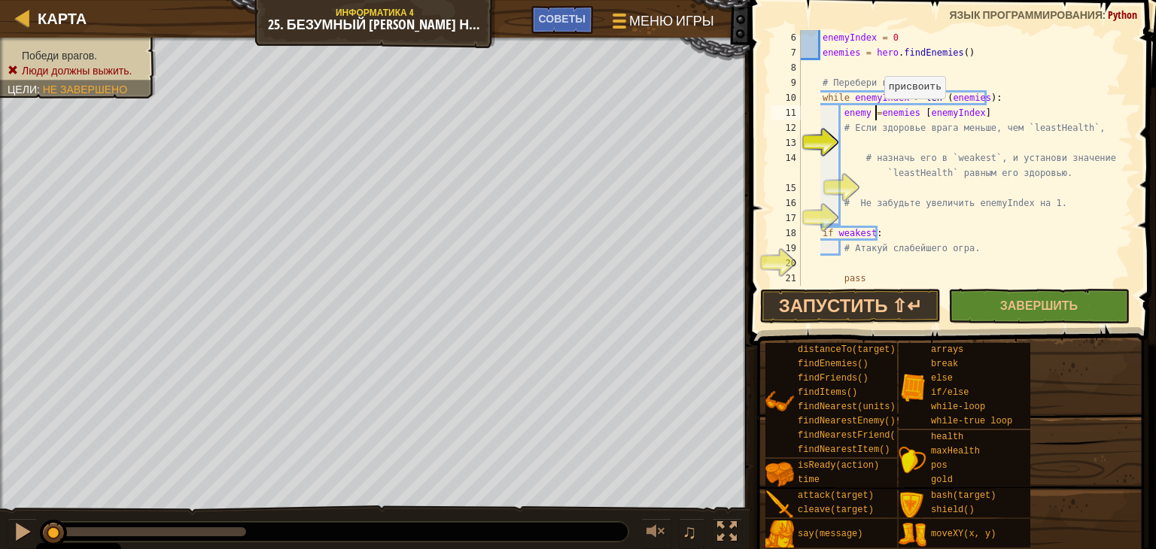
click at [876, 113] on div "enemyIndex = 0 enemies = hero . findEnemies ( ) # Перебери всех врагов. while e…" at bounding box center [960, 173] width 324 height 286
click at [921, 115] on div "enemyIndex = 0 enemies = hero . findEnemies ( ) # Перебери всех врагов. while e…" at bounding box center [960, 173] width 324 height 286
type textarea "enemy = enemies[enemyIndex]"
click at [849, 147] on div "enemyIndex = 0 enemies = hero . findEnemies ( ) # Перебери всех врагов. while e…" at bounding box center [960, 173] width 324 height 286
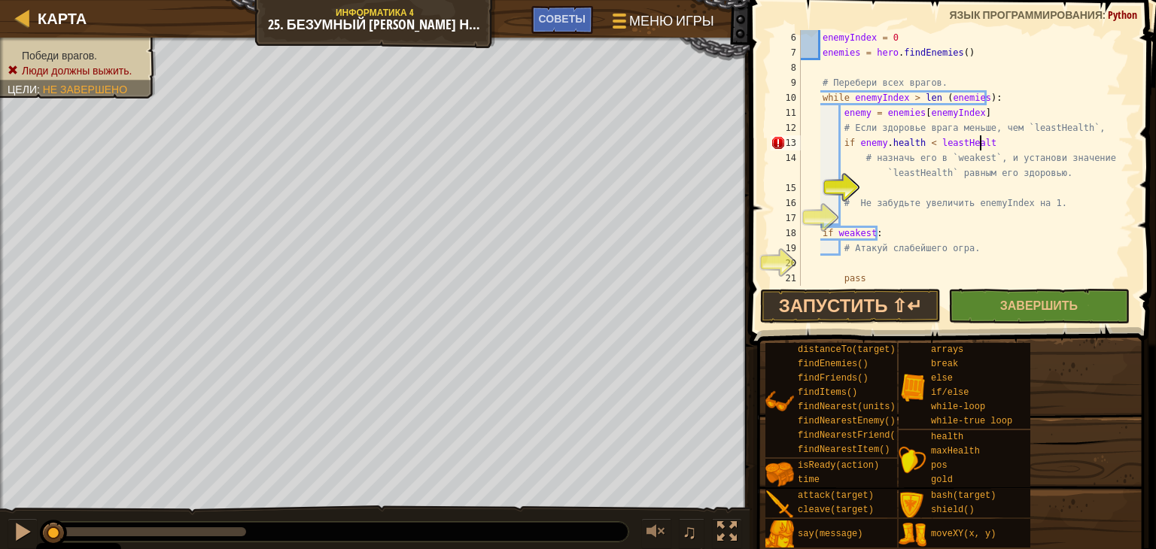
scroll to position [7, 14]
type textarea "if [DOMAIN_NAME] < leastHealth:"
click at [871, 193] on div "enemyIndex = 0 enemies = hero . findEnemies ( ) # Перебери всех врагов. while e…" at bounding box center [960, 173] width 324 height 286
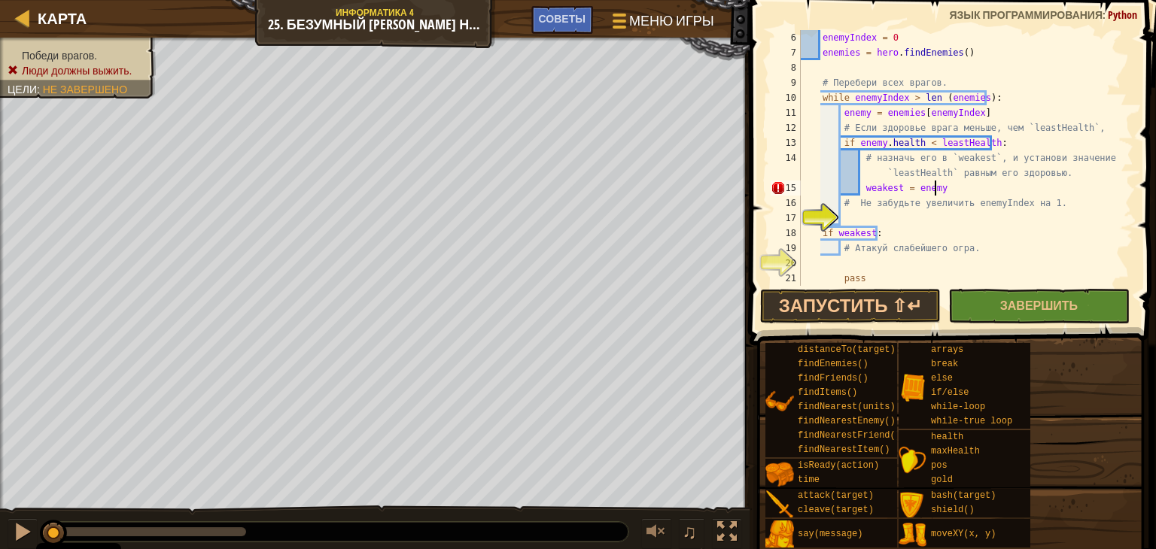
scroll to position [7, 10]
type textarea "weakest = enemy"
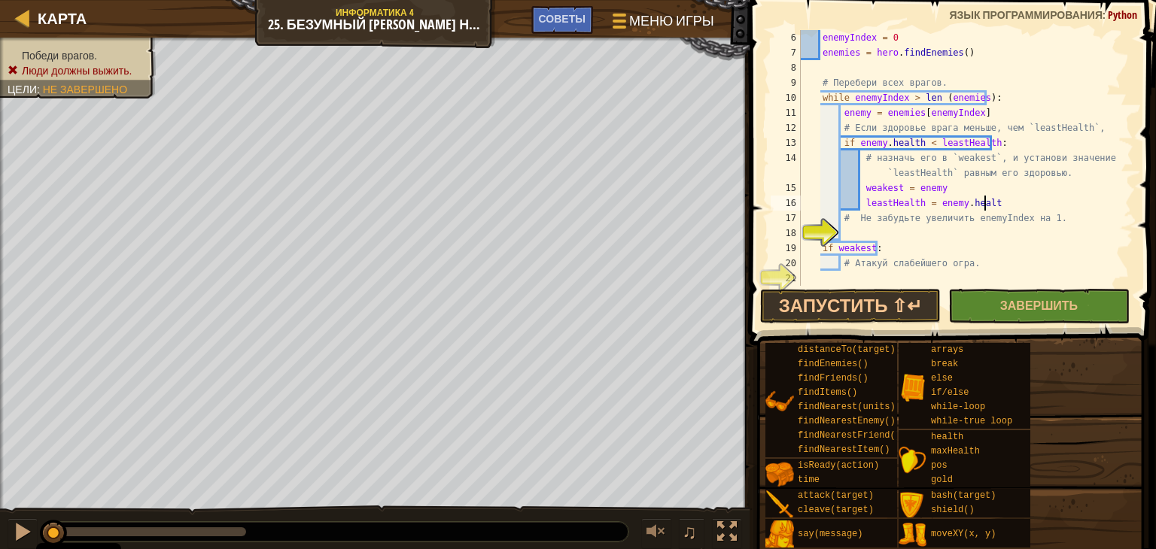
scroll to position [7, 14]
type textarea "leastHealth = [DOMAIN_NAME]"
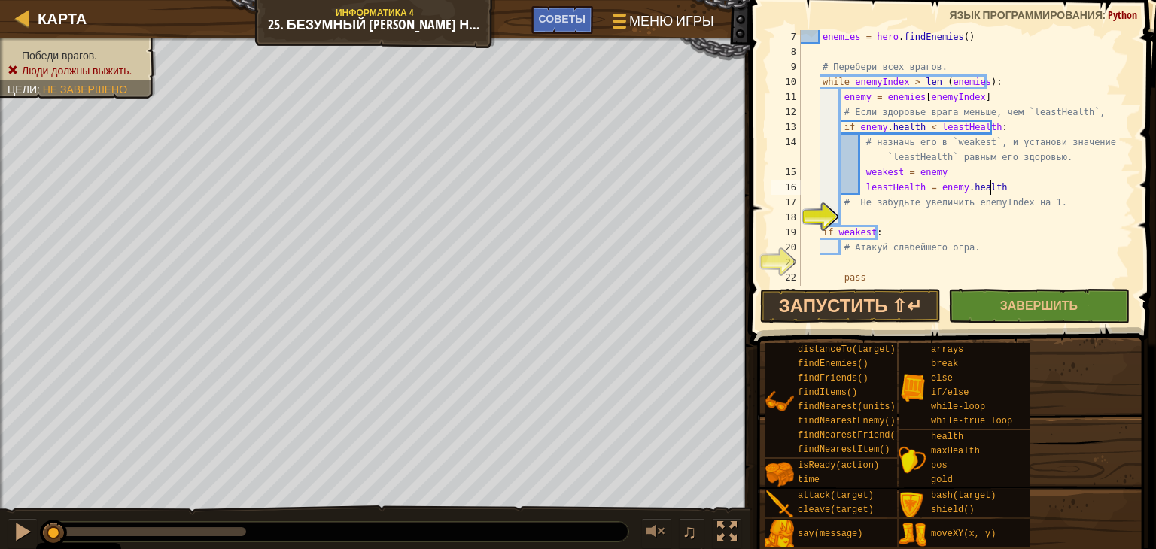
scroll to position [90, 0]
click at [929, 215] on div "enemies = hero . findEnemies ( ) # Перебери всех врагов. while enemyIndex > len…" at bounding box center [960, 172] width 324 height 286
click at [906, 219] on div "enemies = hero . findEnemies ( ) # Перебери всех врагов. while enemyIndex > len…" at bounding box center [960, 172] width 324 height 286
click at [1119, 205] on div at bounding box center [1125, 120] width 15 height 361
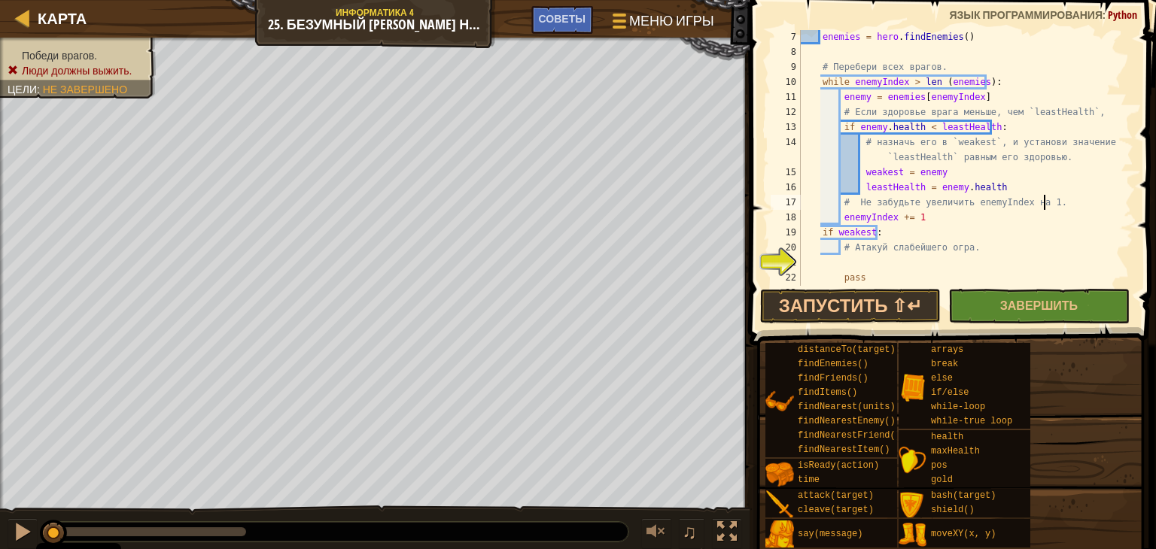
type textarea "# Не забудьте увеличить enemyIndex на 1."
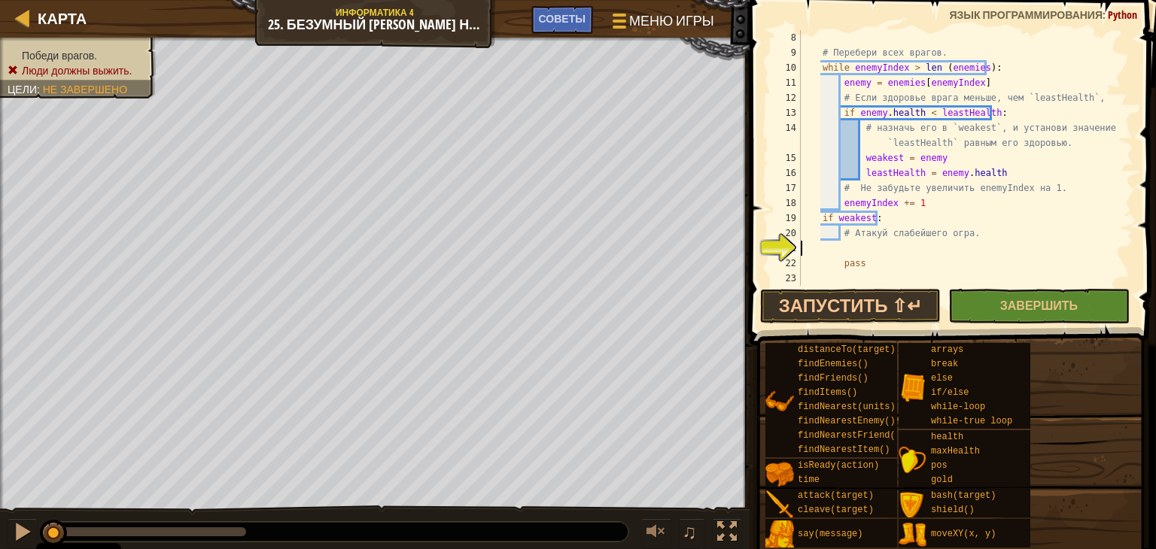
click at [843, 248] on div "# Перебери всех врагов. while enemyIndex > len ( enemies ) : enemy = enemies [ …" at bounding box center [960, 173] width 324 height 286
click at [858, 258] on div "# Перебери всех врагов. while enemyIndex > len ( enemies ) : enemy = enemies [ …" at bounding box center [960, 173] width 324 height 286
type textarea "p"
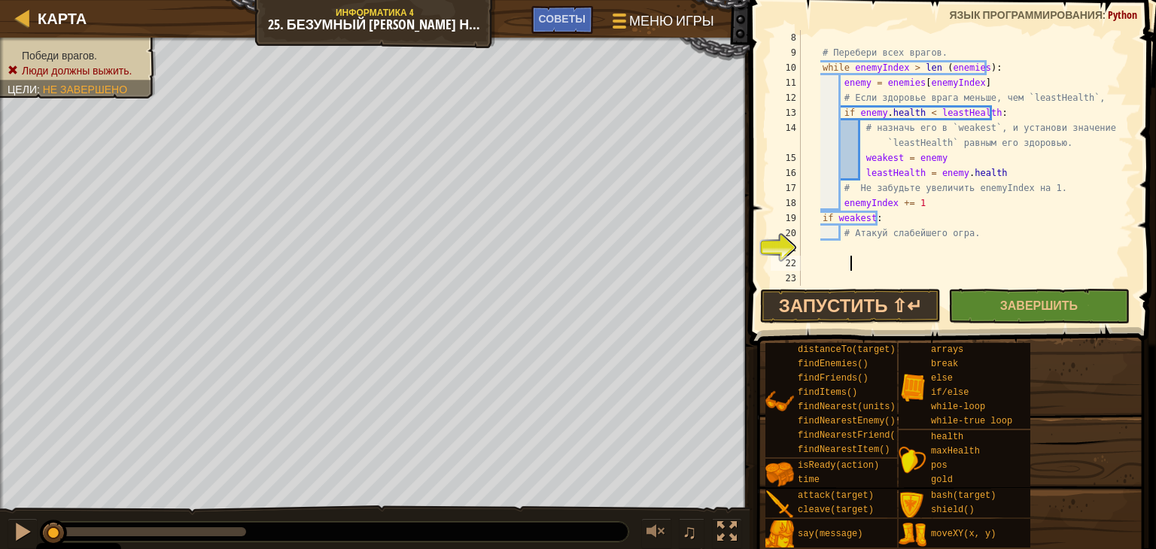
click at [846, 252] on div "# Перебери всех врагов. while enemyIndex > len ( enemies ) : enemy = enemies [ …" at bounding box center [960, 173] width 324 height 286
click at [990, 302] on button "Завершить" at bounding box center [1038, 306] width 181 height 35
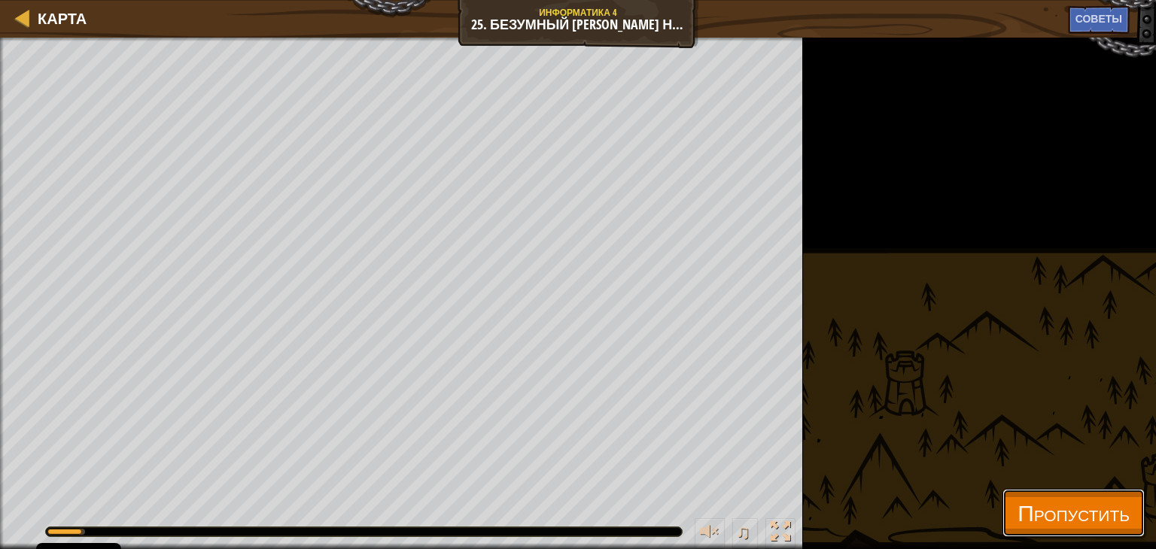
click at [1018, 507] on span "Пропустить" at bounding box center [1074, 513] width 112 height 31
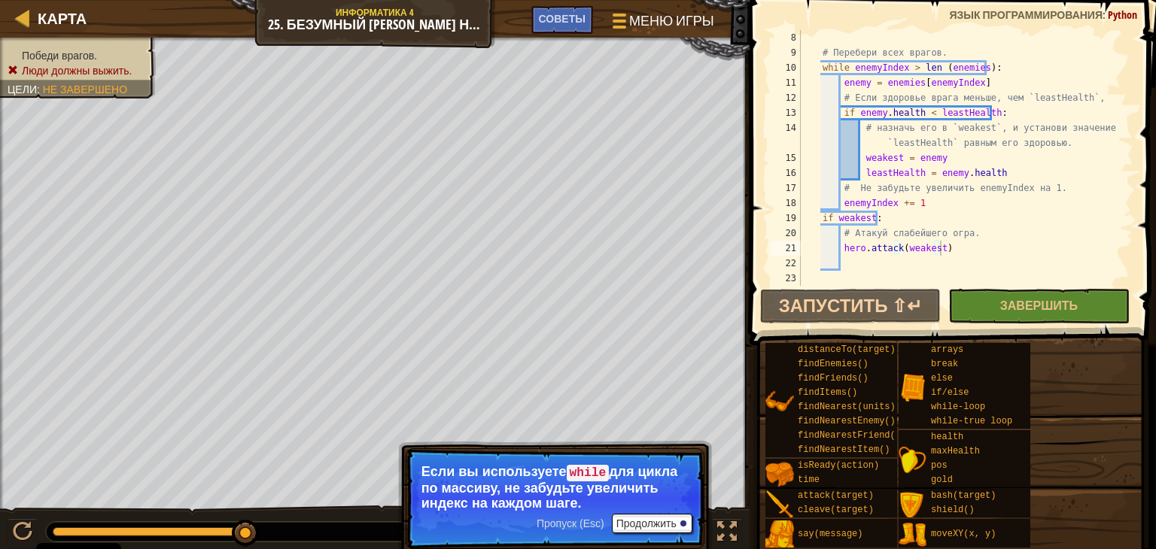
scroll to position [7, 5]
drag, startPoint x: 896, startPoint y: 215, endPoint x: 897, endPoint y: 206, distance: 8.3
click at [897, 206] on div "# Перебери всех врагов. while enemyIndex > len ( enemies ) : enemy = enemies [ …" at bounding box center [960, 173] width 324 height 286
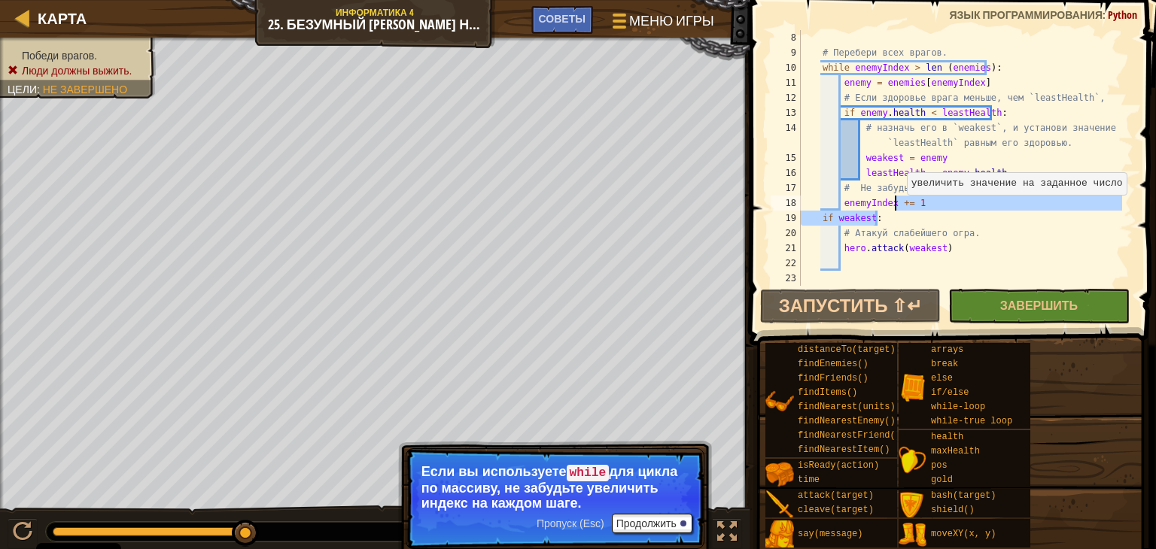
click at [899, 210] on div "# Перебери всех врагов. while enemyIndex > len ( enemies ) : enemy = enemies [ …" at bounding box center [960, 158] width 324 height 256
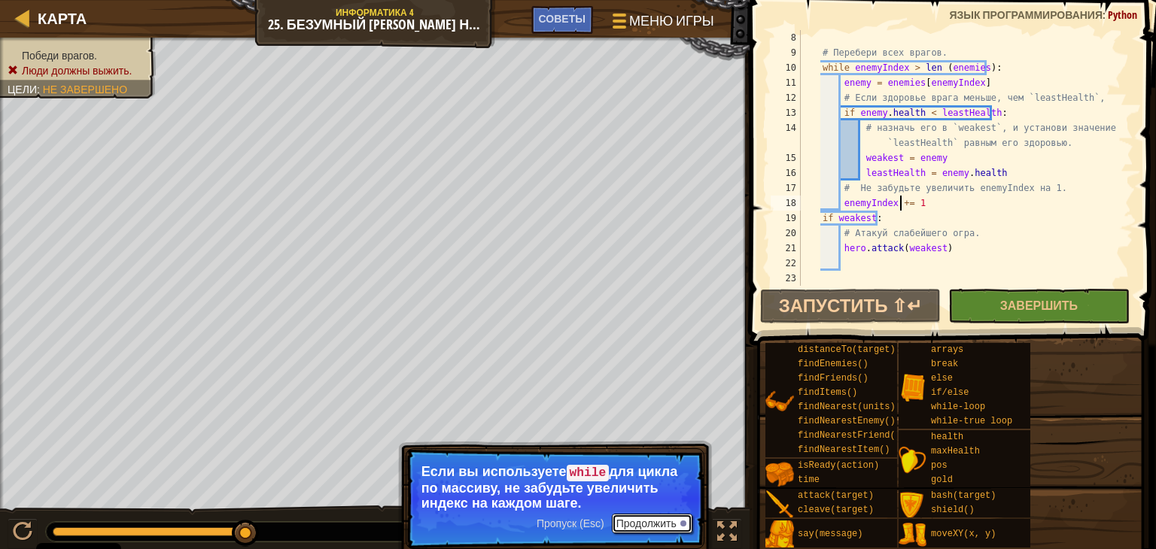
click at [638, 522] on button "Продолжить" at bounding box center [652, 524] width 81 height 20
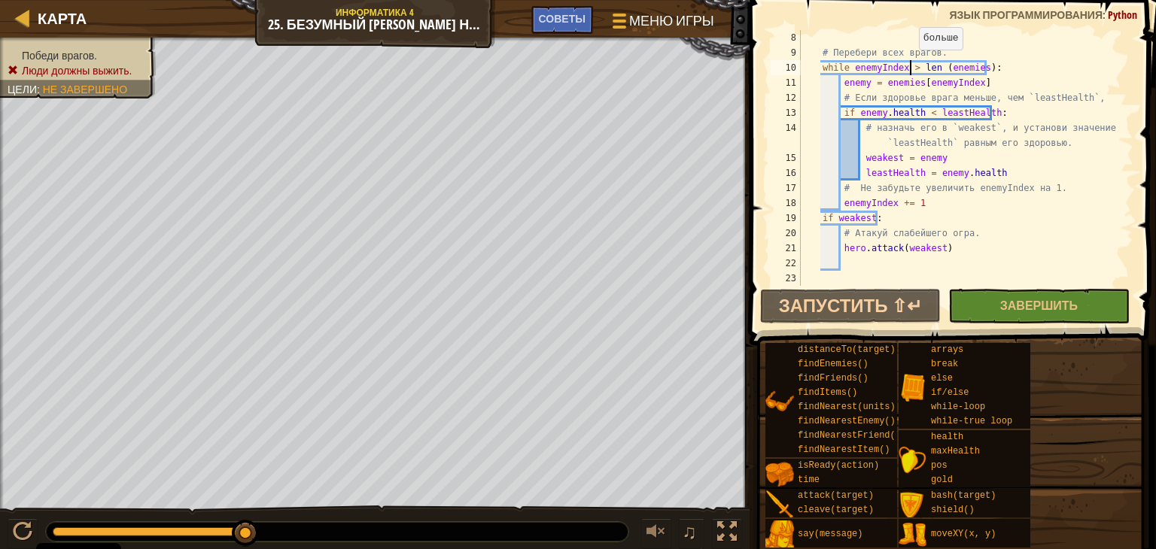
click at [912, 64] on div "# Перебери всех врагов. while enemyIndex > len ( enemies ) : enemy = enemies [ …" at bounding box center [960, 173] width 324 height 286
type textarea "while enemyIndex < len (enemies):"
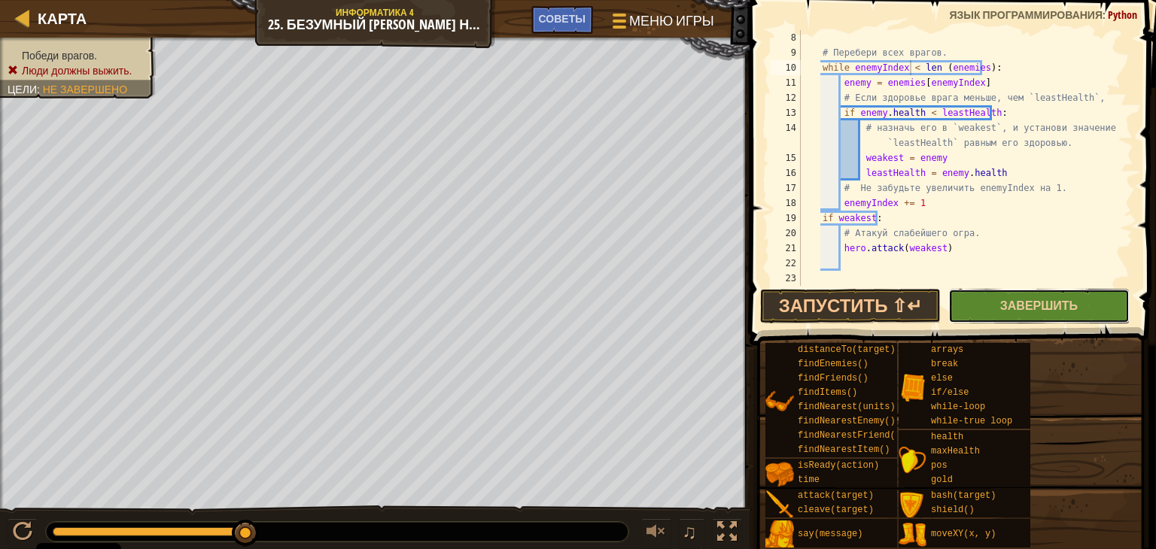
click at [1081, 291] on button "Завершить" at bounding box center [1038, 306] width 181 height 35
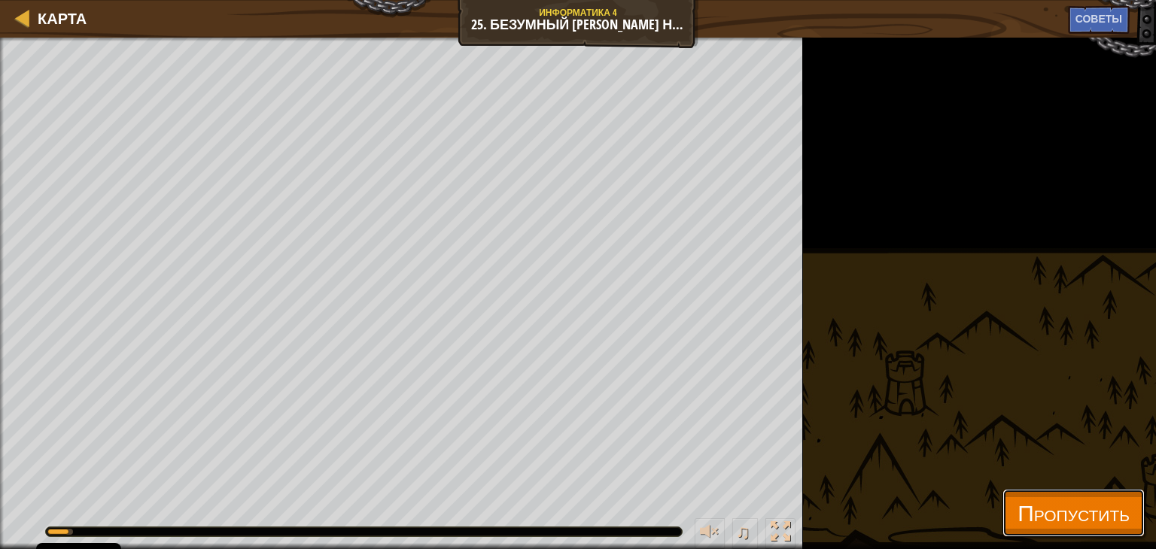
click at [1003, 506] on button "Пропустить" at bounding box center [1074, 513] width 142 height 48
